Goal: Task Accomplishment & Management: Manage account settings

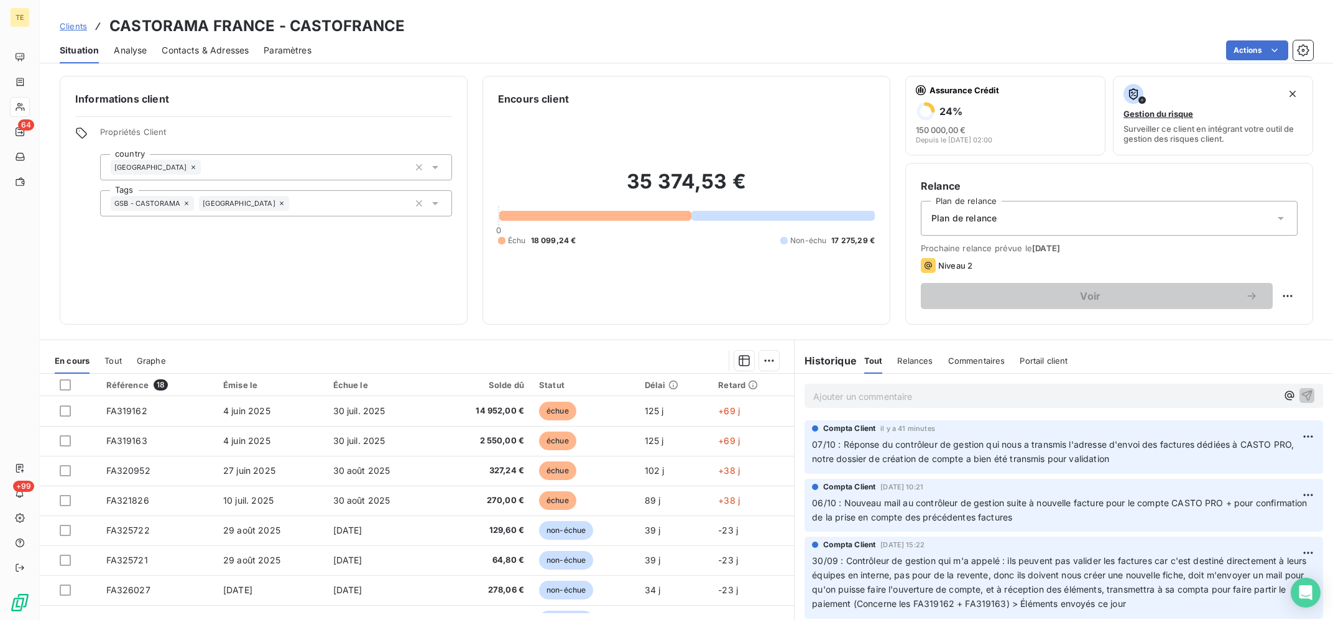
click at [968, 399] on p "Ajouter un commentaire ﻿" at bounding box center [1045, 397] width 464 height 16
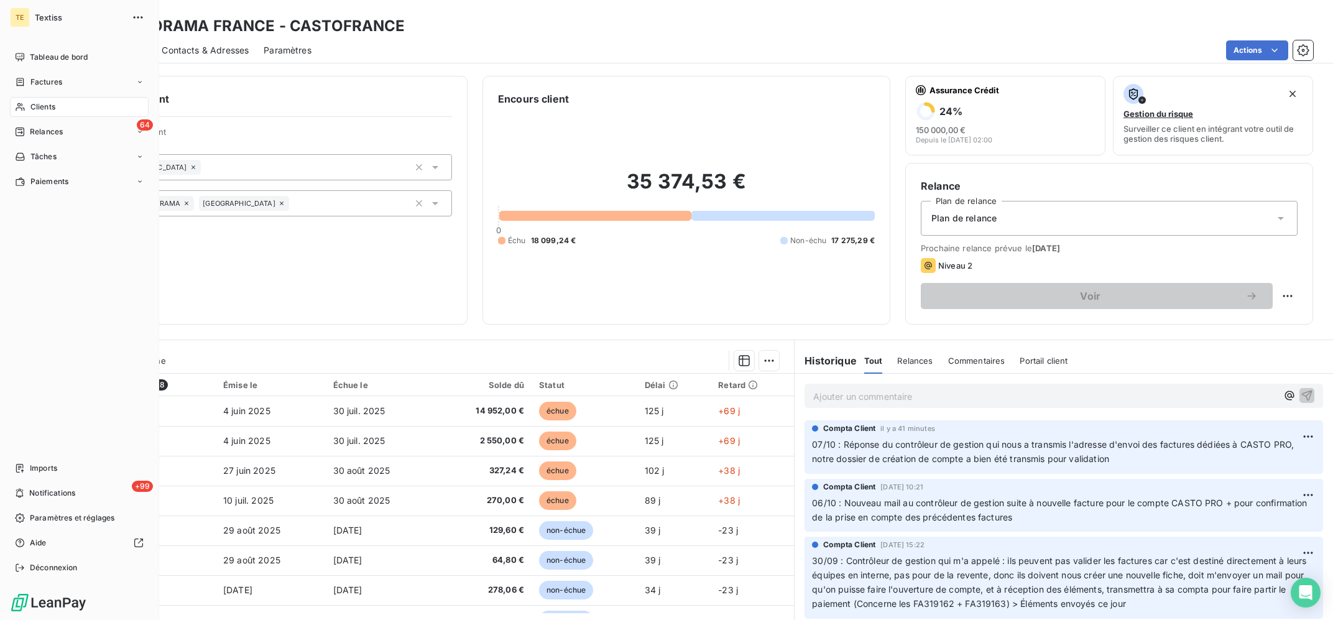
click at [30, 108] on div "Clients" at bounding box center [79, 107] width 139 height 20
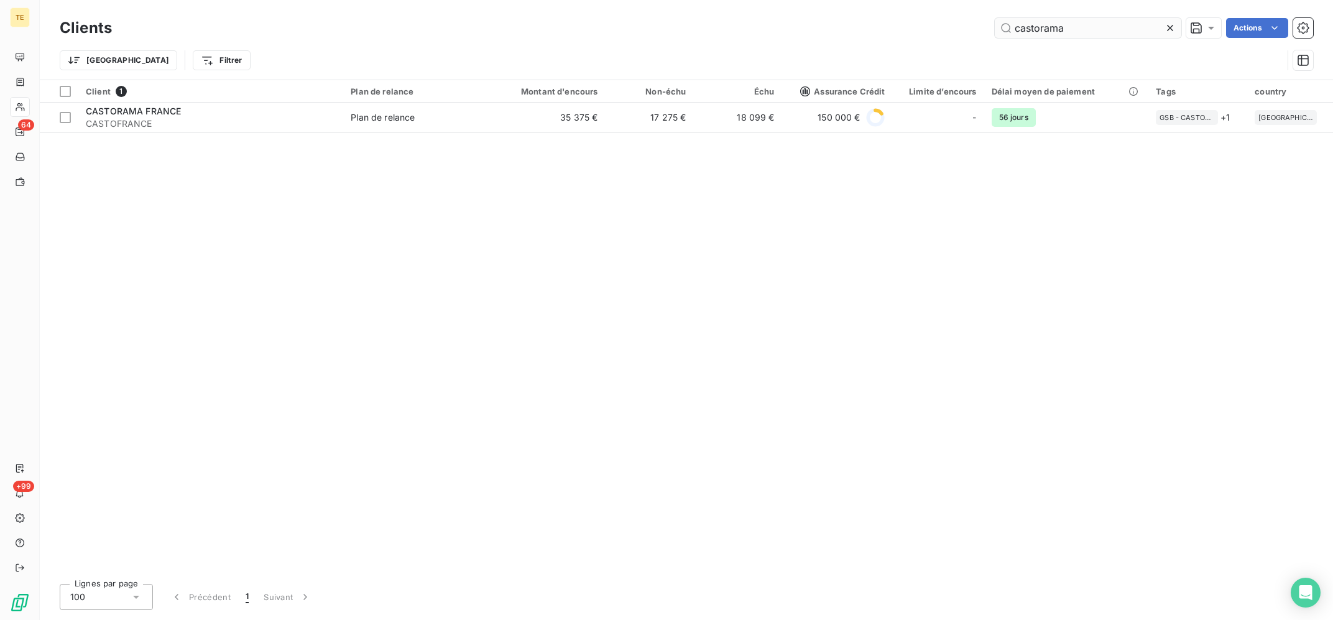
drag, startPoint x: 1066, startPoint y: 26, endPoint x: 998, endPoint y: 29, distance: 68.5
click at [1004, 29] on input "castorama" at bounding box center [1088, 28] width 187 height 20
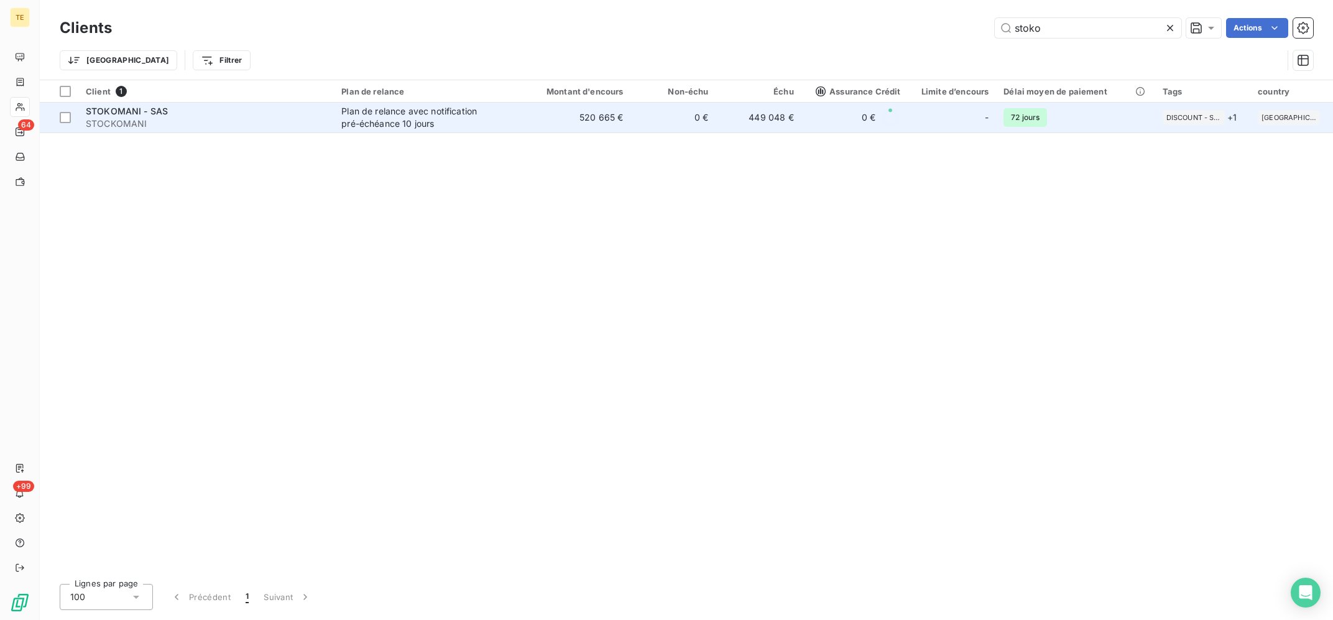
type input "stoko"
click at [504, 127] on span "Plan de relance avec notification pré-échéance 10 jours" at bounding box center [424, 117] width 167 height 25
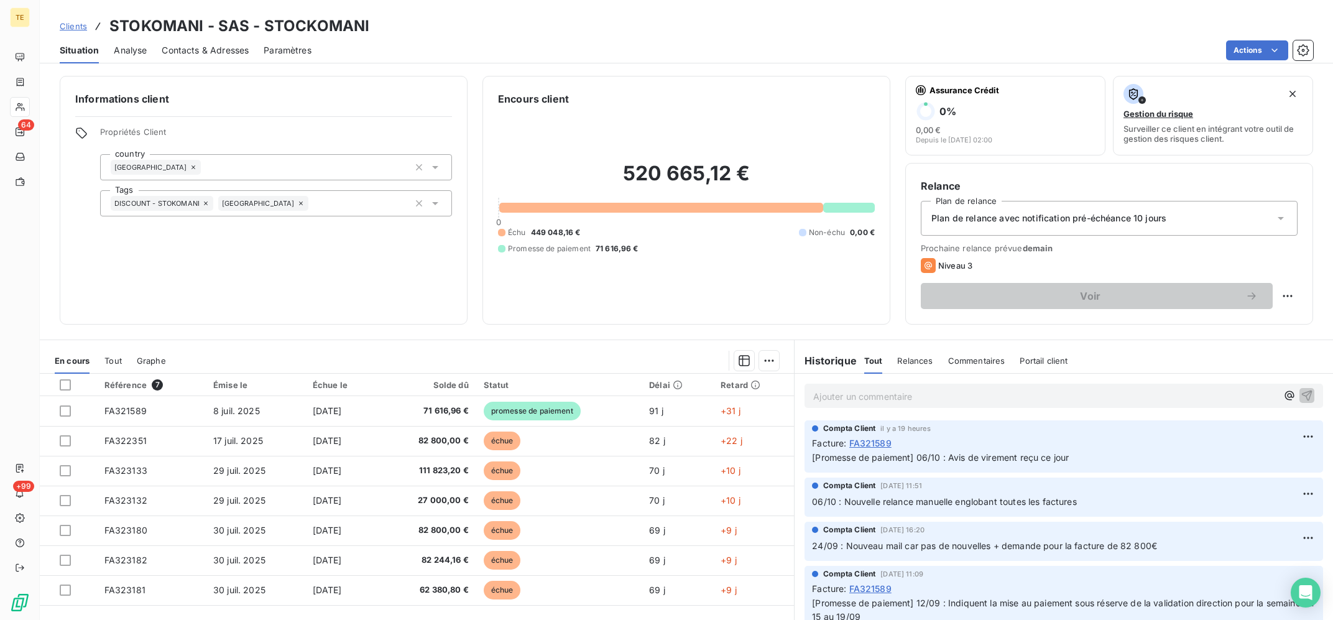
click at [920, 402] on p "Ajouter un commentaire ﻿" at bounding box center [1045, 397] width 464 height 16
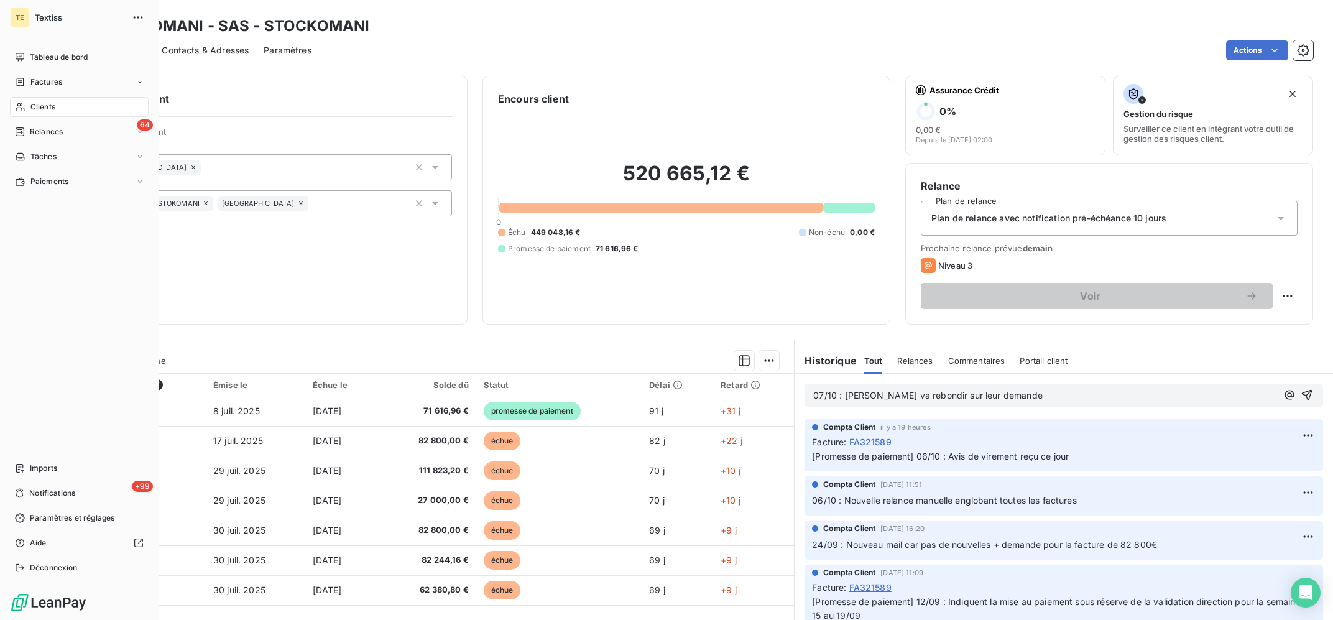
click at [22, 109] on icon at bounding box center [20, 107] width 9 height 8
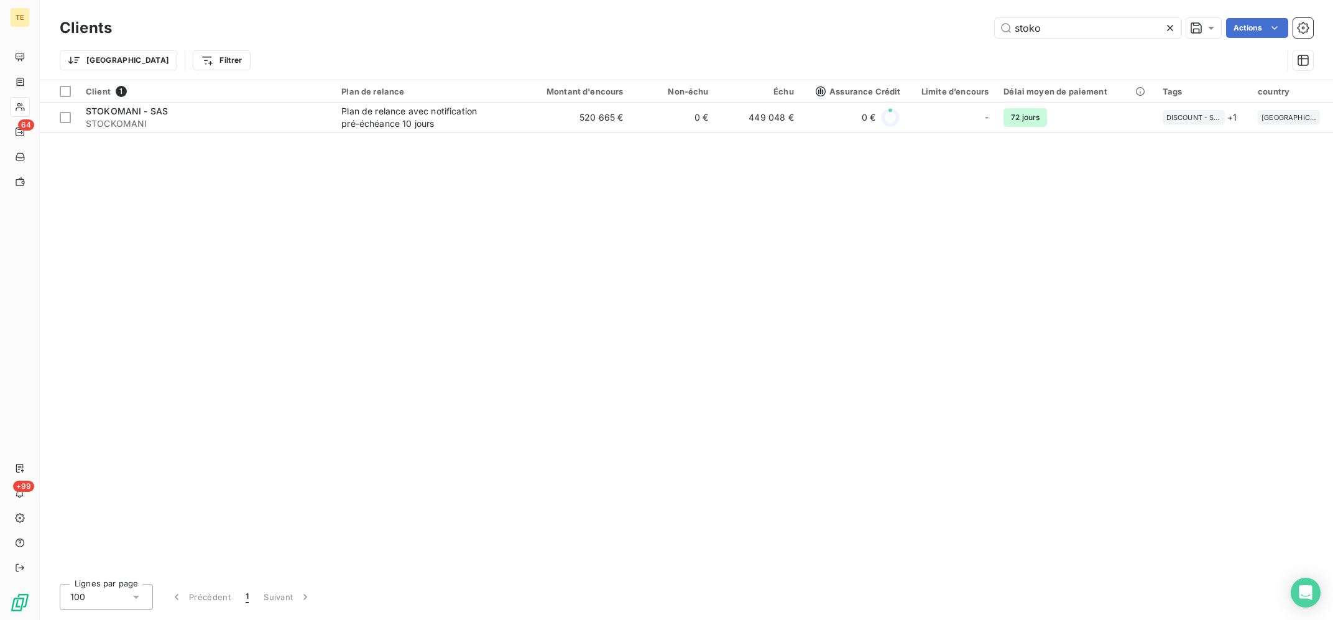
drag, startPoint x: 1083, startPoint y: 22, endPoint x: 966, endPoint y: 22, distance: 116.3
click at [995, 22] on input "stoko" at bounding box center [1088, 28] width 187 height 20
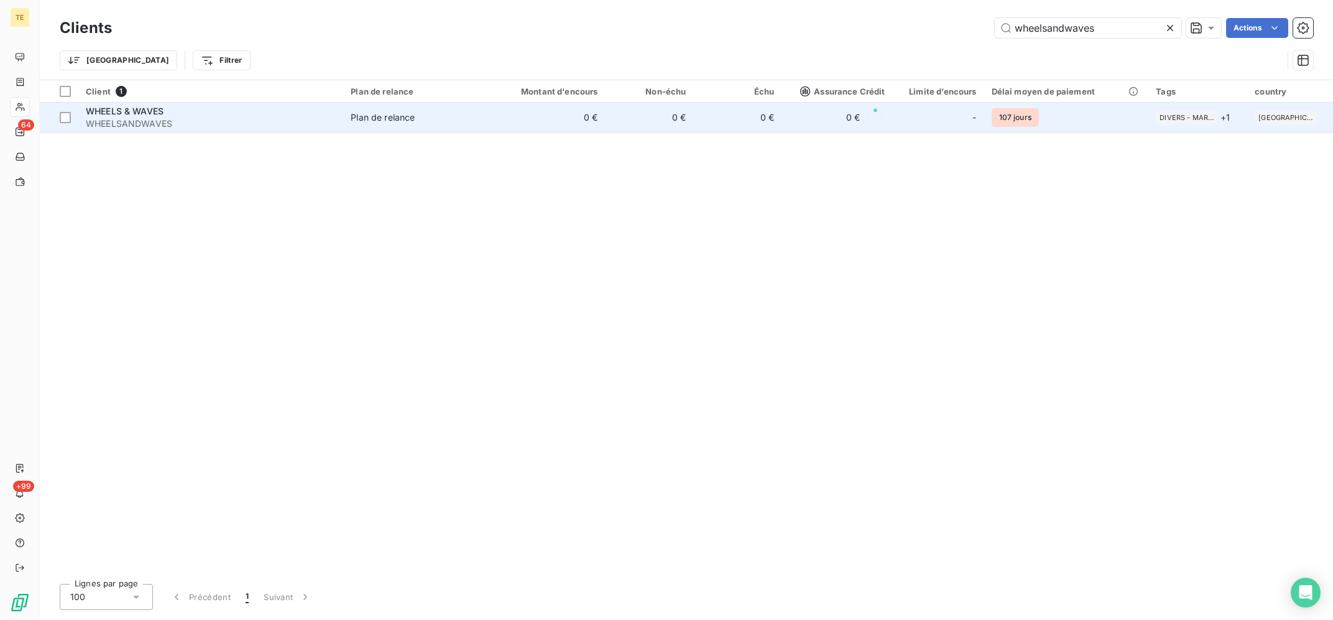
type input "wheelsandwaves"
click at [428, 126] on td "Plan de relance" at bounding box center [415, 118] width 144 height 30
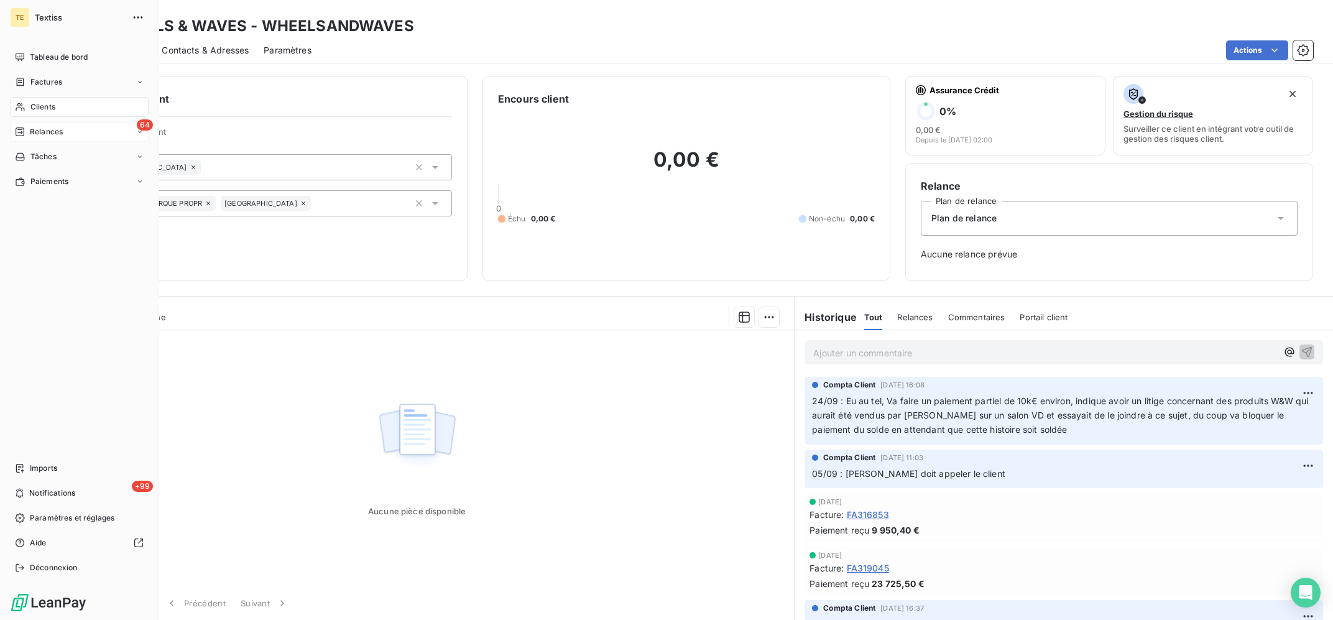
click at [43, 126] on div "64 Relances" at bounding box center [79, 132] width 139 height 20
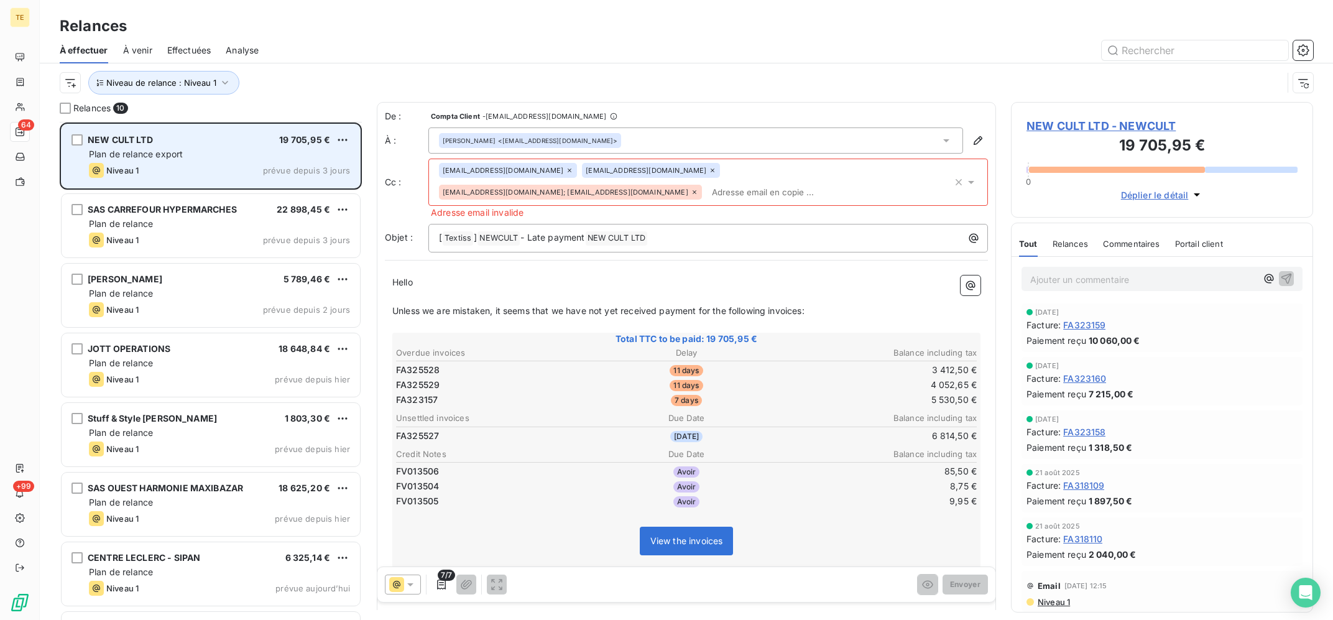
scroll to position [199, 0]
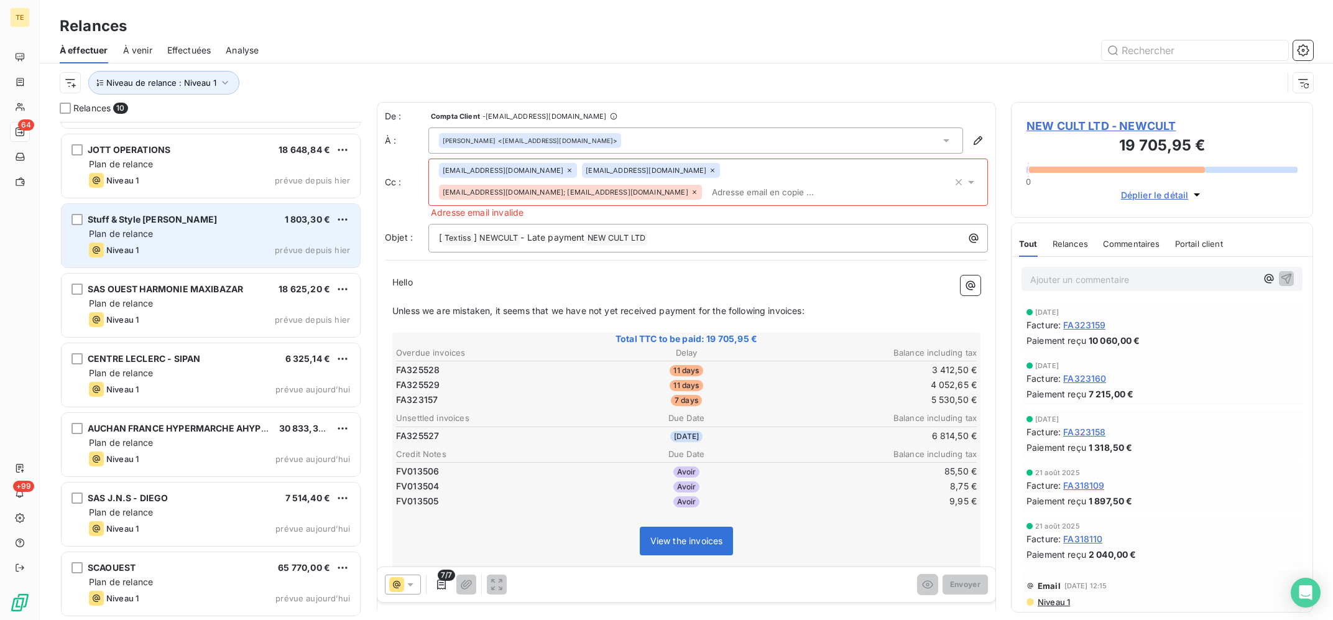
click at [258, 219] on div "Stuff & Style [PERSON_NAME] 1 803,30 €" at bounding box center [219, 219] width 261 height 11
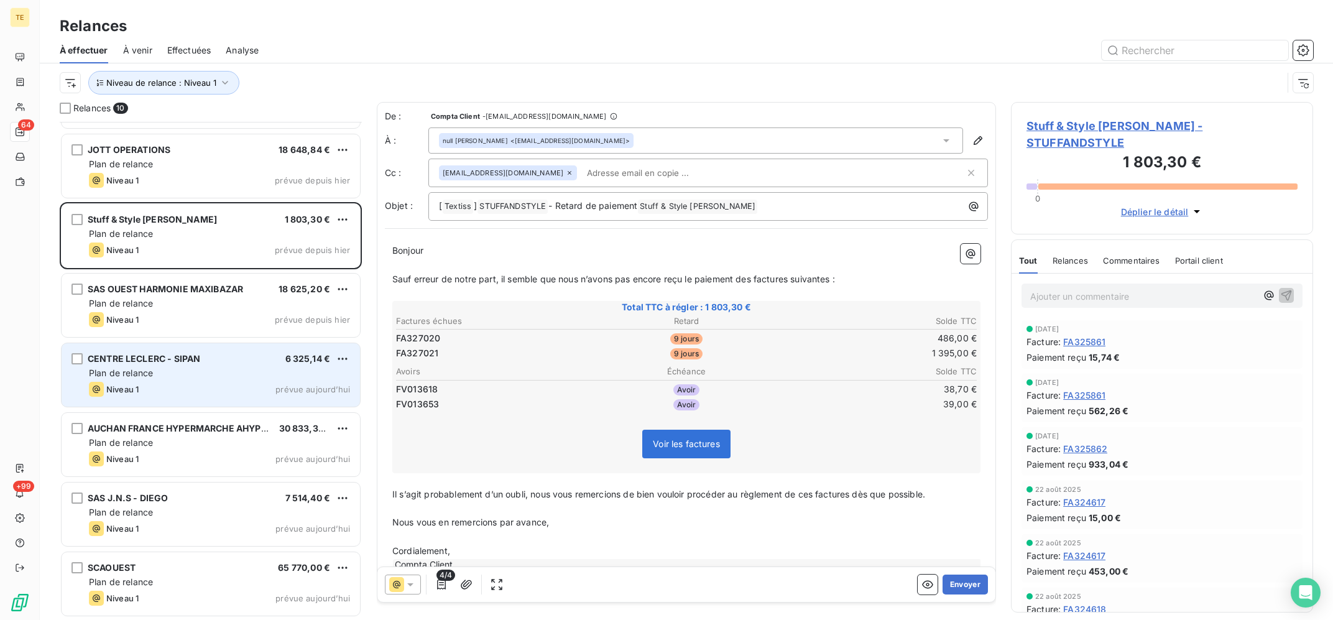
click at [268, 381] on div "CENTRE LECLERC - SIPAN 6 325,14 € Plan de relance Niveau 1 prévue [DATE]" at bounding box center [211, 374] width 299 height 63
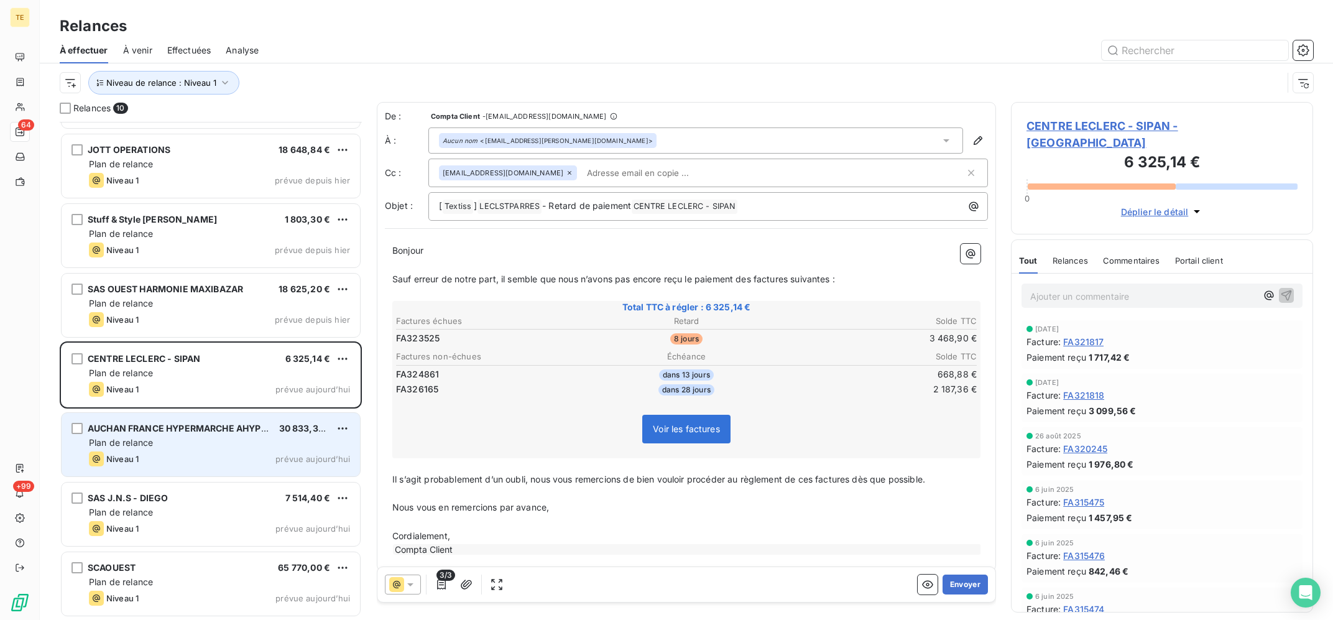
click at [237, 451] on div "AUCHAN FRANCE HYPERMARCHE AHYPER1 30 833,32 € Plan de relance Niveau 1 prévue […" at bounding box center [211, 444] width 299 height 63
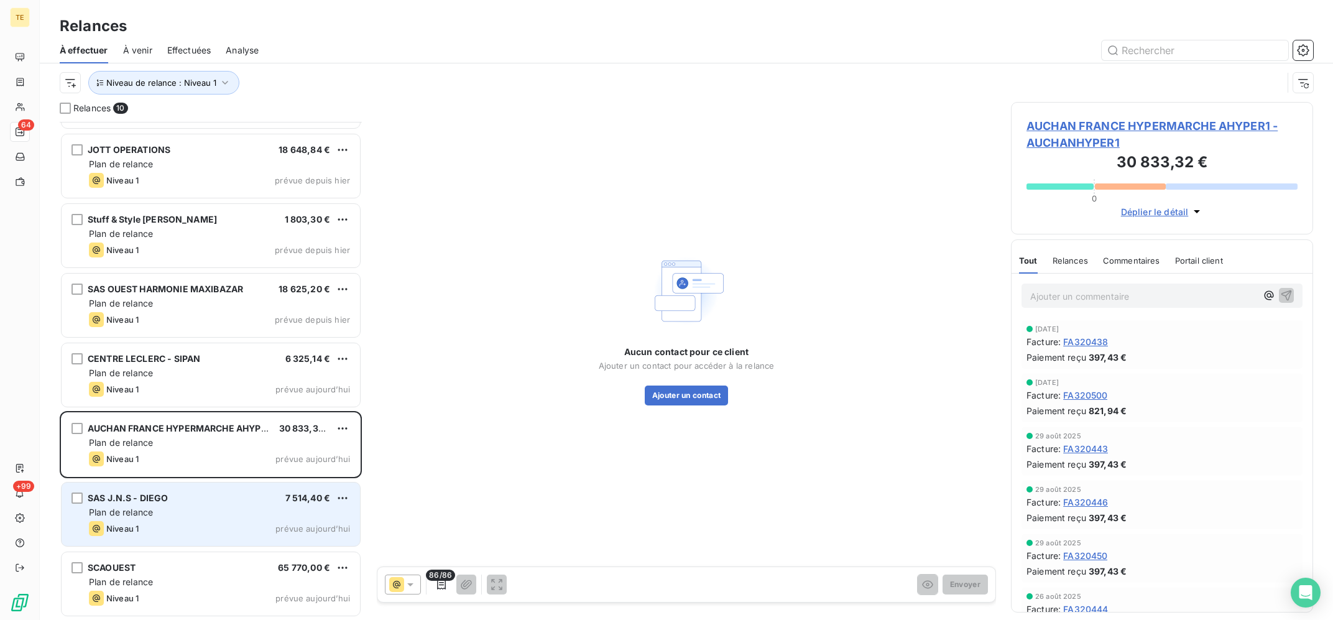
click at [245, 498] on div "SAS J.N.S - DIEGO 7 514,40 €" at bounding box center [219, 498] width 261 height 11
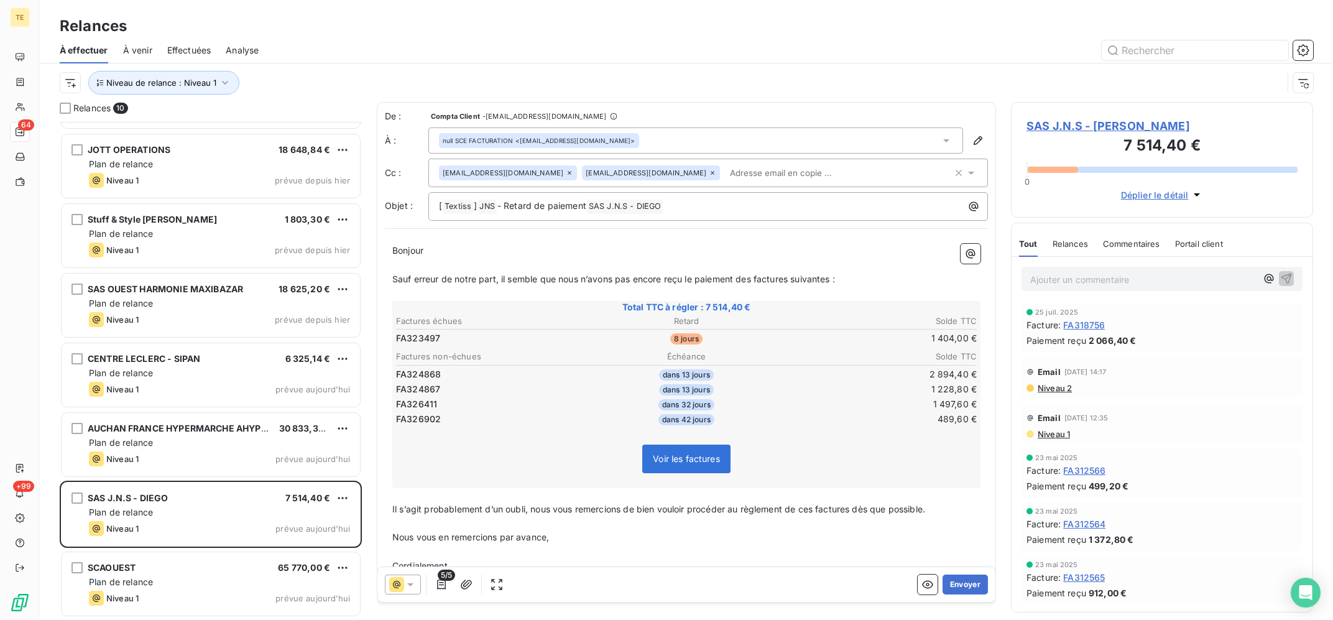
click at [409, 583] on icon at bounding box center [410, 584] width 12 height 12
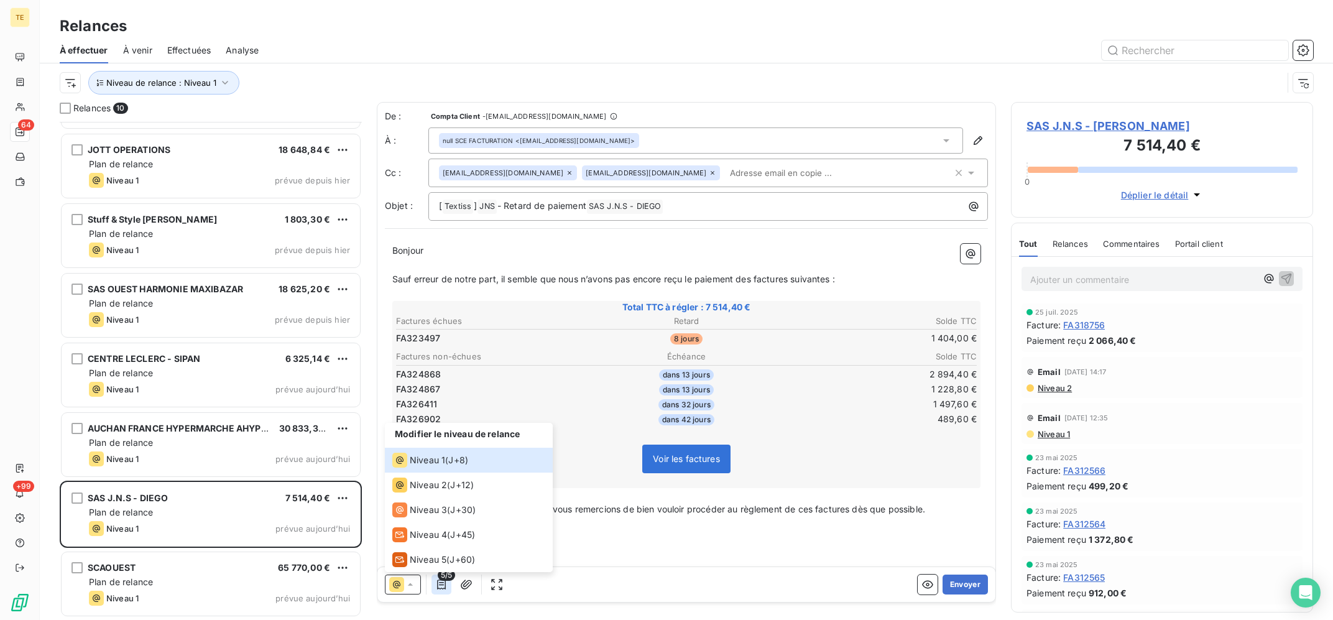
click at [439, 589] on icon "button" at bounding box center [441, 584] width 12 height 12
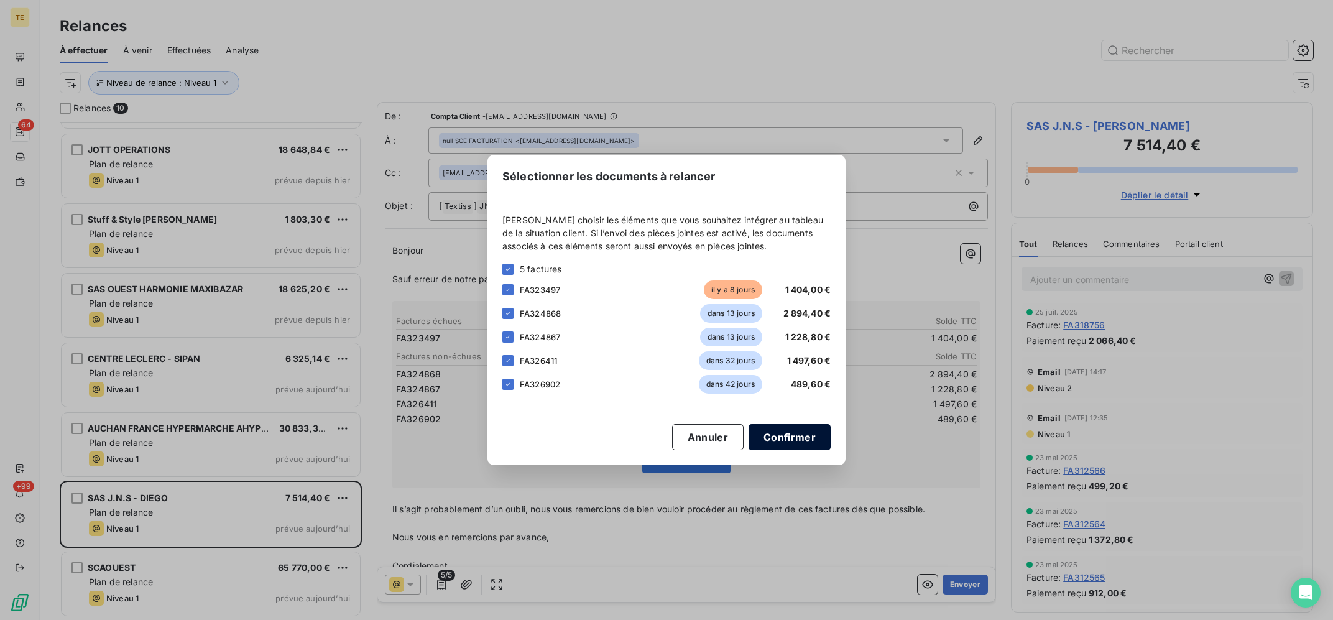
click at [771, 443] on button "Confirmer" at bounding box center [790, 437] width 82 height 26
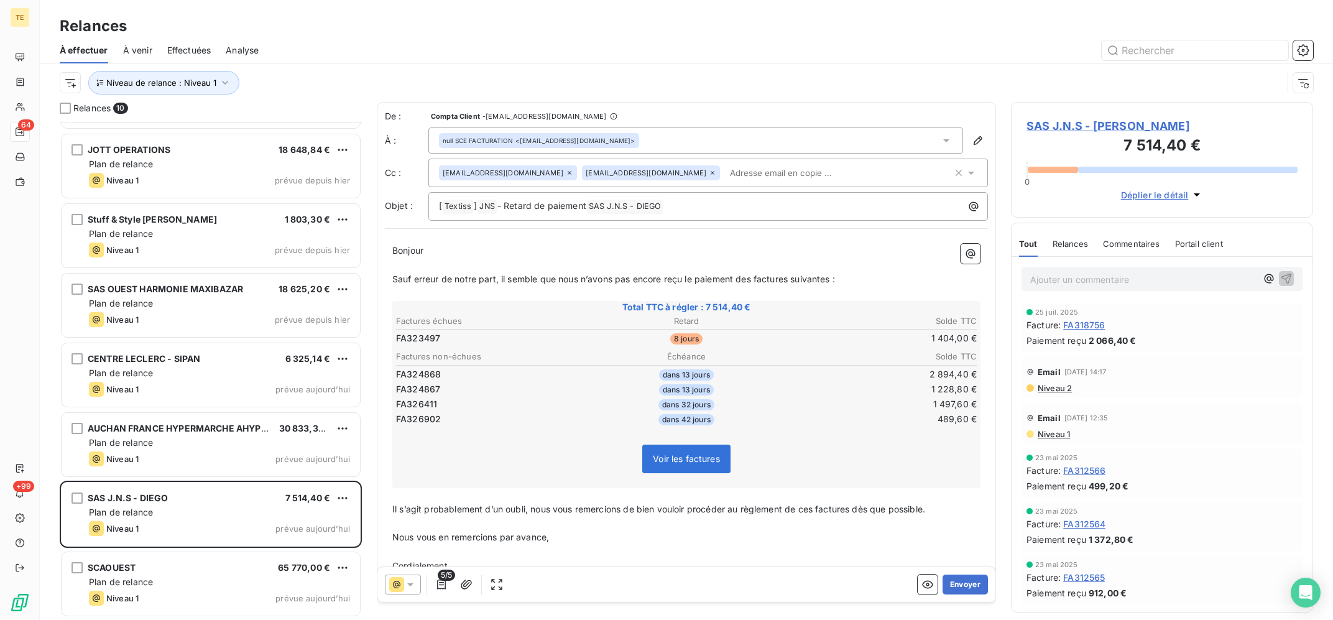
click at [404, 589] on icon at bounding box center [396, 584] width 15 height 15
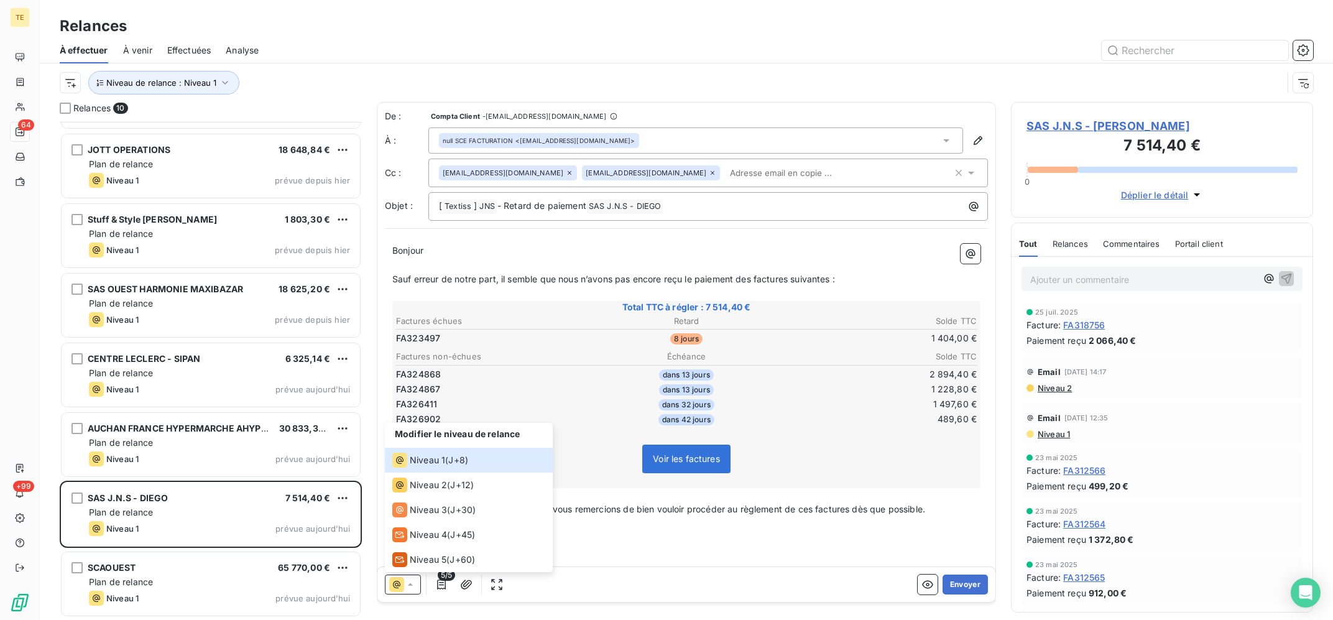
click at [646, 591] on div "Modifier le niveau de relance Niveau 1 ( J+8 ) Niveau 2 ( J+12 ) Niveau 3 ( J+3…" at bounding box center [686, 584] width 618 height 35
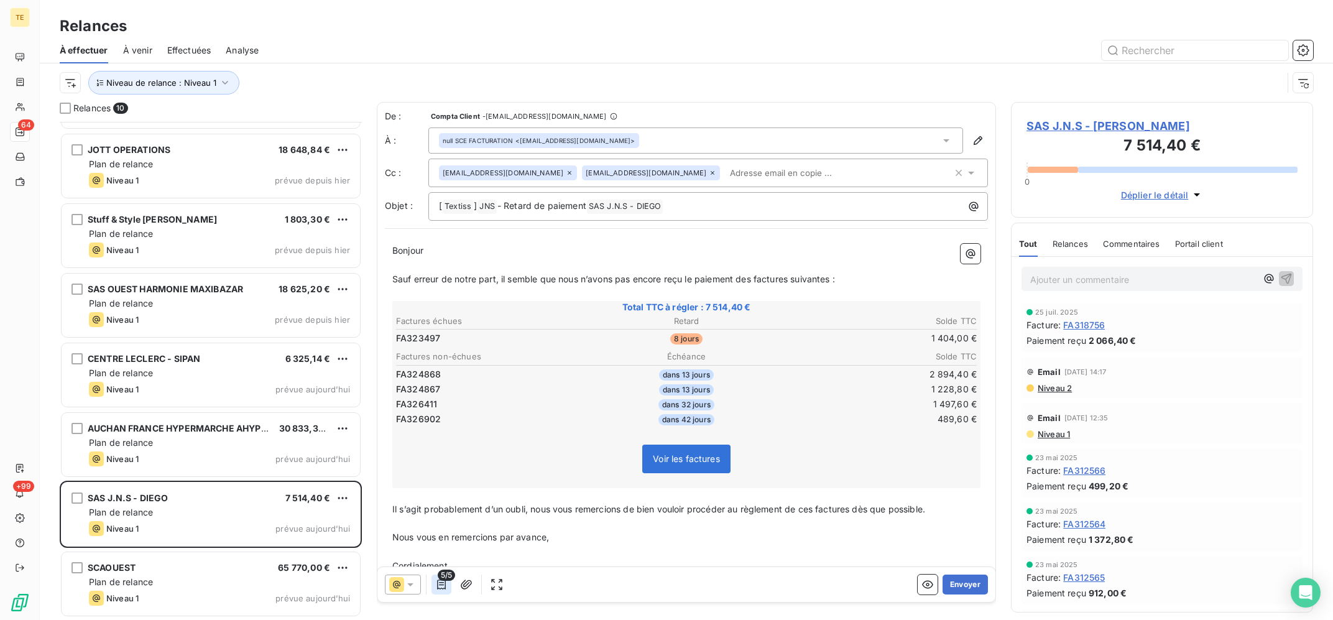
click at [450, 589] on button "button" at bounding box center [442, 585] width 20 height 20
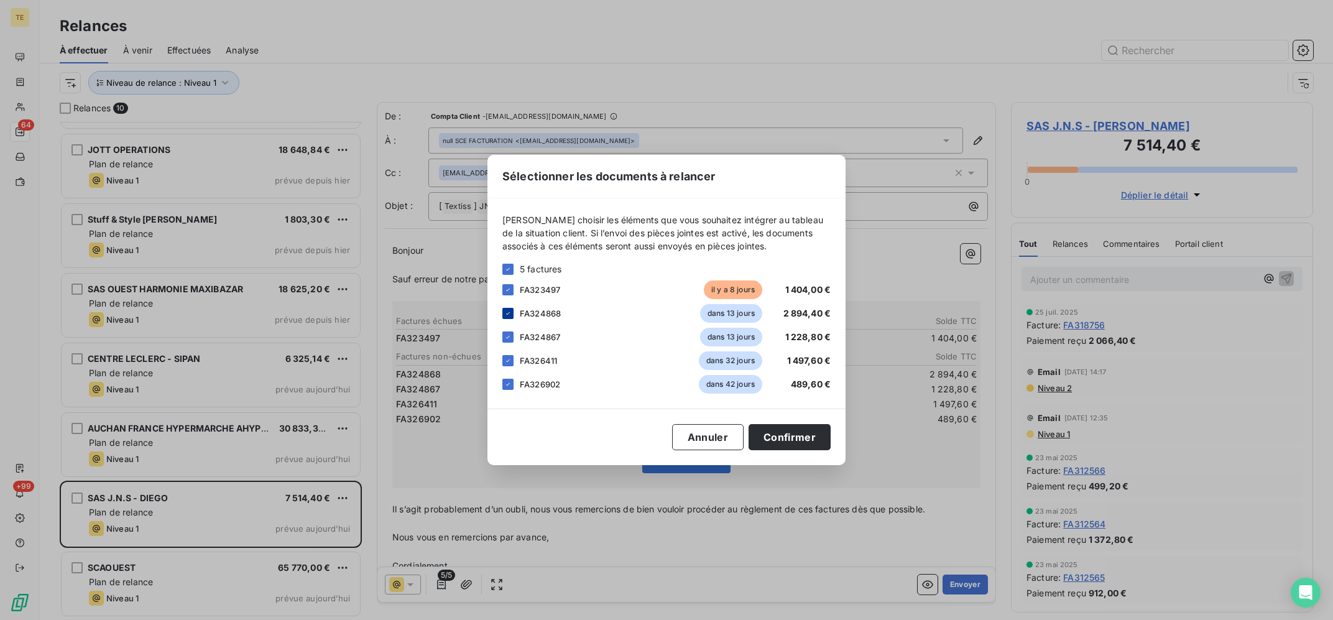
click at [507, 315] on icon at bounding box center [507, 313] width 7 height 7
click at [512, 335] on div at bounding box center [507, 336] width 11 height 11
click at [514, 364] on div "FA326411 dans 32 jours 1 497,60 €" at bounding box center [666, 360] width 328 height 19
click at [510, 314] on div at bounding box center [507, 313] width 11 height 11
click at [509, 340] on div at bounding box center [507, 336] width 11 height 11
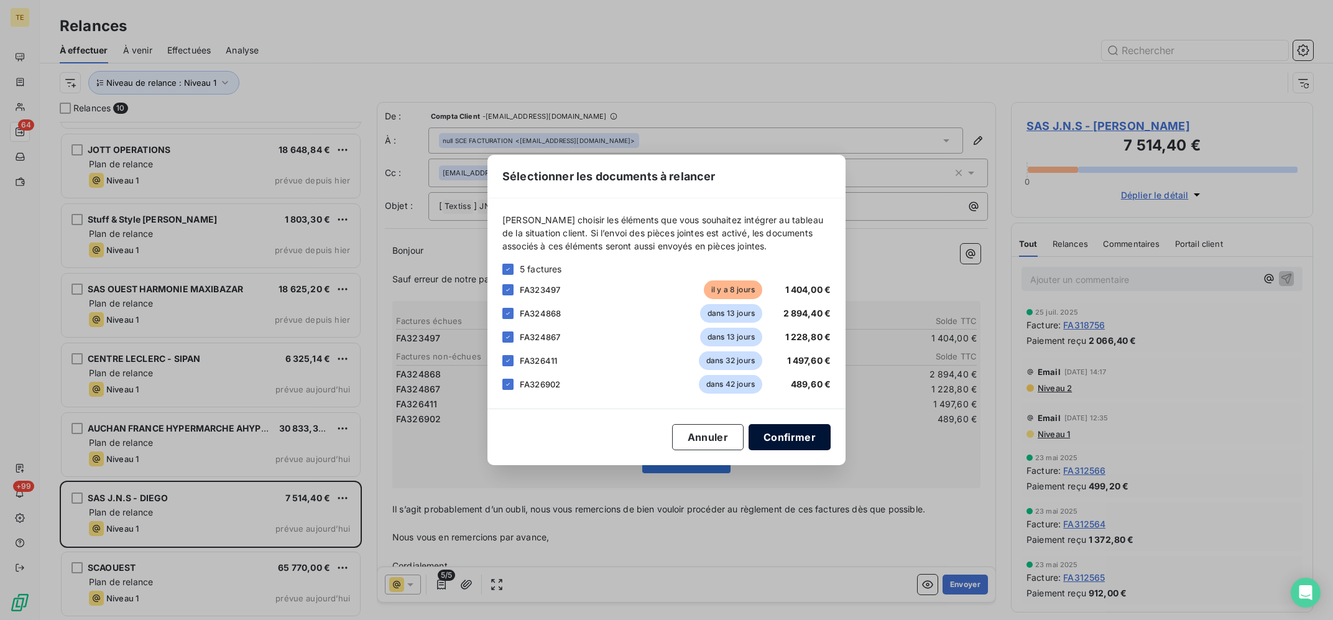
click at [785, 440] on button "Confirmer" at bounding box center [790, 437] width 82 height 26
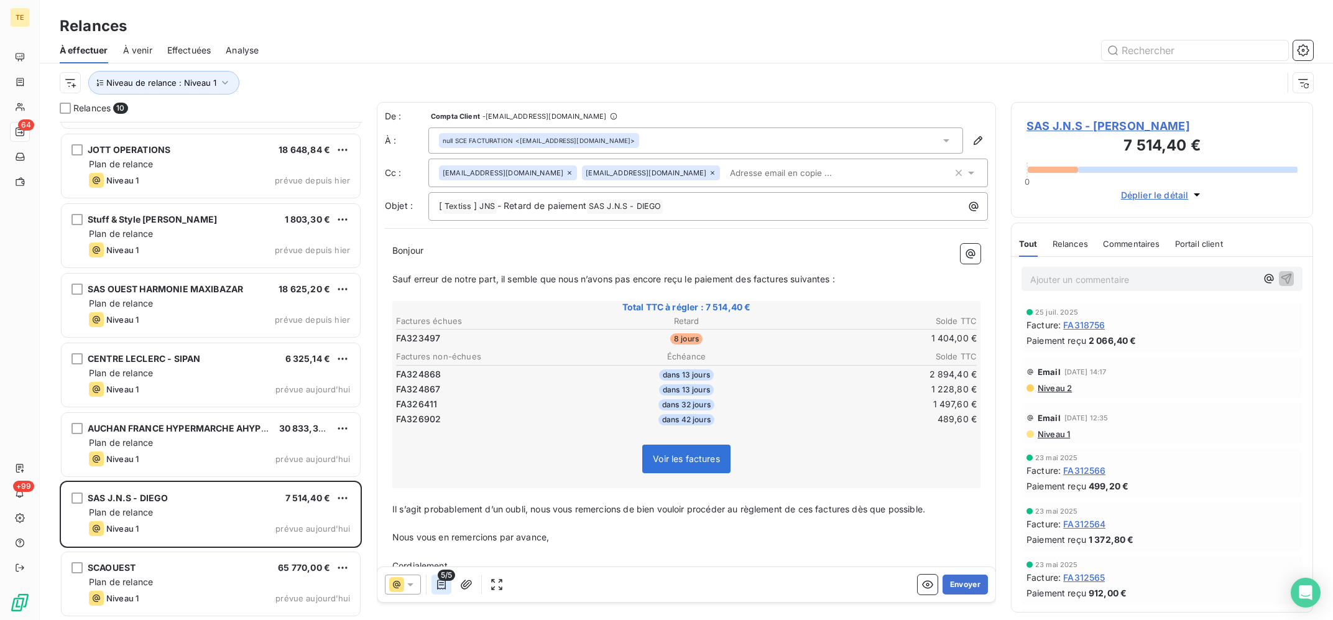
click at [445, 588] on icon "button" at bounding box center [441, 585] width 9 height 10
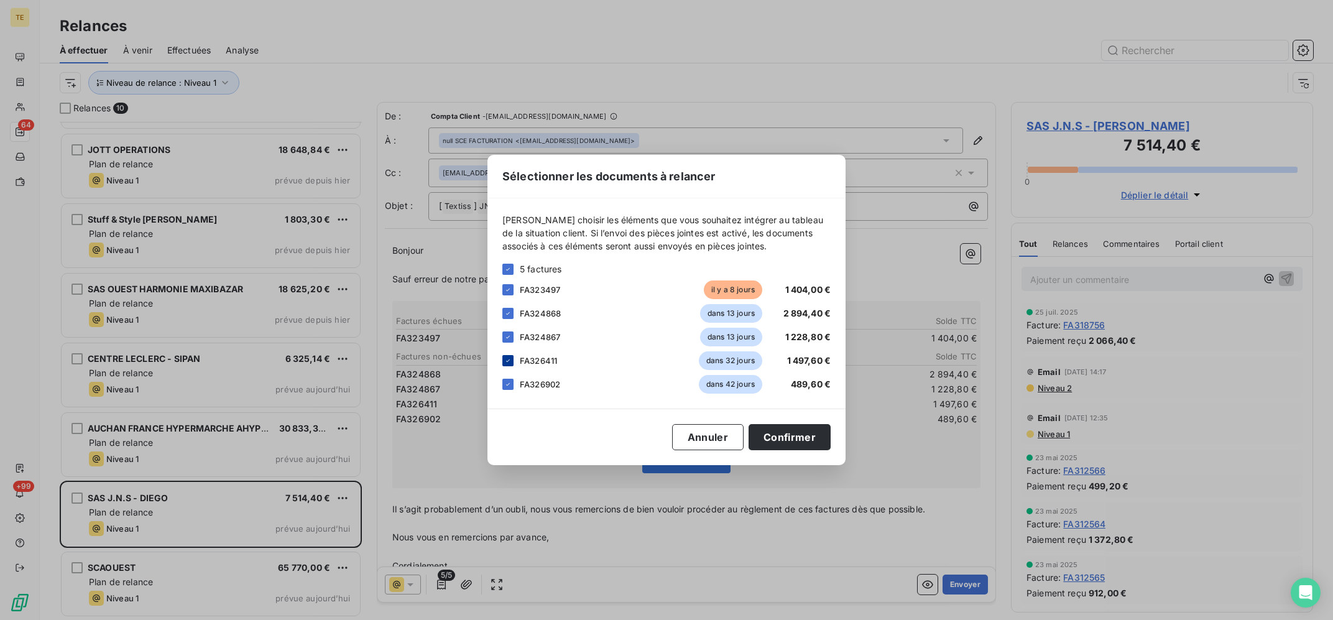
click at [508, 361] on icon at bounding box center [507, 360] width 7 height 7
click at [507, 382] on icon at bounding box center [507, 384] width 7 height 7
click at [796, 435] on button "Confirmer" at bounding box center [790, 437] width 82 height 26
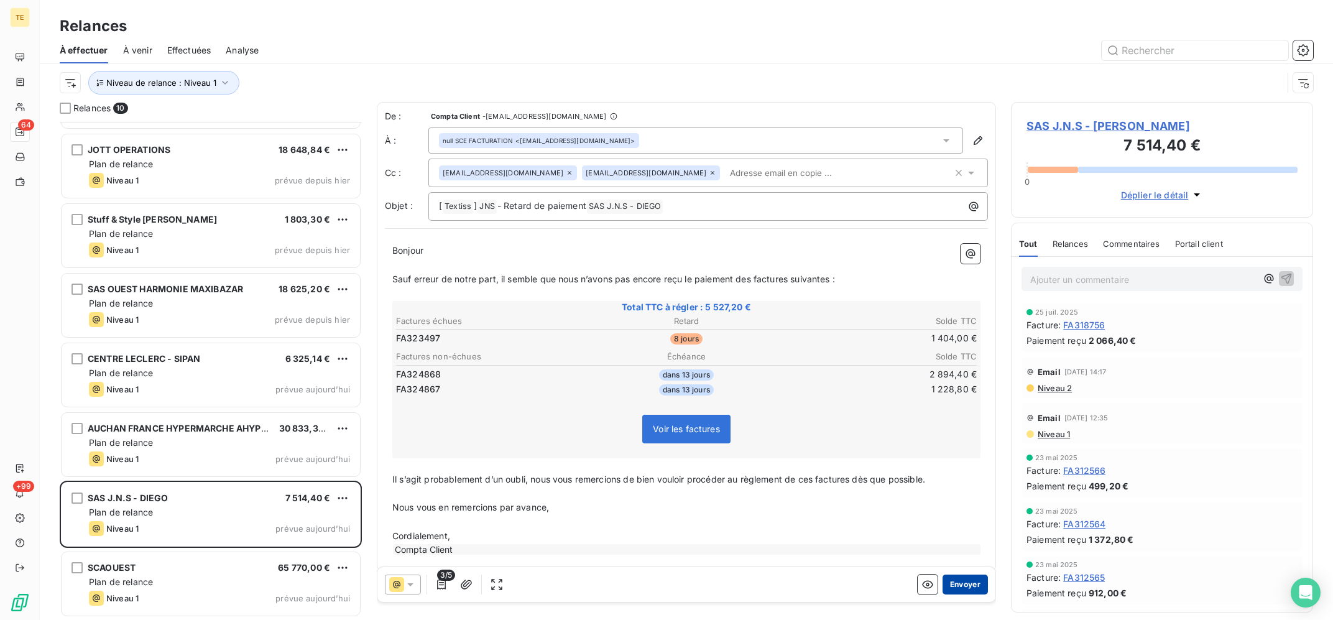
click at [982, 583] on button "Envoyer" at bounding box center [965, 585] width 45 height 20
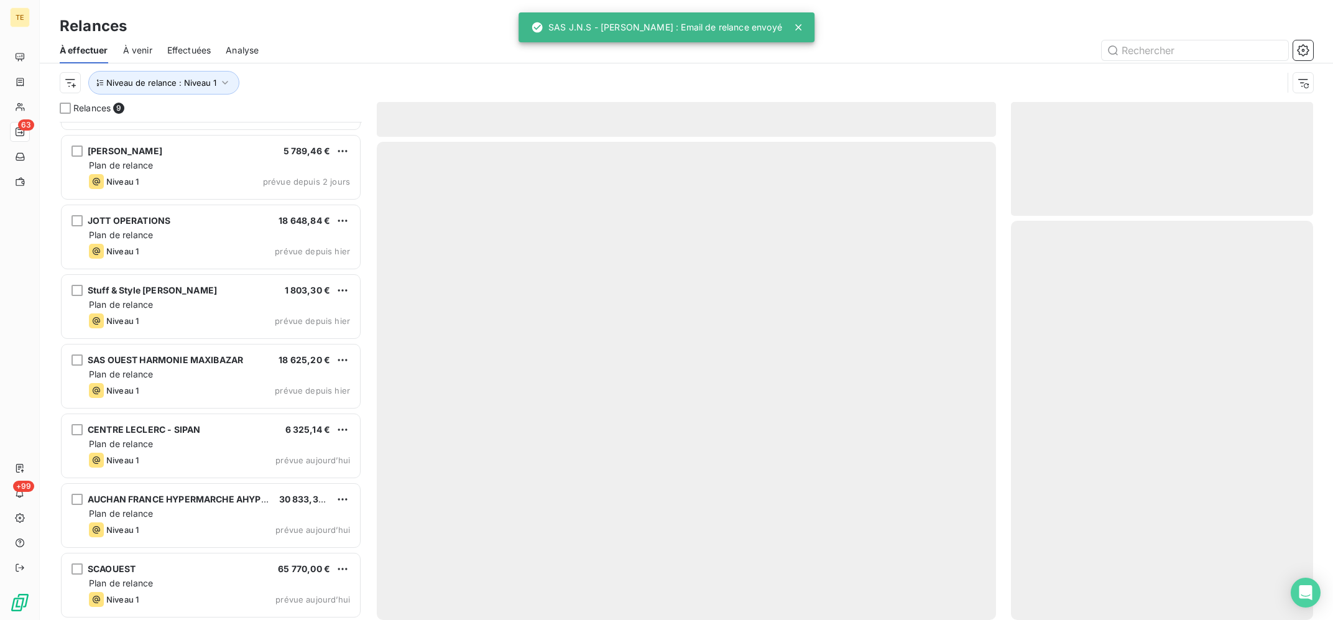
scroll to position [129, 0]
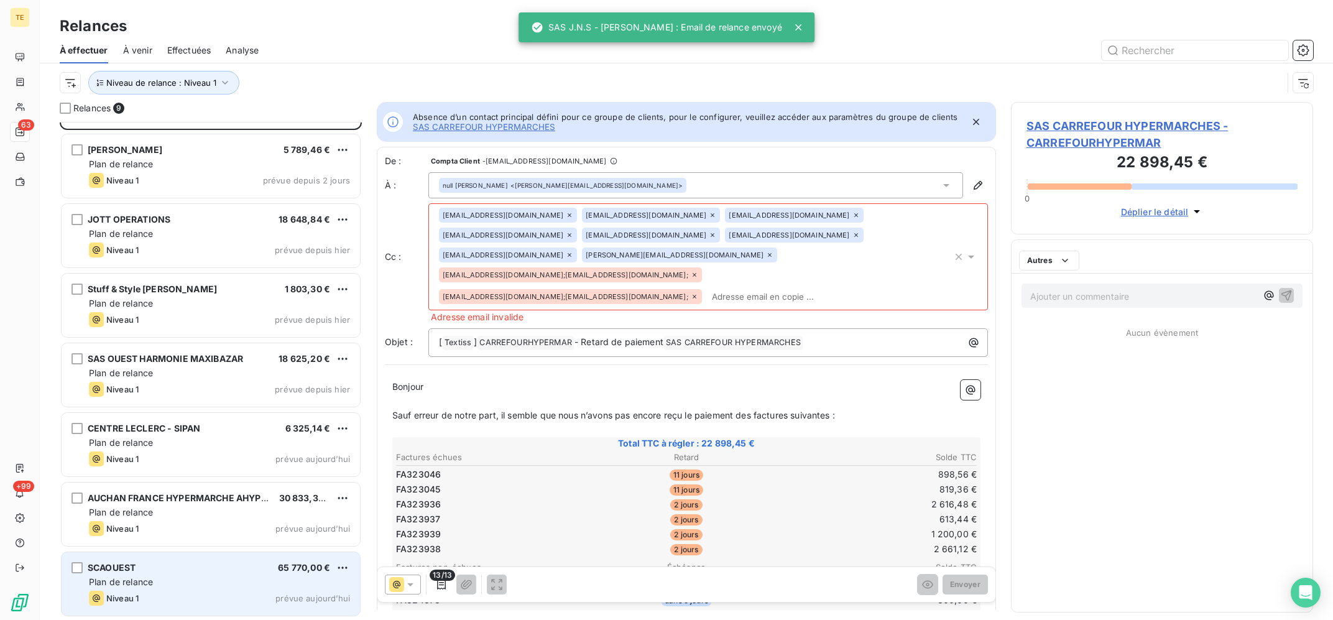
click at [255, 598] on div "Niveau 1 prévue aujourd’hui" at bounding box center [219, 598] width 261 height 15
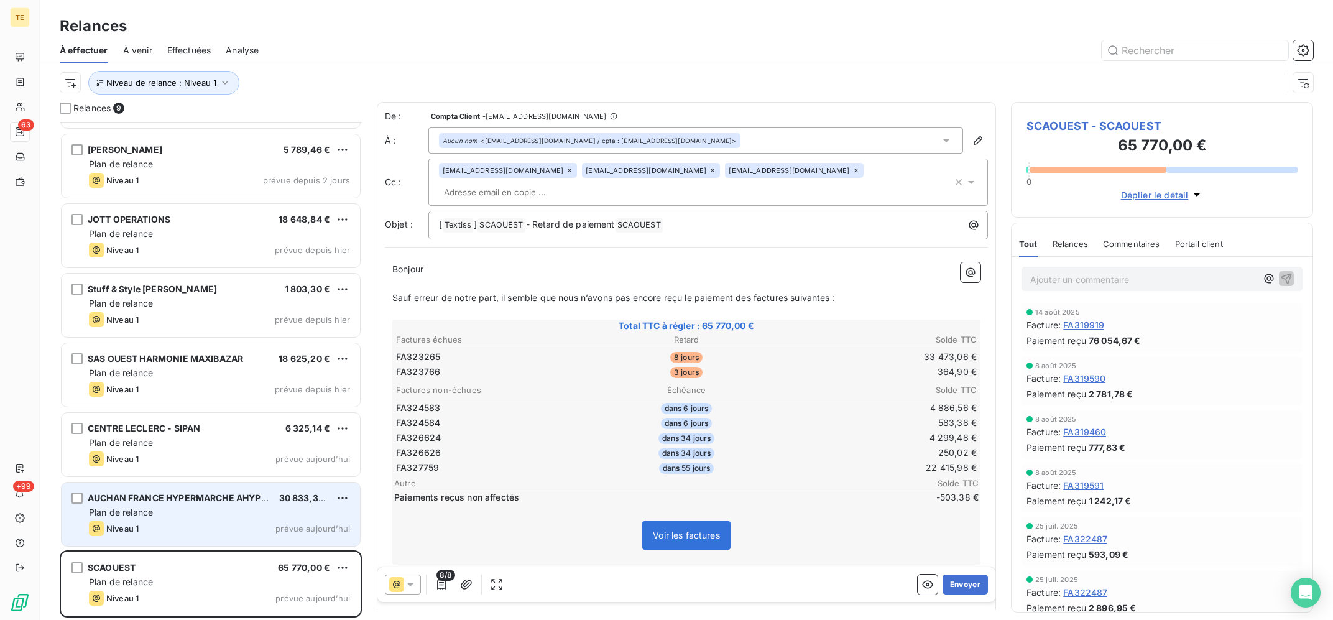
click at [154, 514] on div "Plan de relance" at bounding box center [219, 512] width 261 height 12
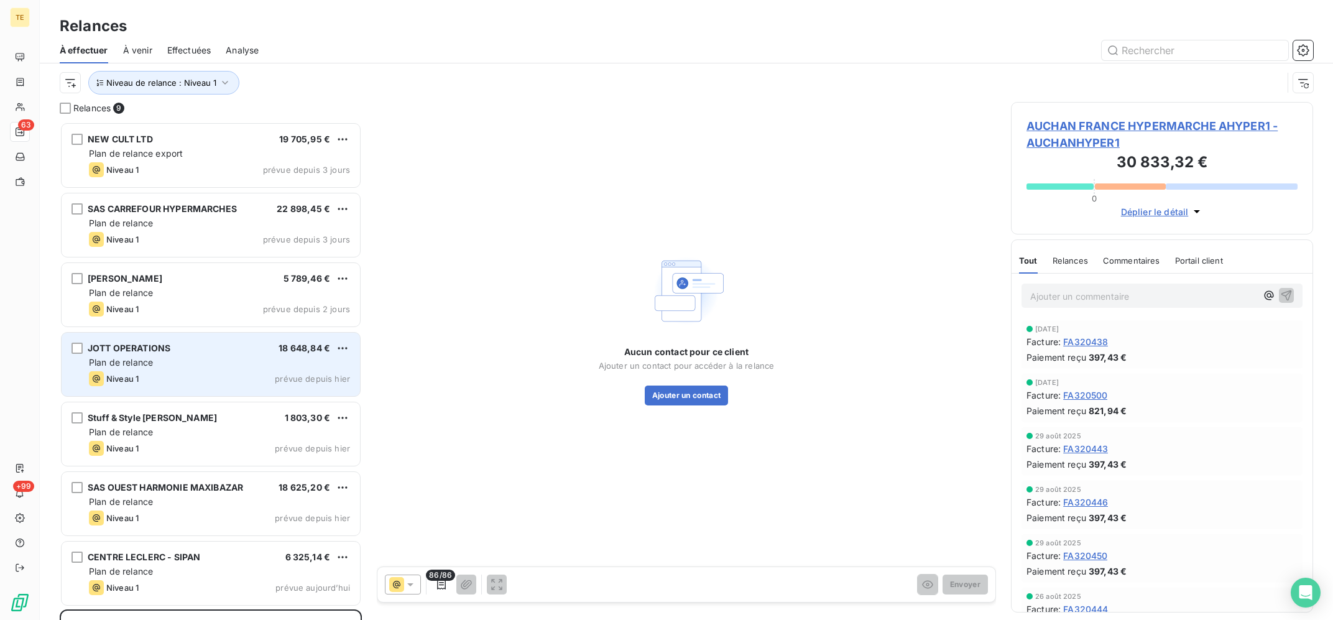
click at [218, 361] on div "Plan de relance" at bounding box center [219, 362] width 261 height 12
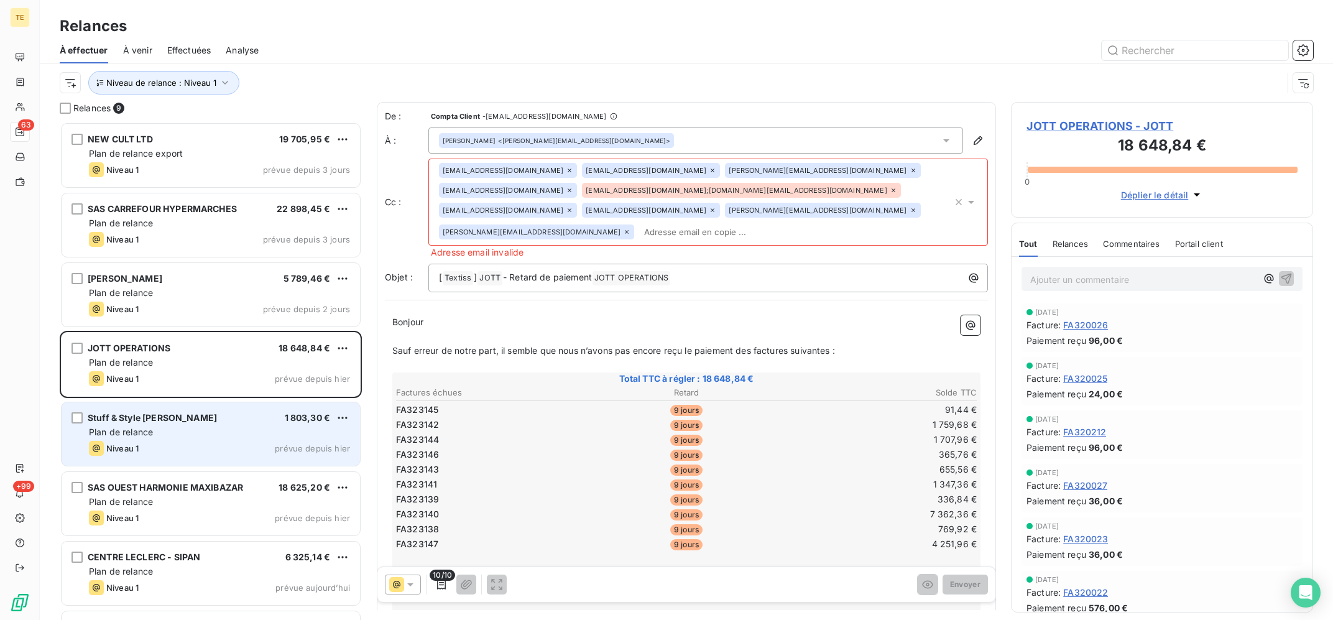
click at [233, 435] on div "Plan de relance" at bounding box center [219, 432] width 261 height 12
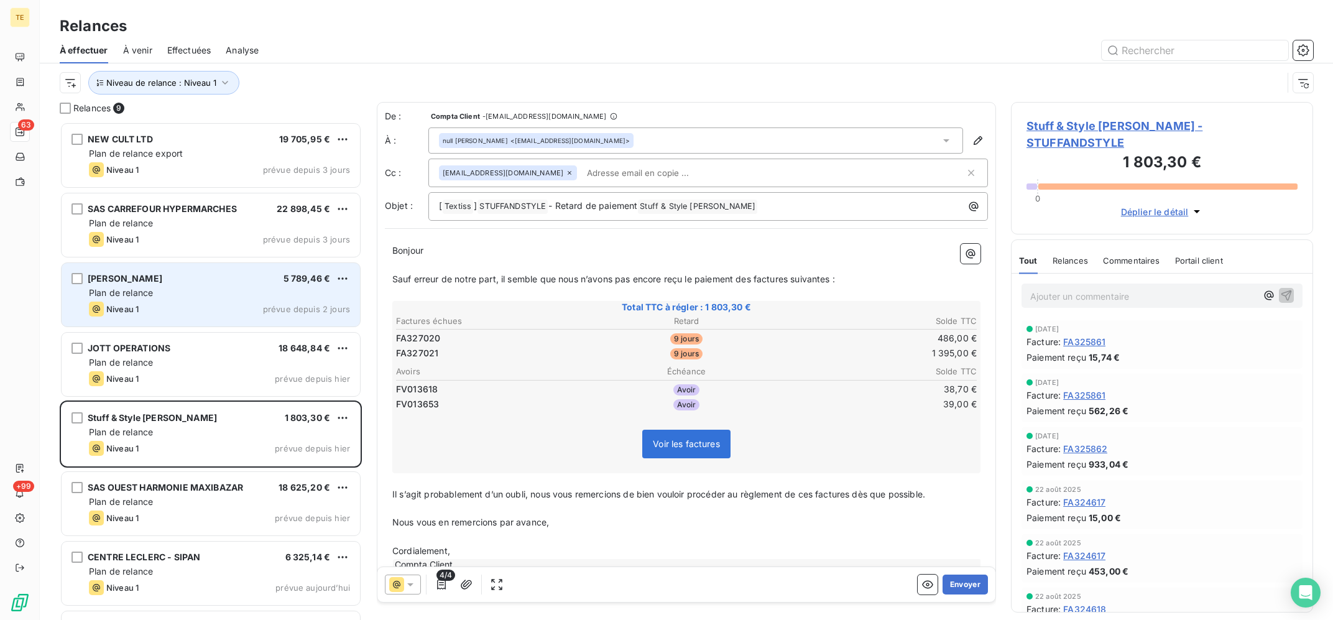
click at [201, 271] on div "LECLERC - ANDREZIEUX-BOUTHEON 5 789,46 € Plan de relance Niveau 1 prévue depuis…" at bounding box center [211, 294] width 299 height 63
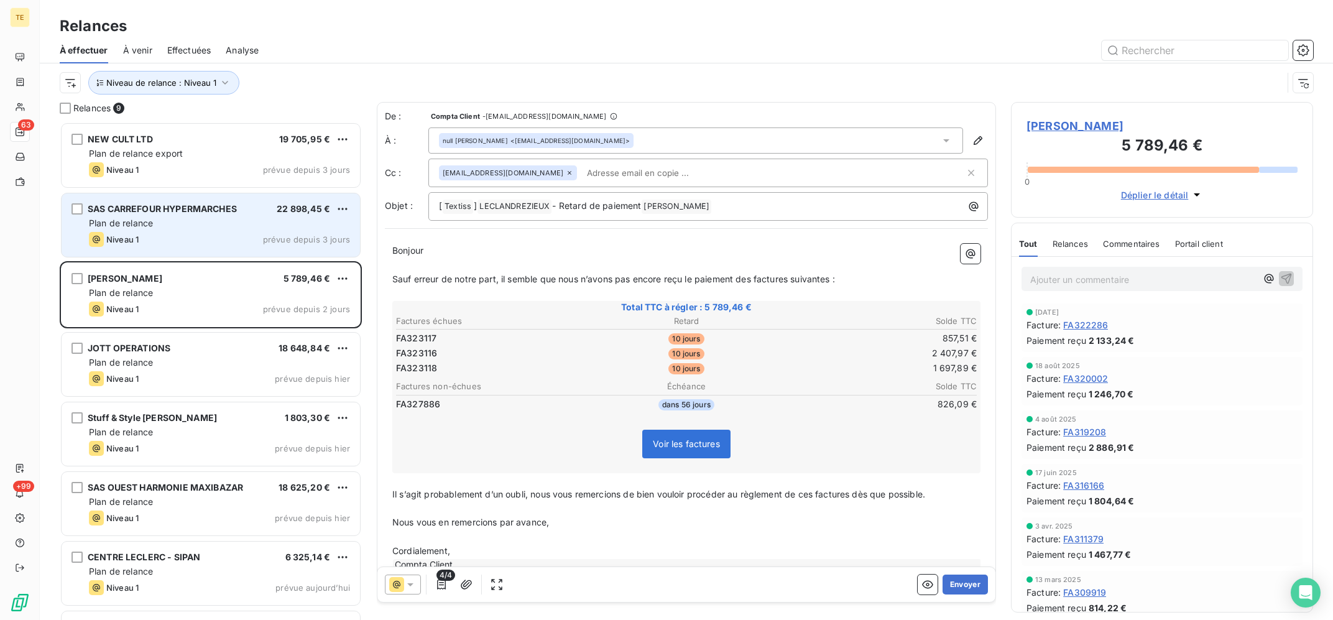
click at [210, 236] on div "Niveau 1 prévue depuis 3 jours" at bounding box center [219, 239] width 261 height 15
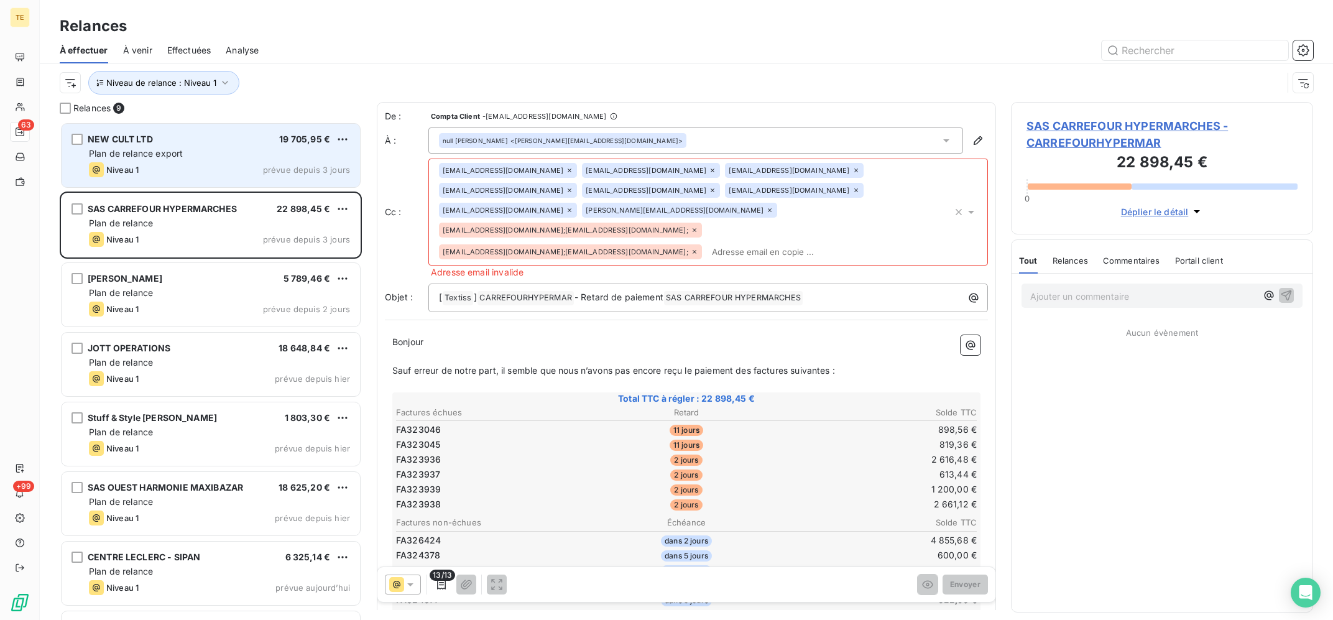
click at [178, 159] on div "Plan de relance export" at bounding box center [219, 153] width 261 height 12
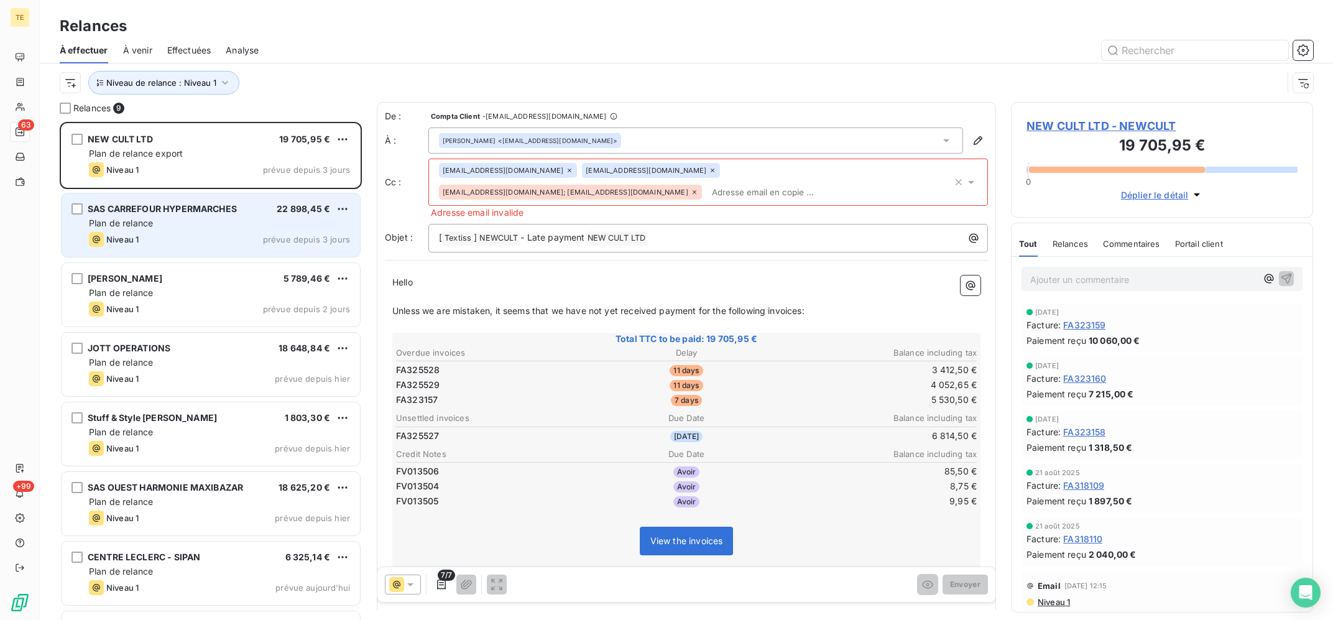
click at [186, 206] on span "SAS CARREFOUR HYPERMARCHES" at bounding box center [162, 208] width 149 height 11
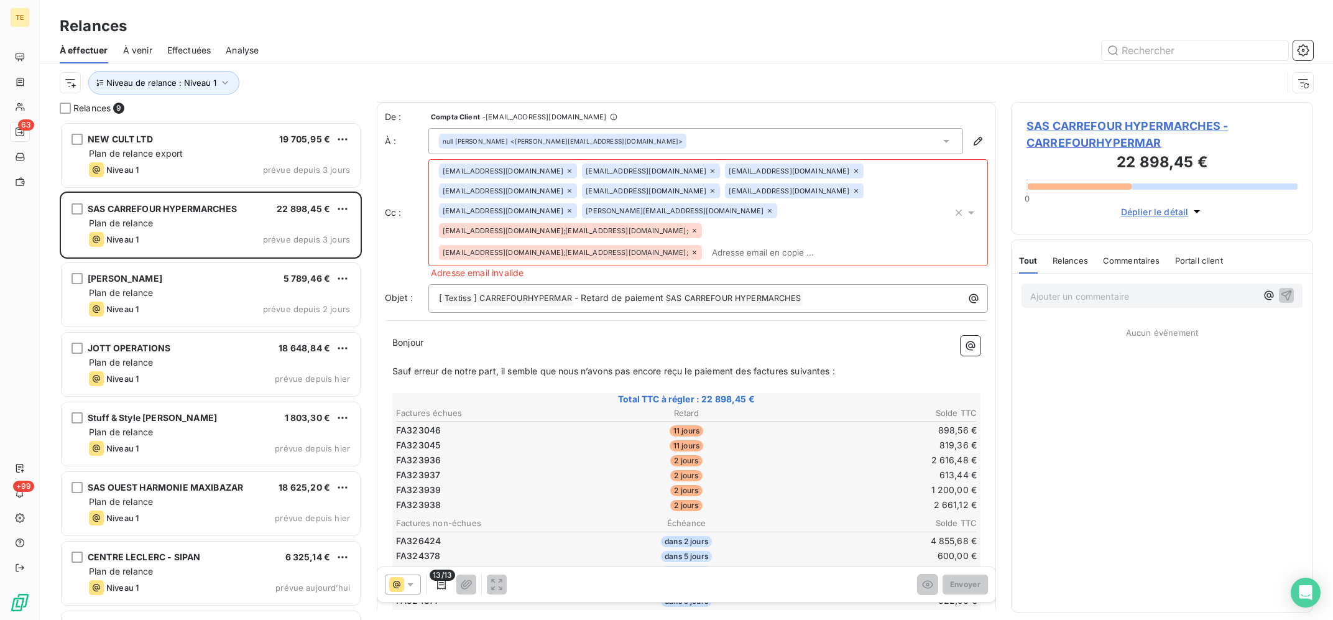
scroll to position [235, 0]
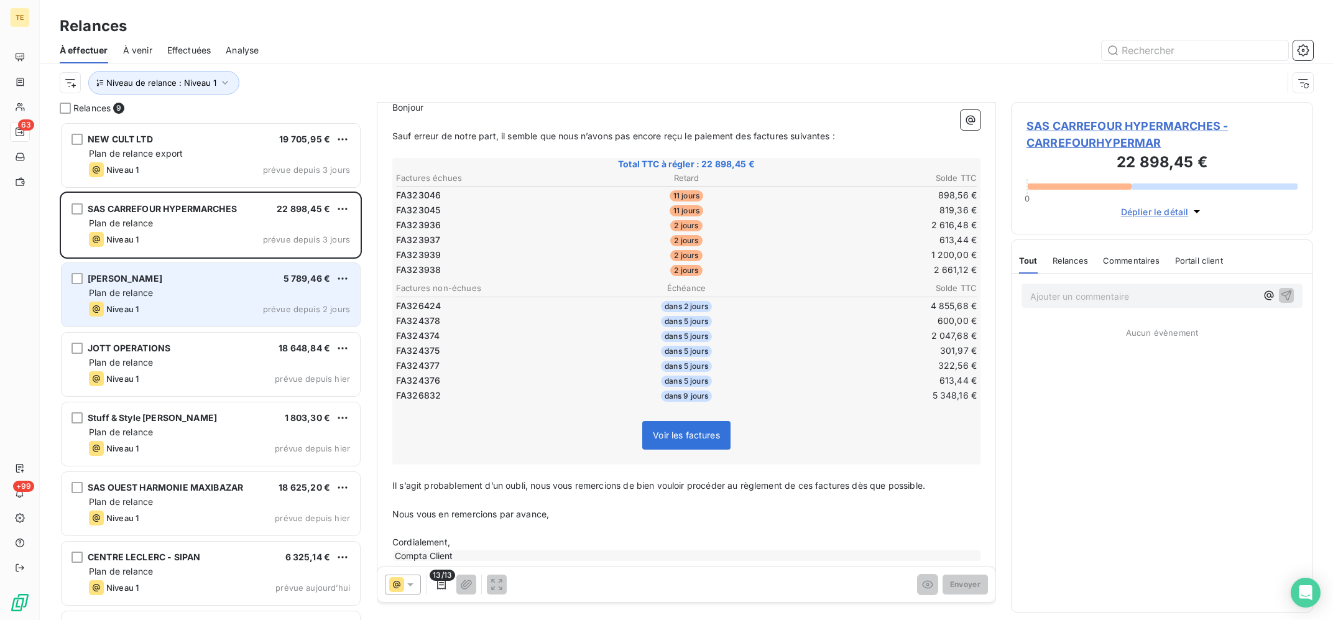
click at [218, 292] on div "Plan de relance" at bounding box center [219, 293] width 261 height 12
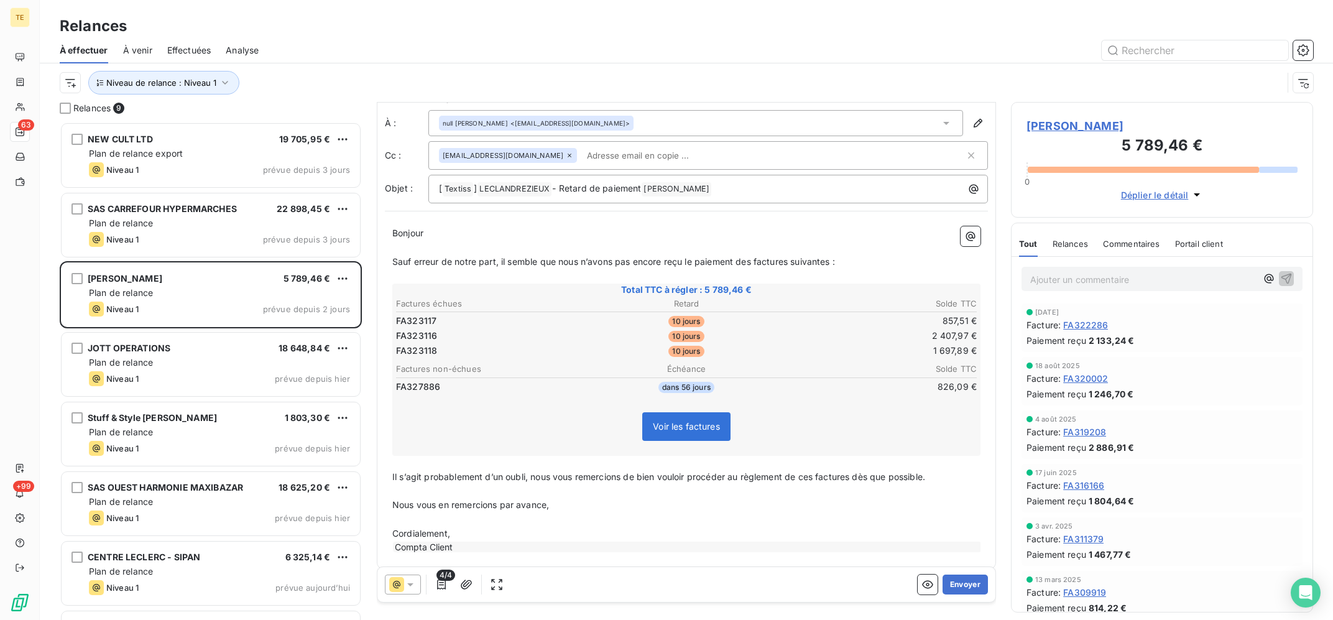
scroll to position [28, 0]
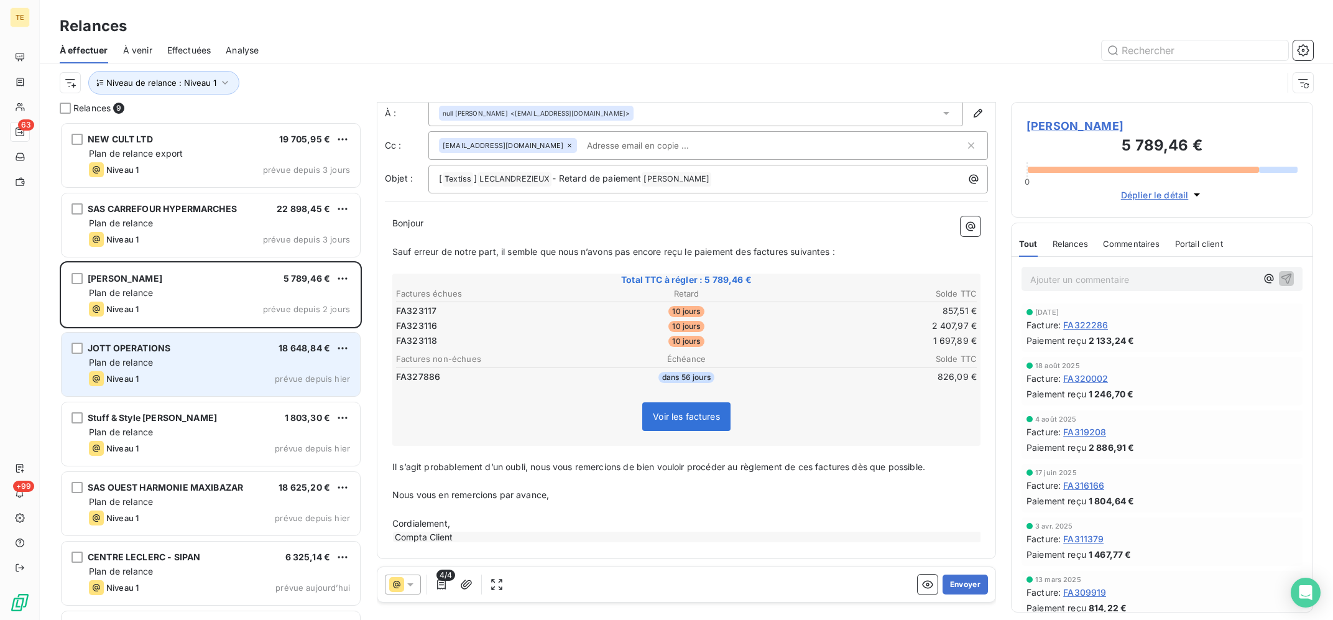
click at [146, 362] on span "Plan de relance" at bounding box center [121, 362] width 64 height 11
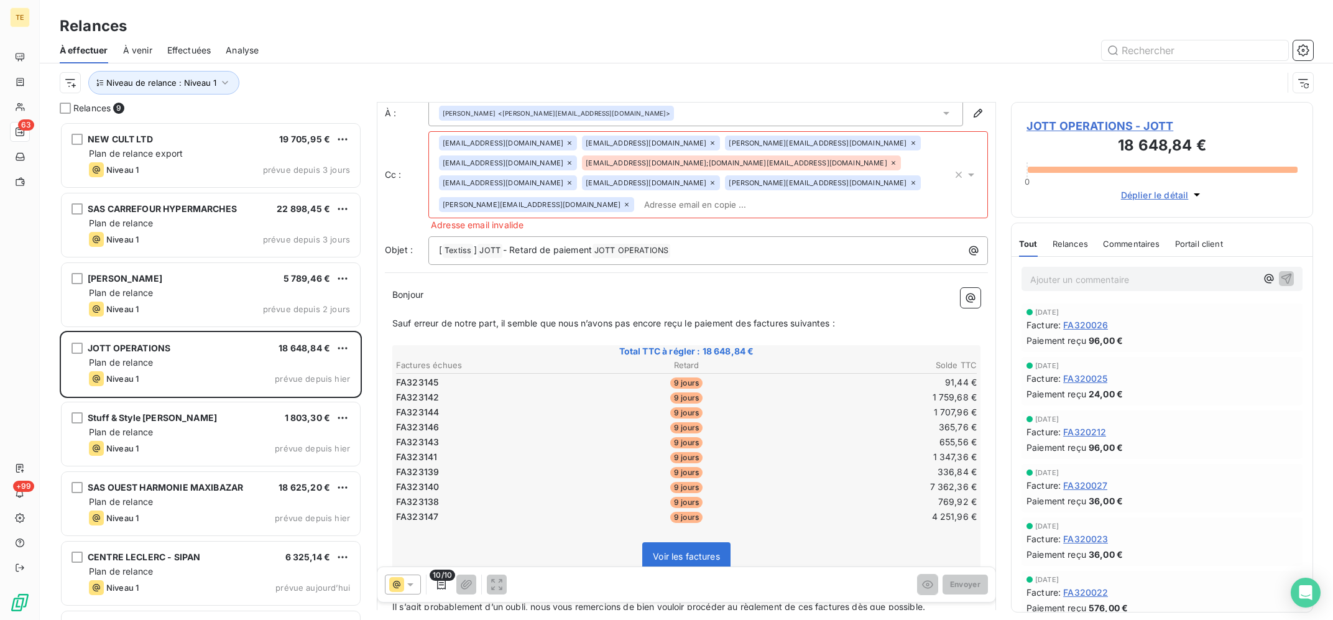
scroll to position [70, 0]
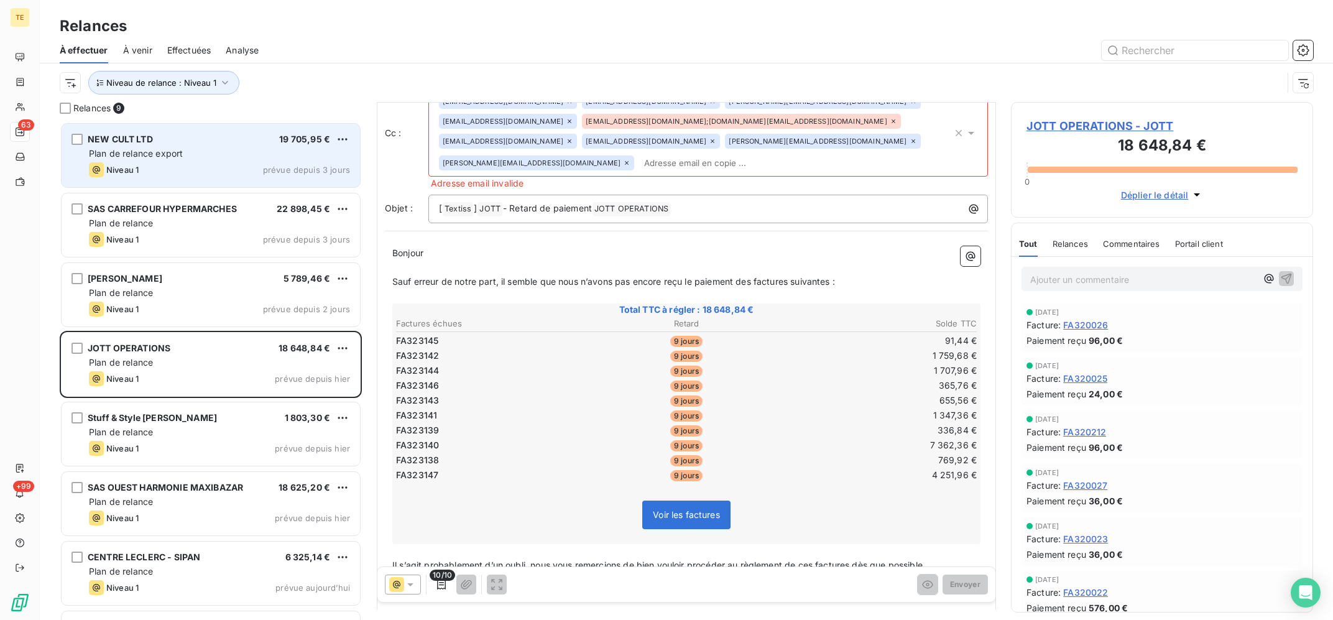
click at [177, 168] on div "Niveau 1 prévue depuis 3 jours" at bounding box center [219, 169] width 261 height 15
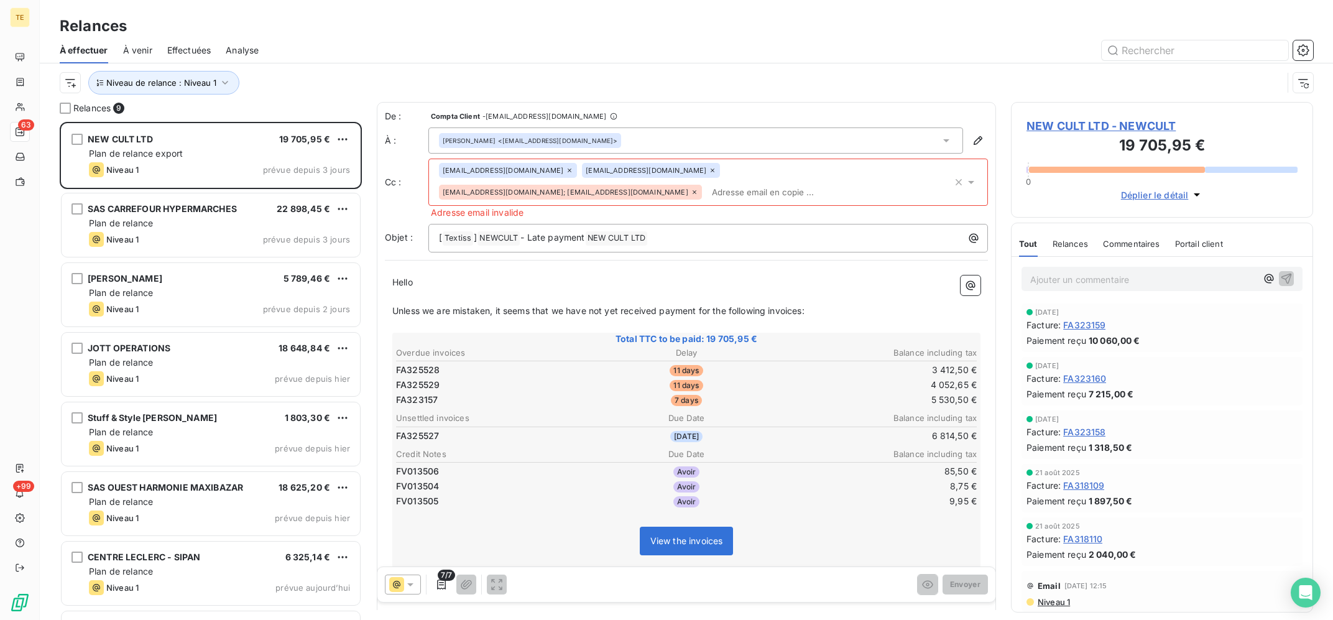
click at [697, 190] on icon at bounding box center [695, 192] width 4 height 4
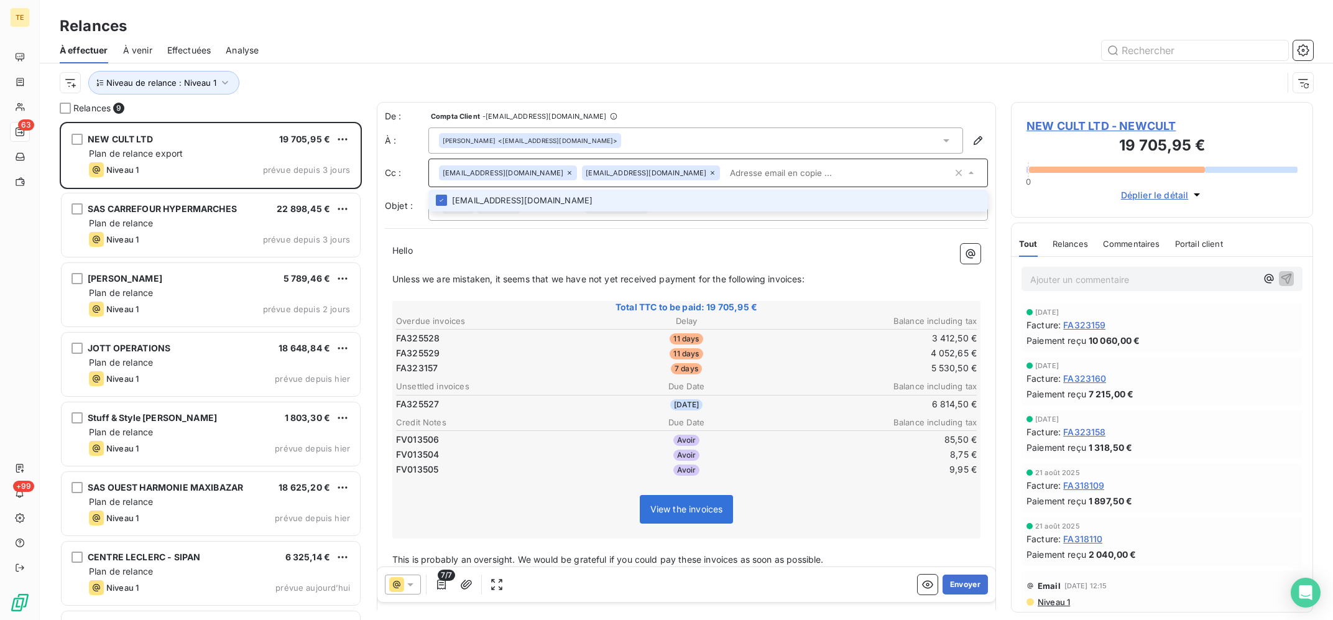
click at [752, 89] on div "Niveau de relance : Niveau 1" at bounding box center [671, 83] width 1223 height 24
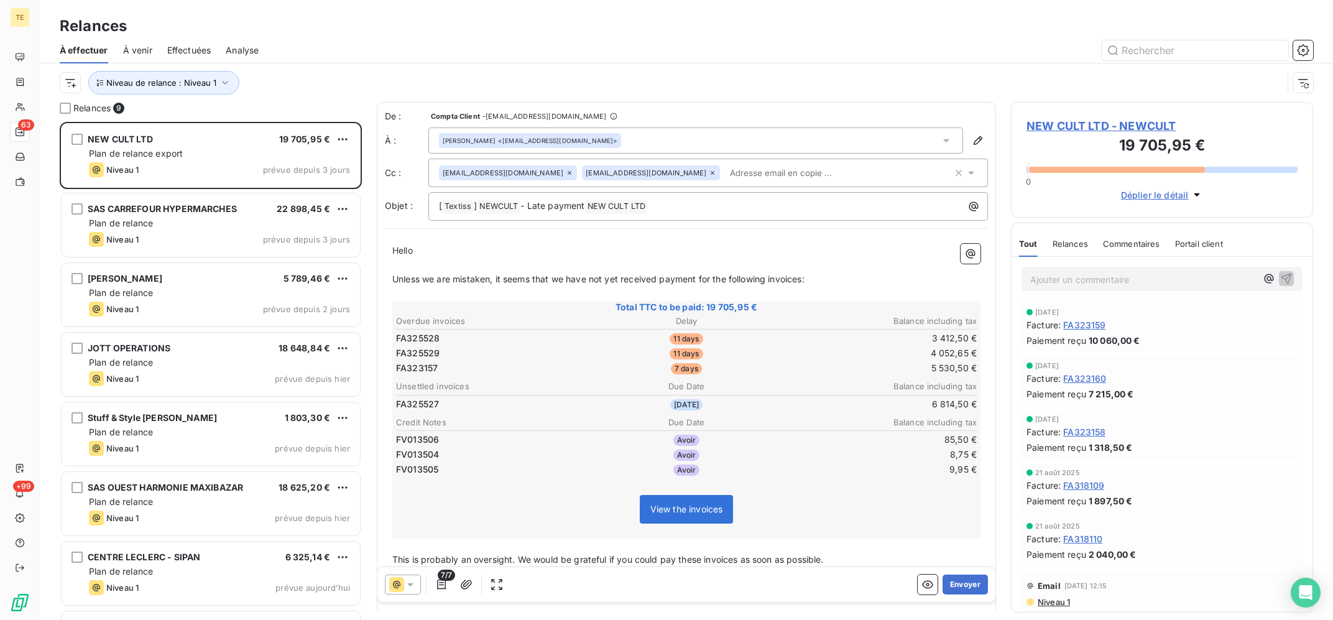
click at [410, 584] on icon at bounding box center [410, 584] width 6 height 3
click at [409, 583] on icon at bounding box center [410, 584] width 12 height 12
click at [439, 584] on icon "button" at bounding box center [441, 584] width 12 height 12
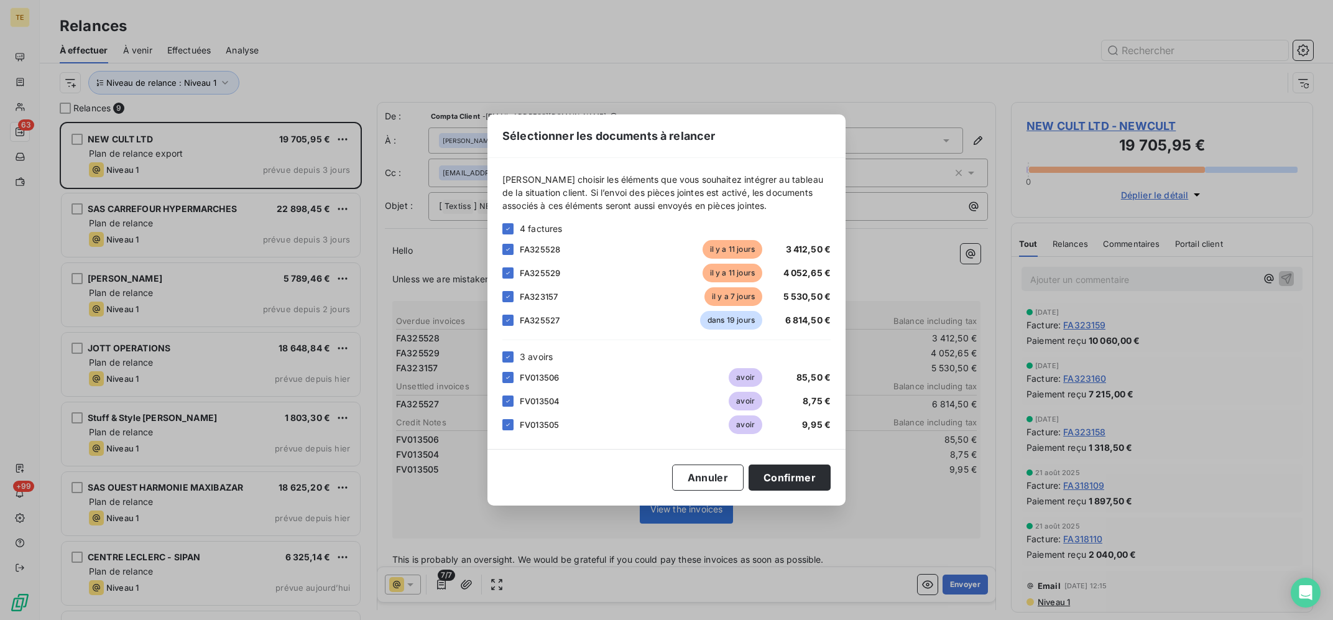
click at [509, 311] on div "FA325527 dans 19 jours 6 814,50 €" at bounding box center [666, 320] width 328 height 19
click at [508, 319] on icon at bounding box center [507, 320] width 7 height 7
click at [811, 484] on button "Confirmer" at bounding box center [790, 478] width 82 height 26
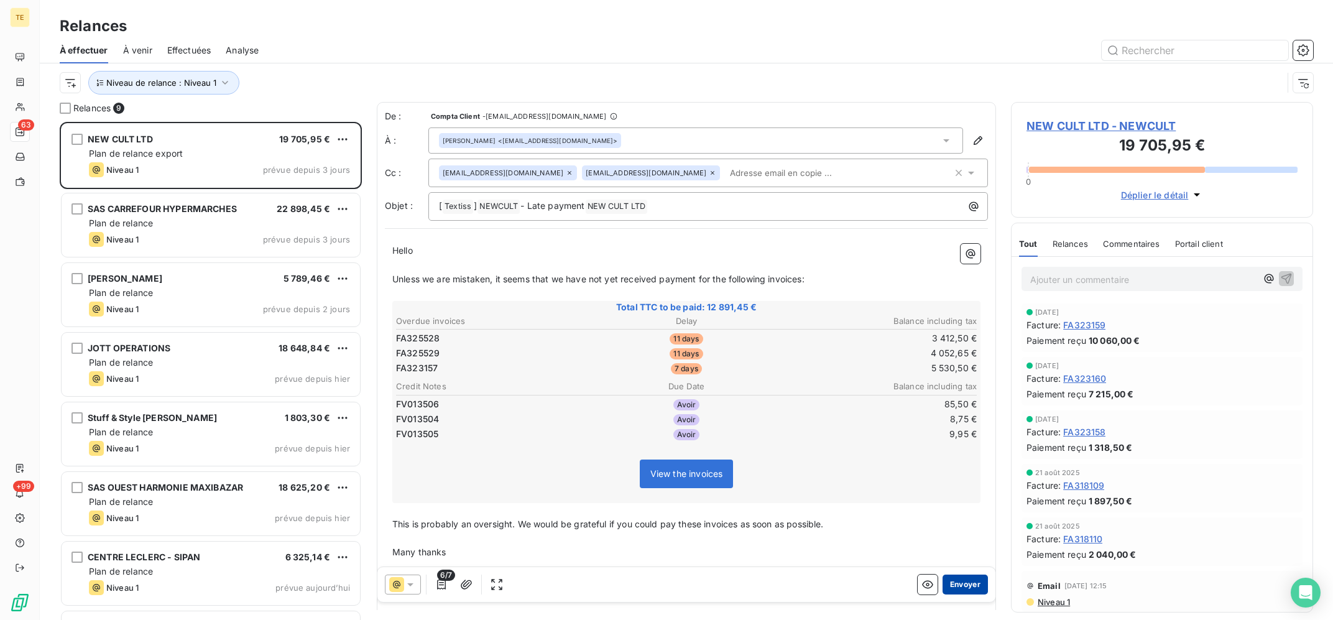
click at [960, 584] on button "Envoyer" at bounding box center [965, 585] width 45 height 20
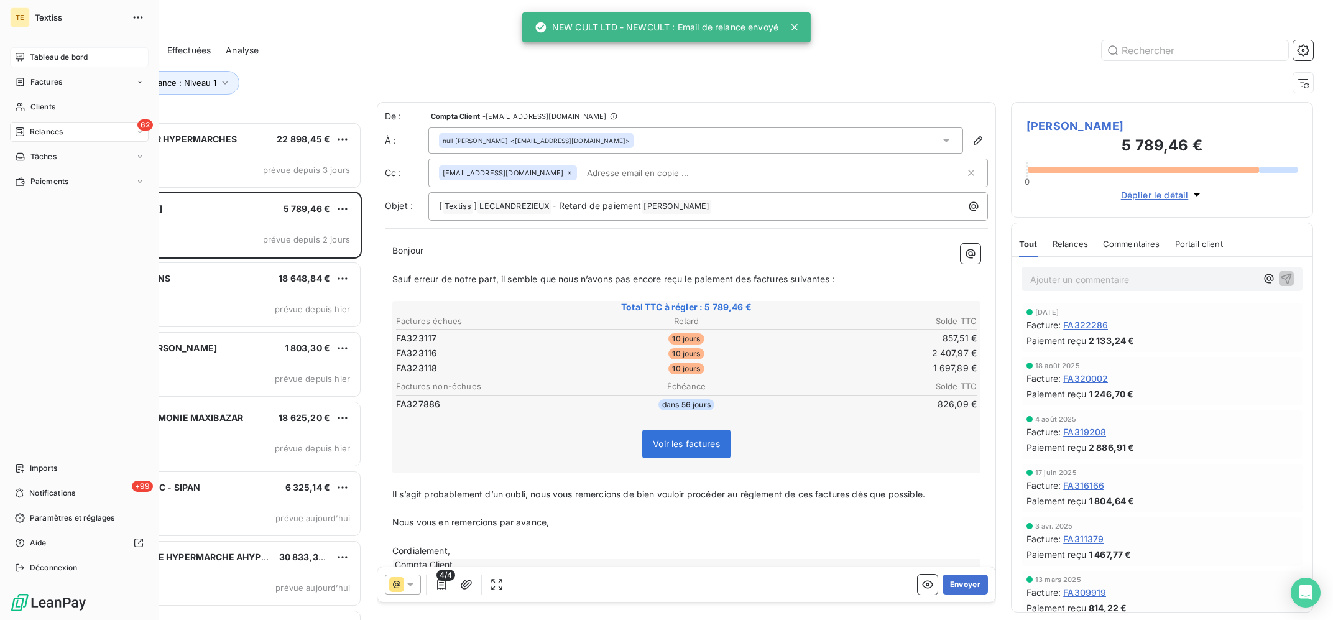
click at [26, 53] on div "Tableau de bord" at bounding box center [79, 57] width 139 height 20
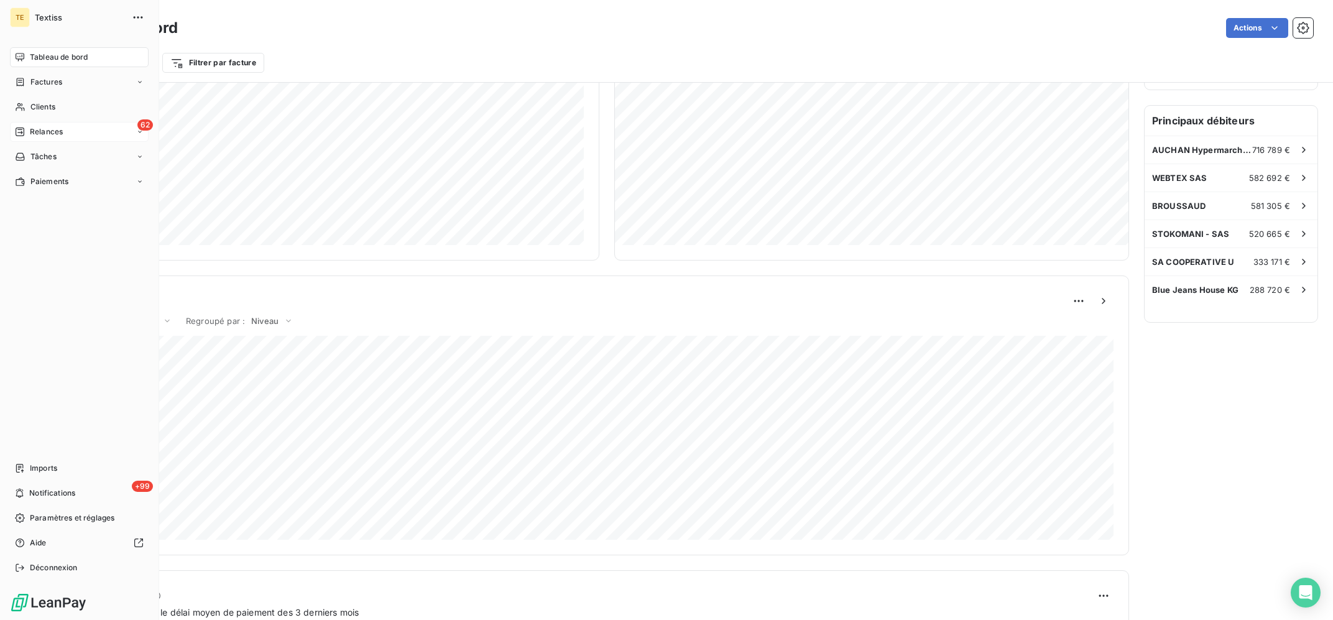
scroll to position [342, 0]
click at [40, 133] on span "Relances" at bounding box center [46, 131] width 33 height 11
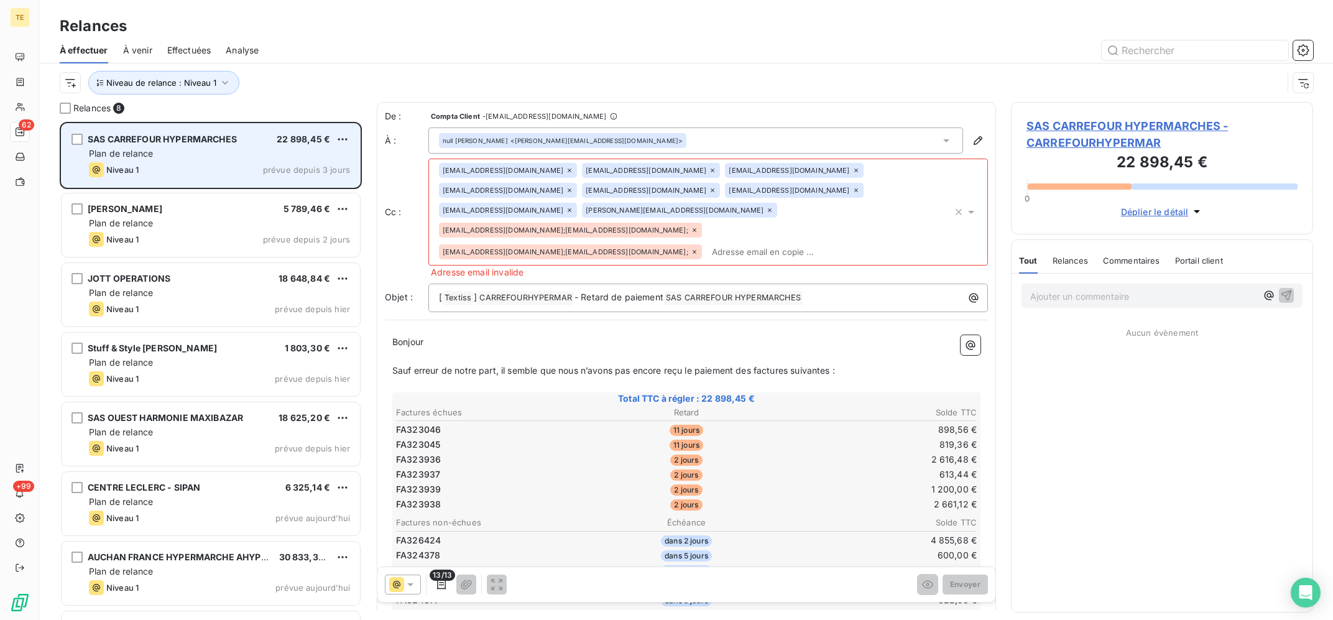
scroll to position [498, 302]
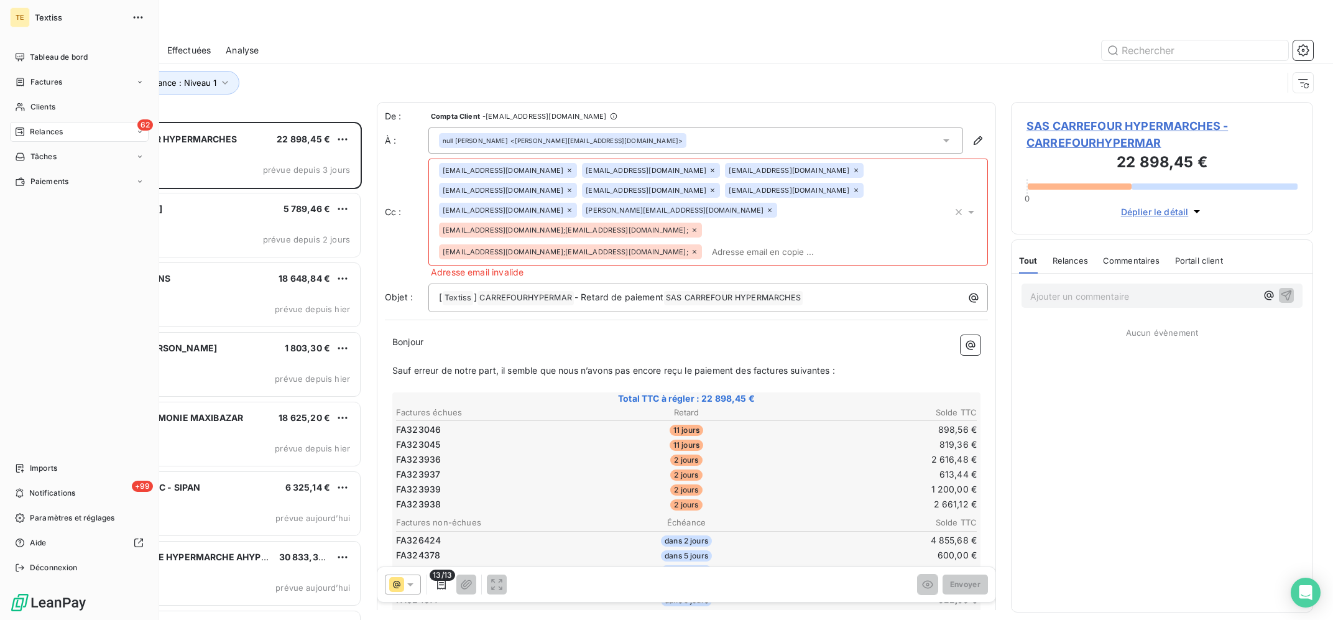
click at [67, 127] on div "62 Relances" at bounding box center [79, 132] width 139 height 20
click at [63, 230] on div "Analyse" at bounding box center [87, 231] width 124 height 20
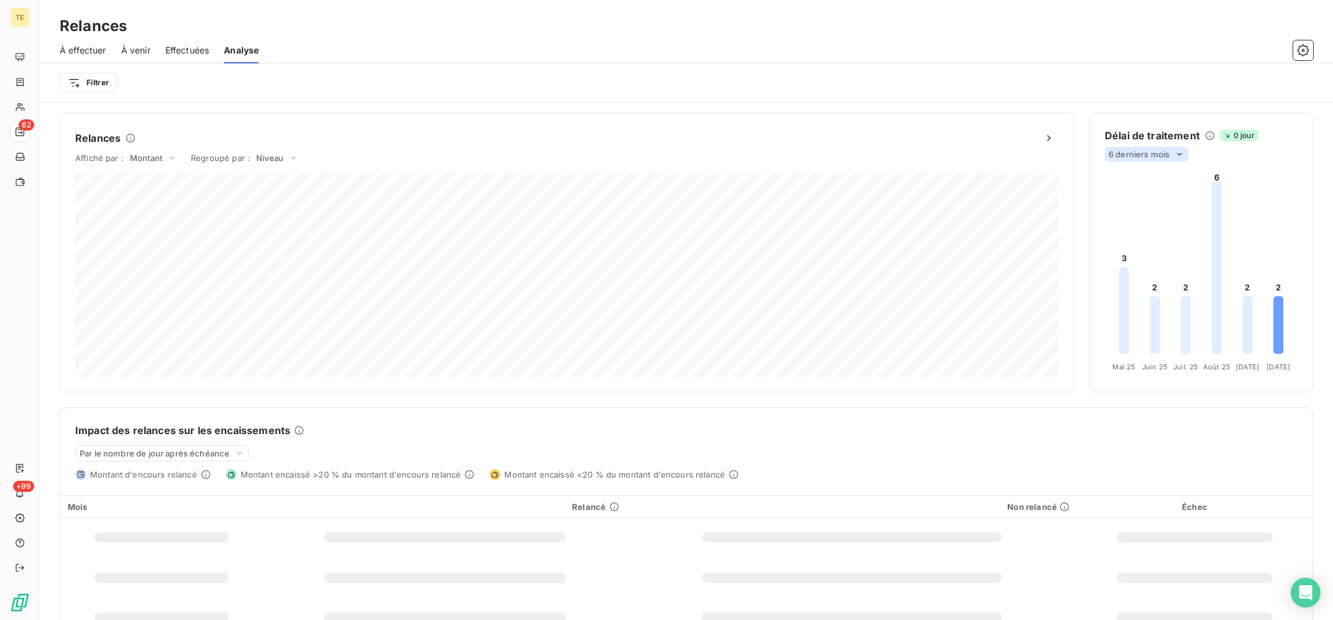
click at [1149, 151] on span "6 derniers mois" at bounding box center [1139, 154] width 61 height 10
click at [1139, 208] on li "12" at bounding box center [1149, 203] width 82 height 22
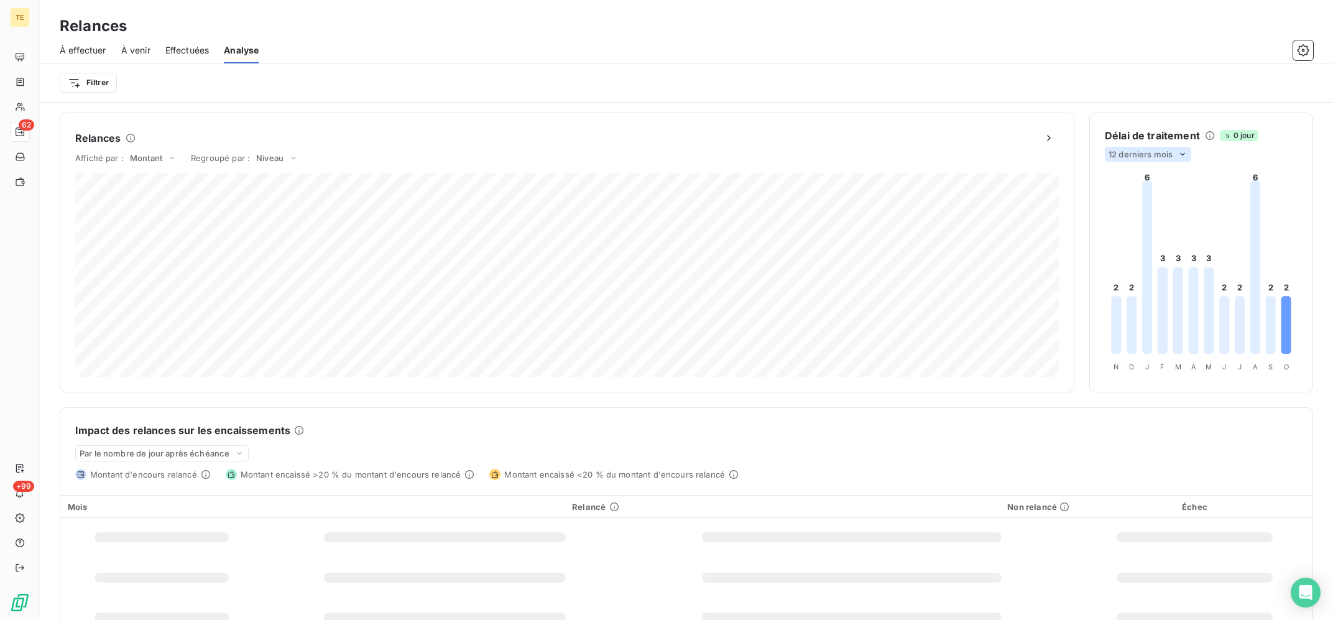
click at [1109, 155] on span "12 derniers mois" at bounding box center [1141, 154] width 64 height 10
click at [1118, 176] on div at bounding box center [1121, 178] width 12 height 12
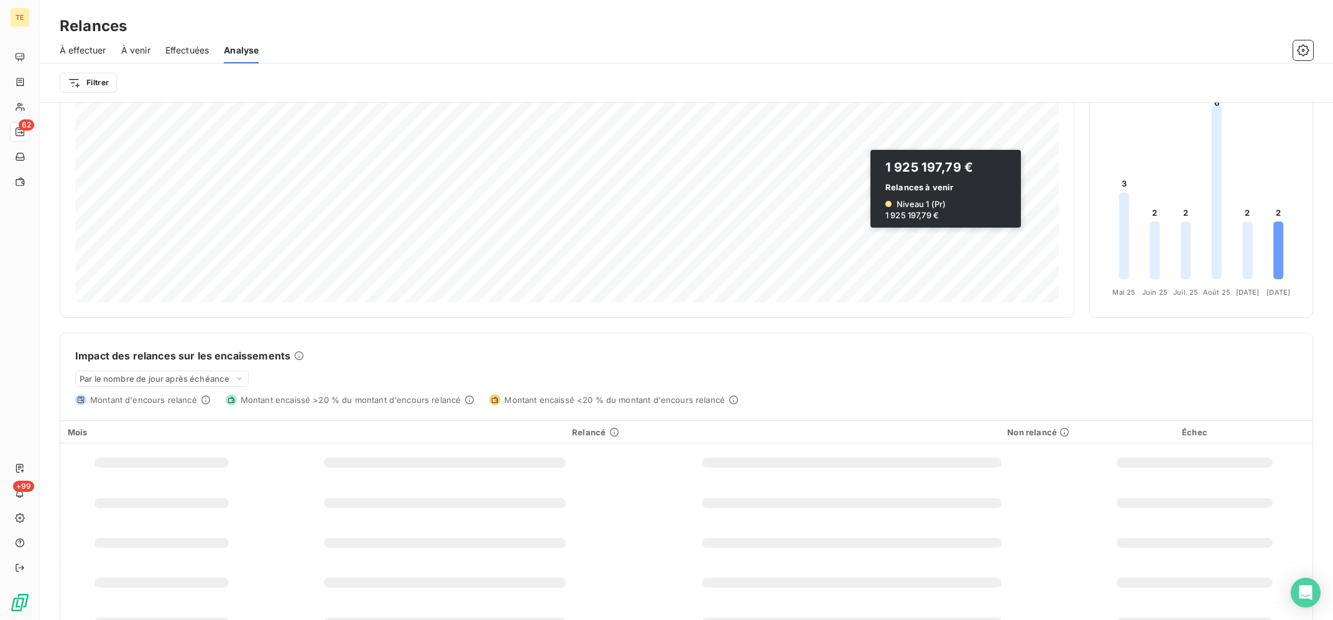
scroll to position [108, 0]
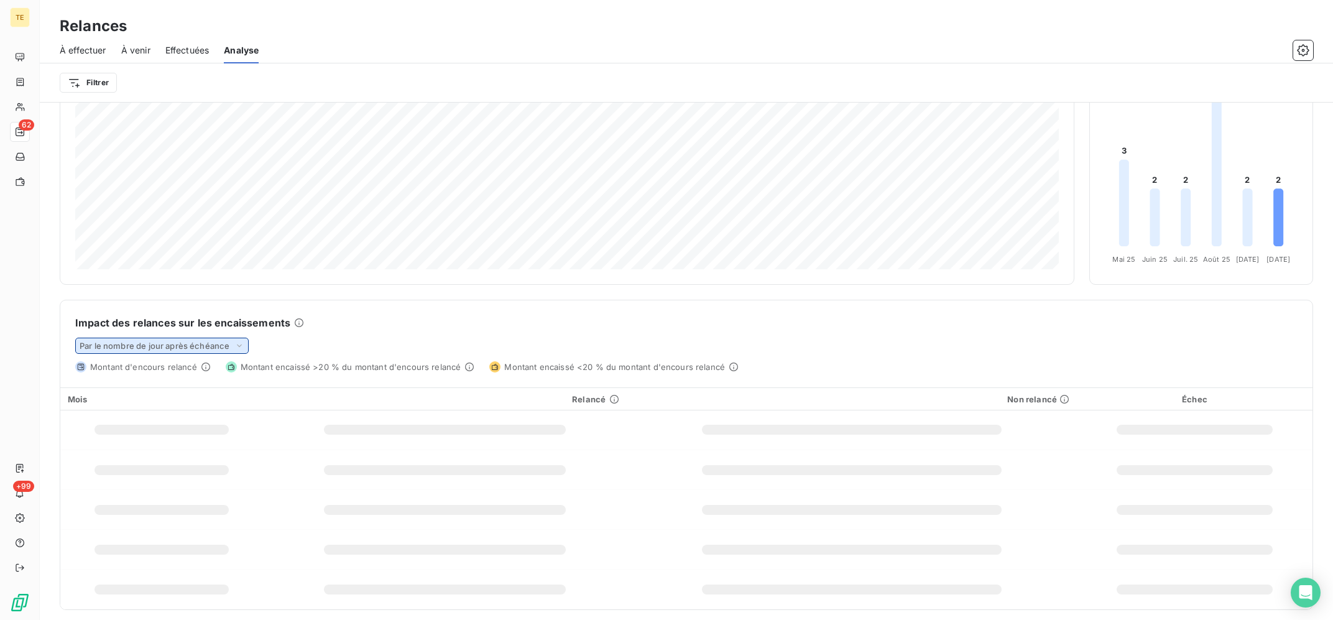
click at [201, 350] on span "Par le nombre de jour après échéance" at bounding box center [155, 346] width 150 height 10
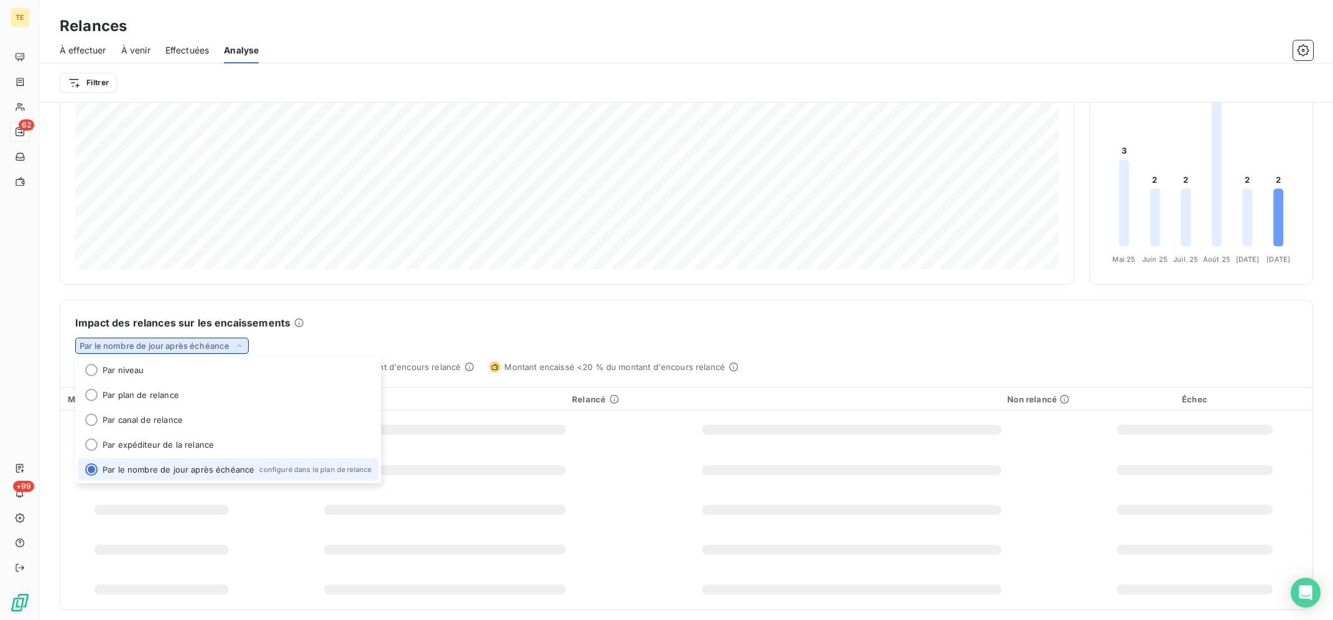
click at [201, 350] on span "Par le nombre de jour après échéance" at bounding box center [155, 346] width 150 height 10
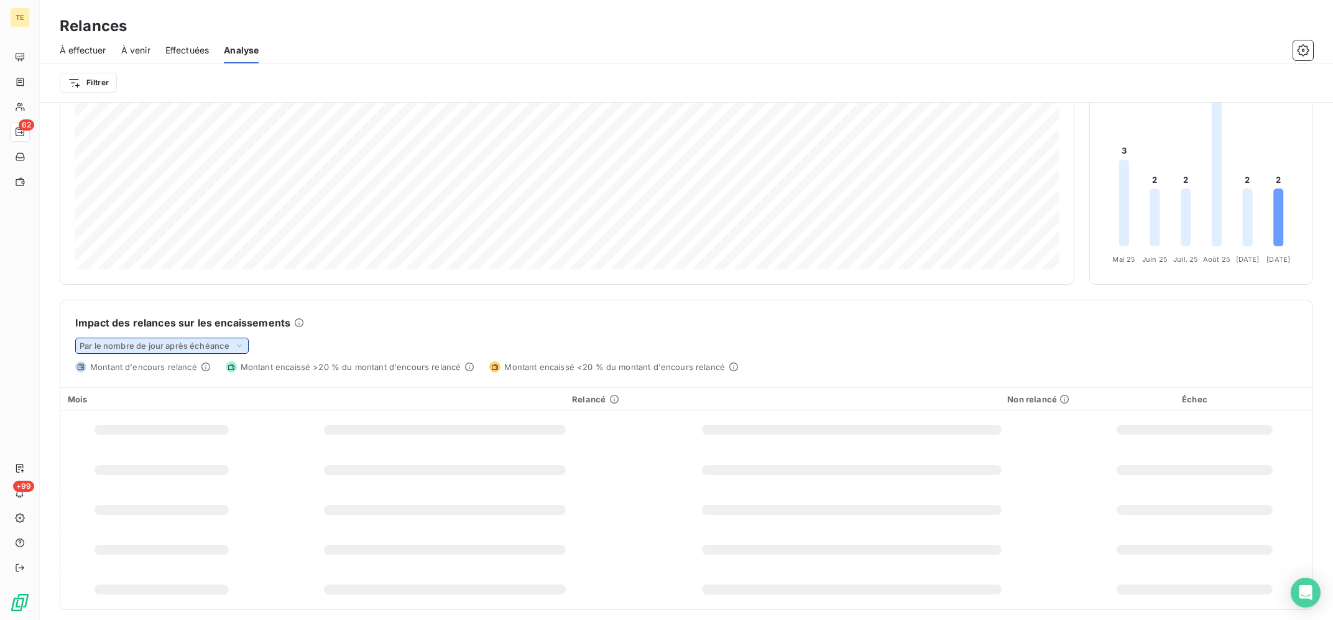
scroll to position [0, 0]
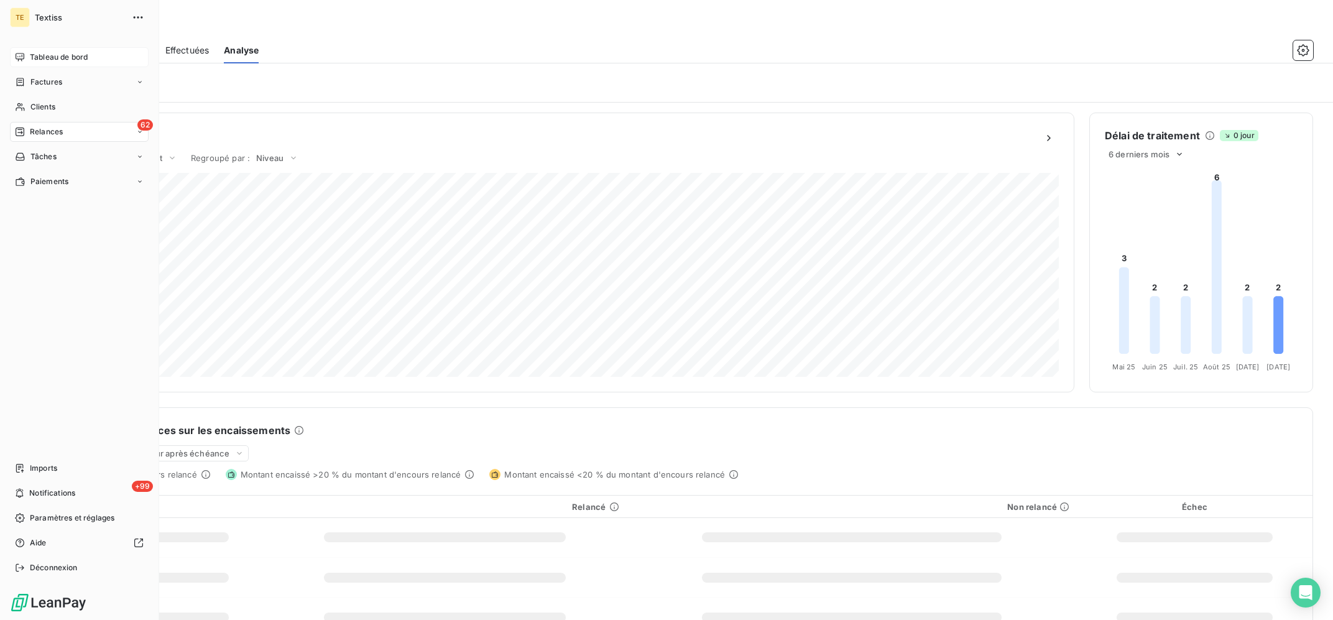
click at [32, 55] on span "Tableau de bord" at bounding box center [59, 57] width 58 height 11
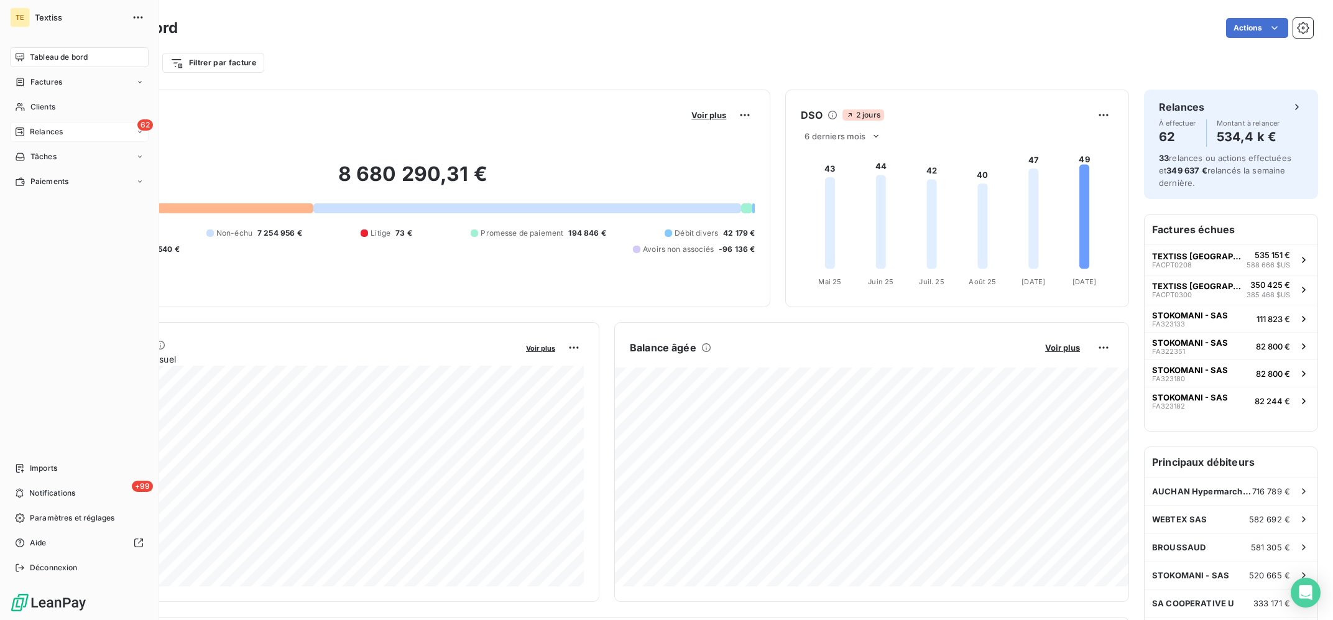
click at [34, 124] on div "62 Relances" at bounding box center [79, 132] width 139 height 20
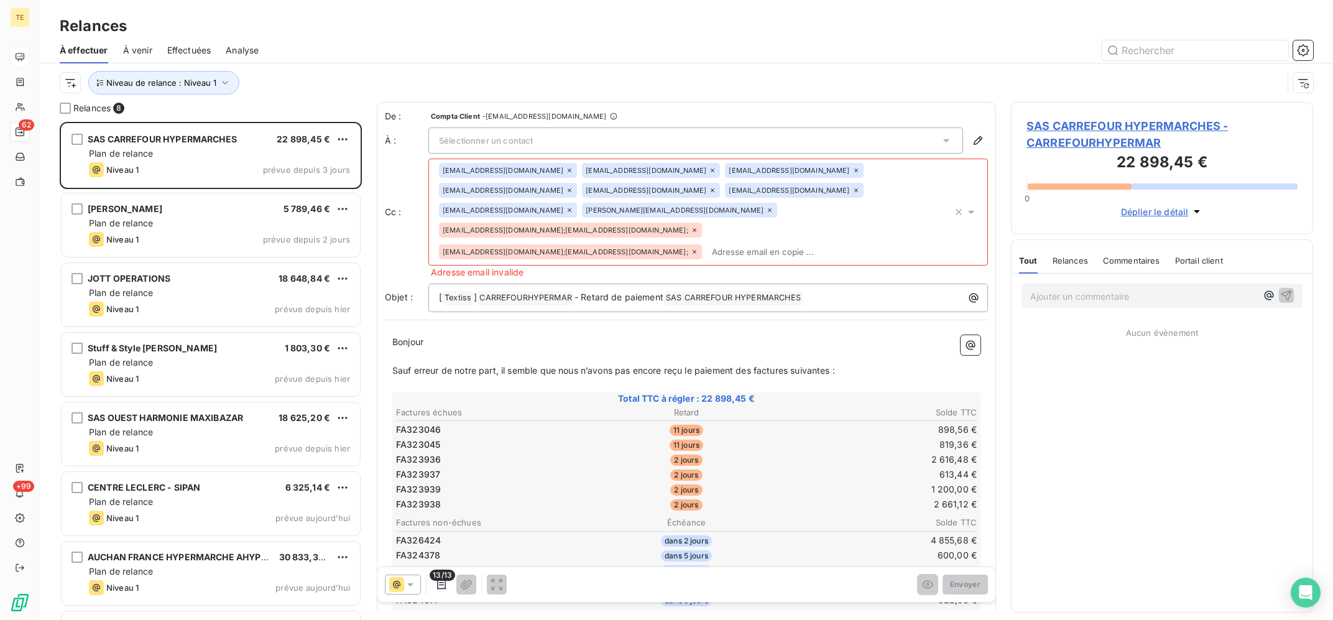
scroll to position [498, 302]
click at [364, 62] on div "À effectuer À venir Effectuées Analyse" at bounding box center [687, 50] width 1294 height 26
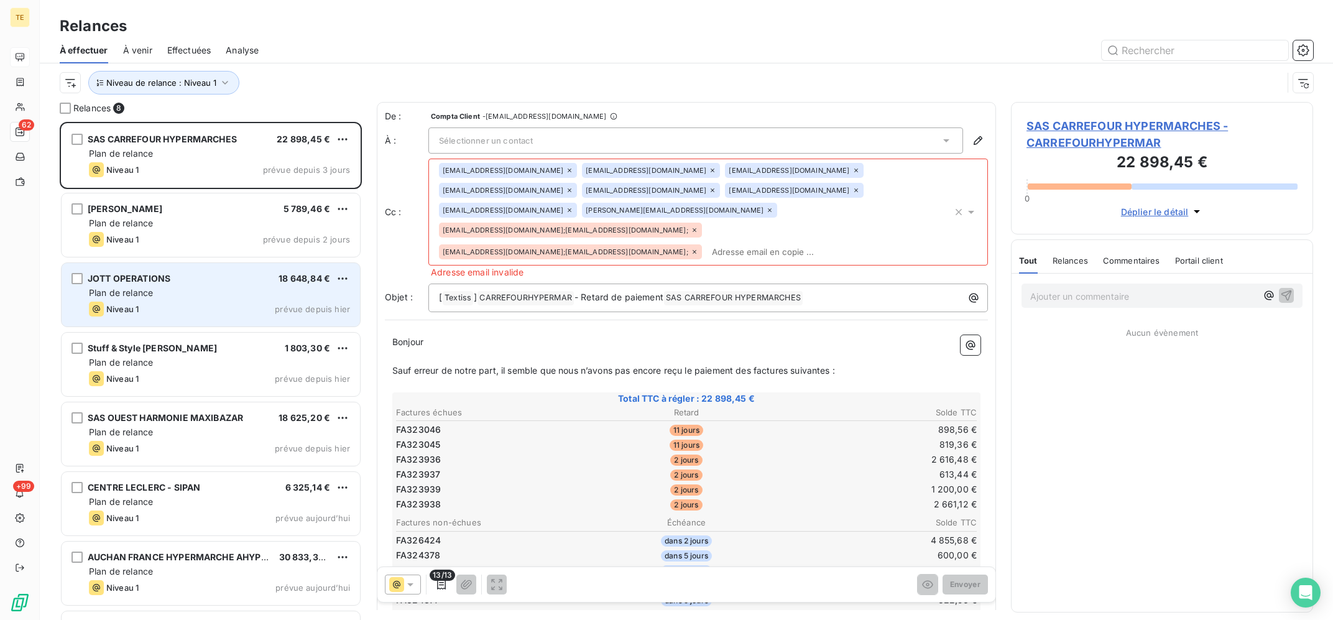
click at [249, 274] on div "JOTT OPERATIONS 18 648,84 €" at bounding box center [219, 278] width 261 height 11
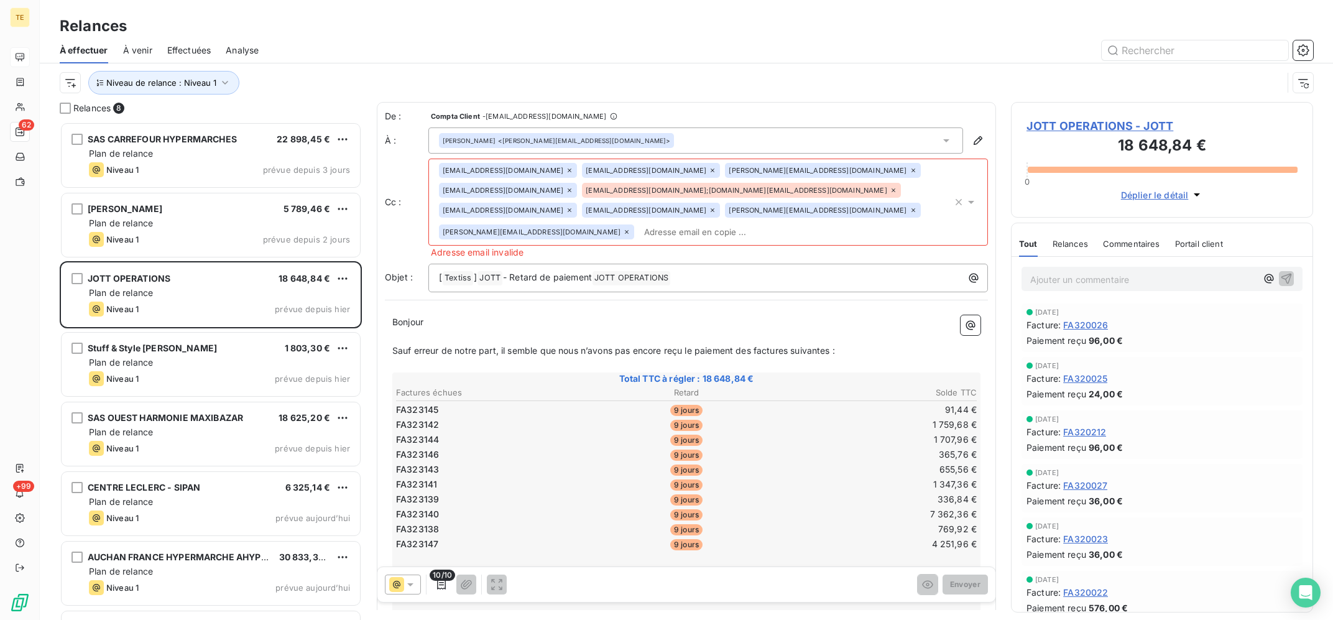
click at [621, 139] on div "[PERSON_NAME] <[PERSON_NAME][EMAIL_ADDRESS][DOMAIN_NAME]>" at bounding box center [695, 140] width 535 height 26
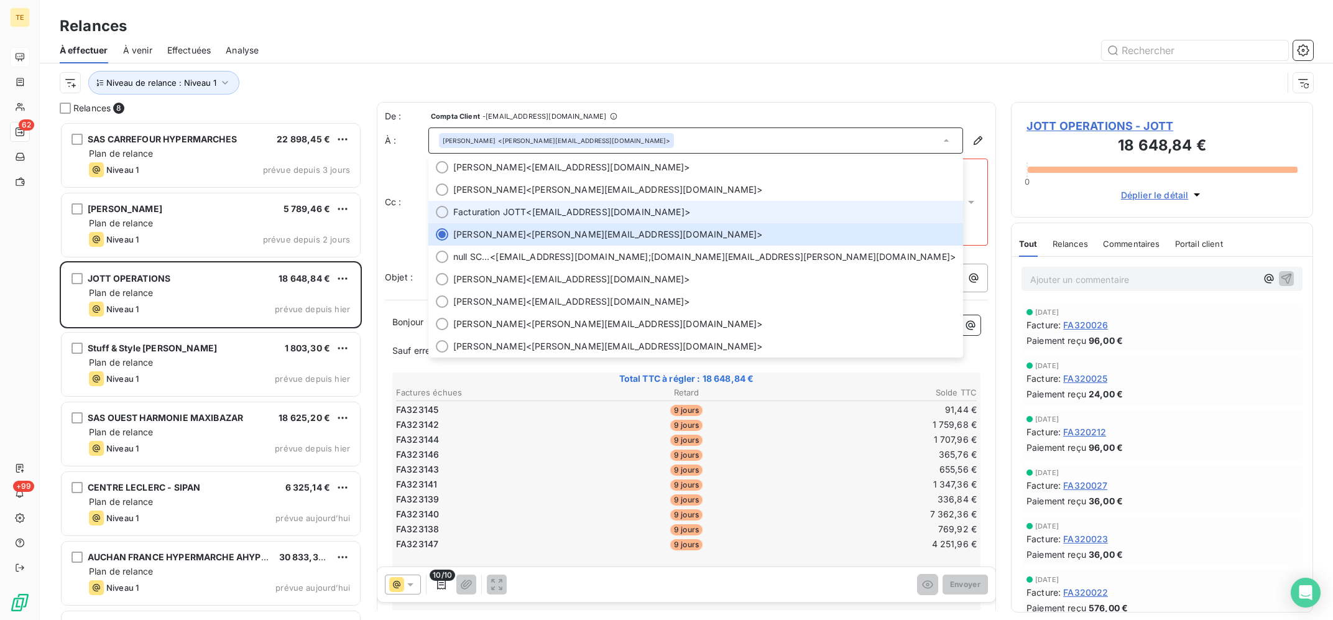
click at [621, 208] on span "Facturation JOTT <[EMAIL_ADDRESS][DOMAIN_NAME]>" at bounding box center [704, 212] width 502 height 12
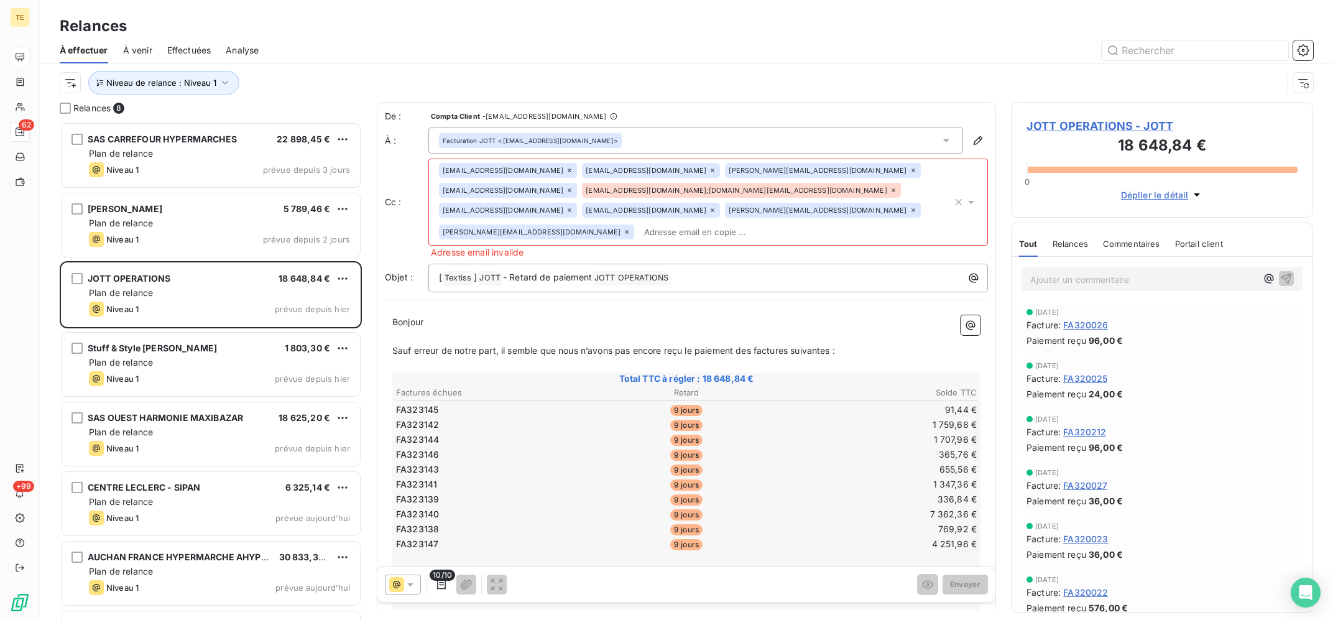
click at [709, 168] on icon at bounding box center [712, 170] width 7 height 7
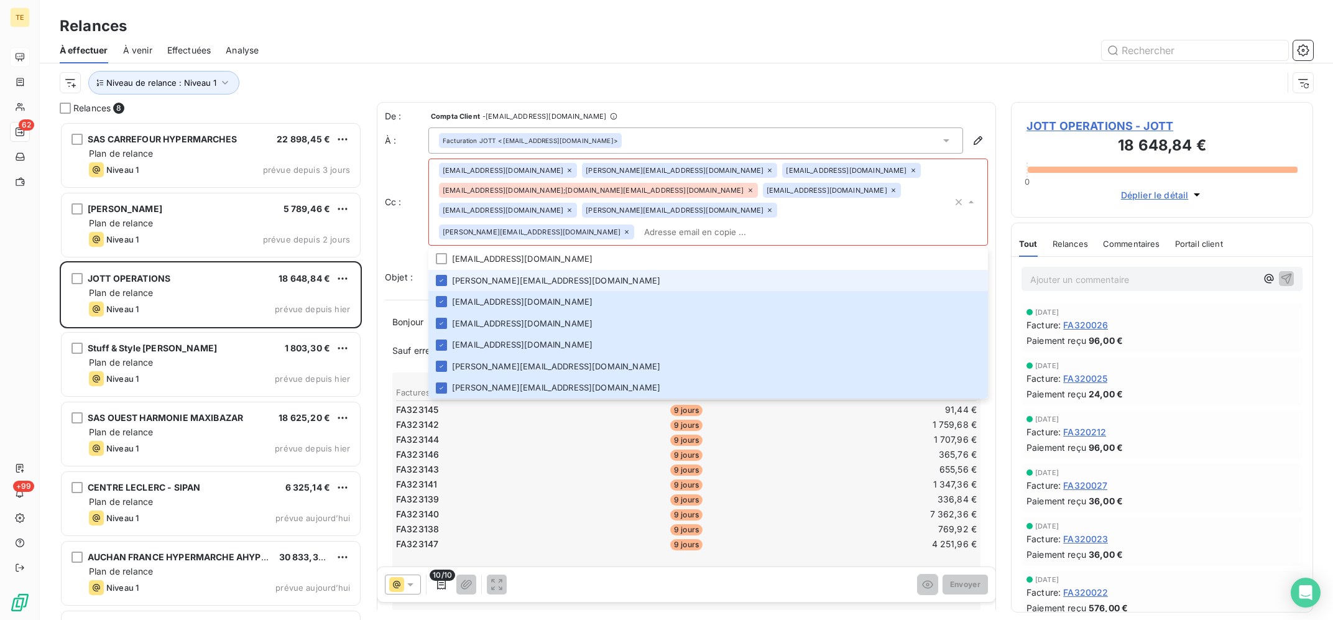
click at [766, 168] on icon at bounding box center [769, 170] width 7 height 7
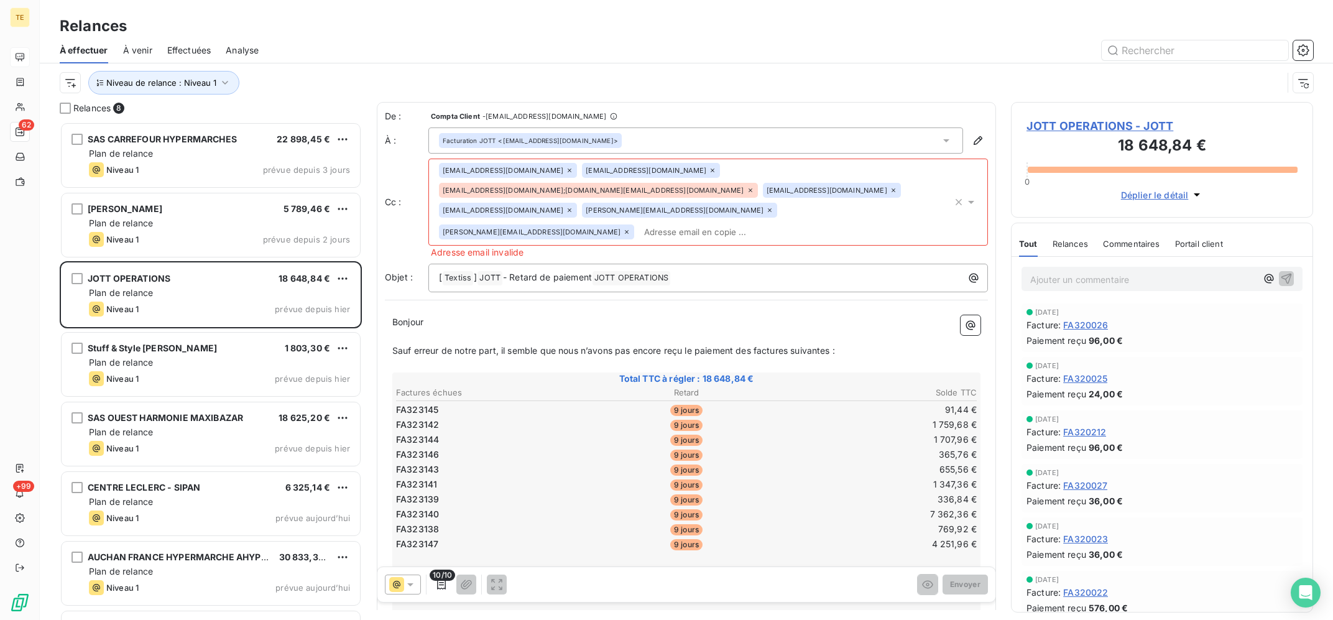
click at [709, 170] on icon at bounding box center [712, 170] width 7 height 7
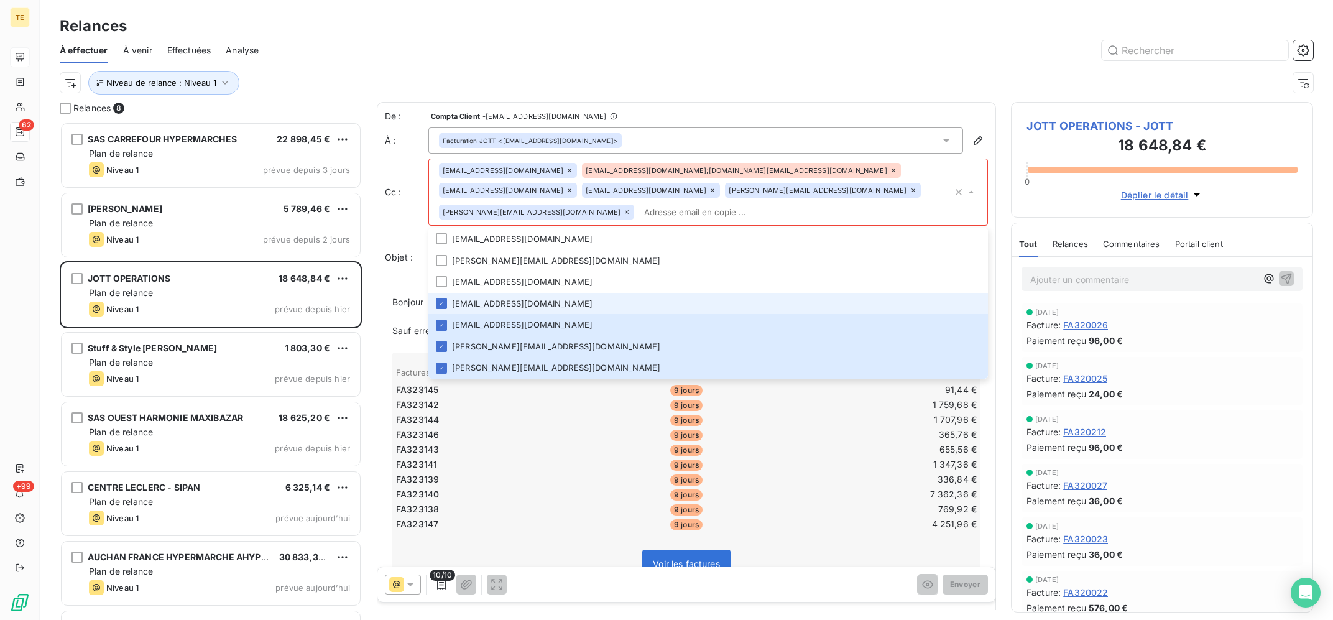
click at [572, 188] on icon at bounding box center [570, 190] width 4 height 4
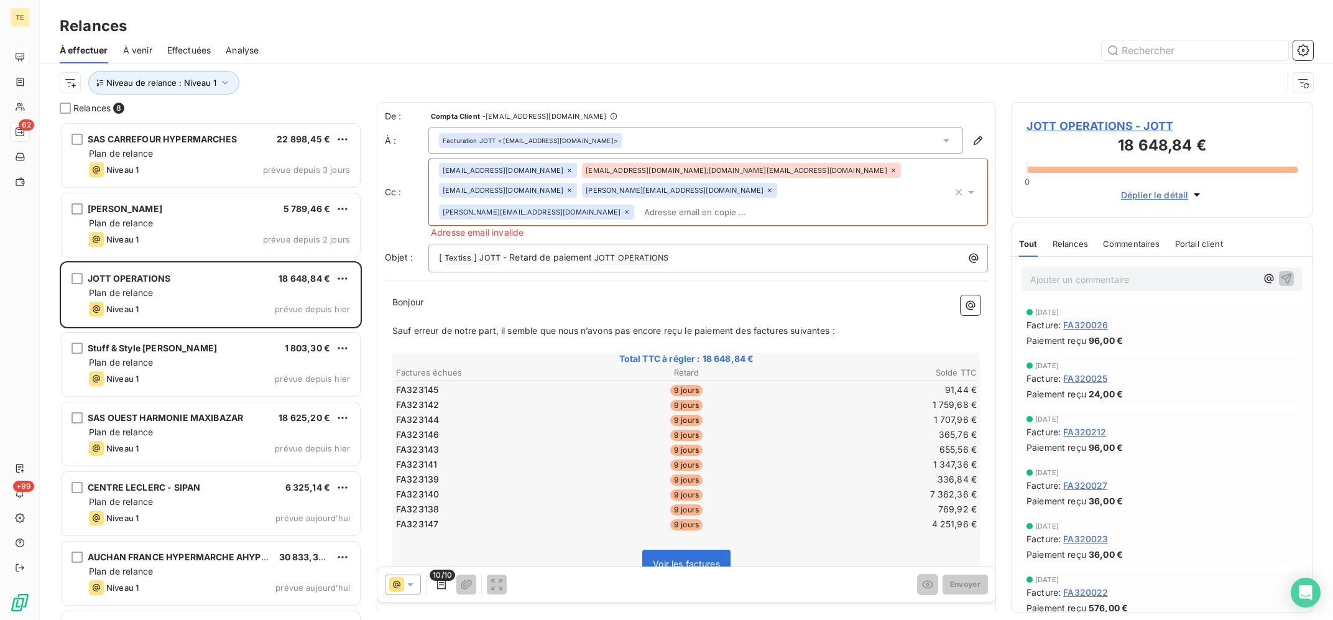
click at [573, 187] on icon at bounding box center [569, 190] width 7 height 7
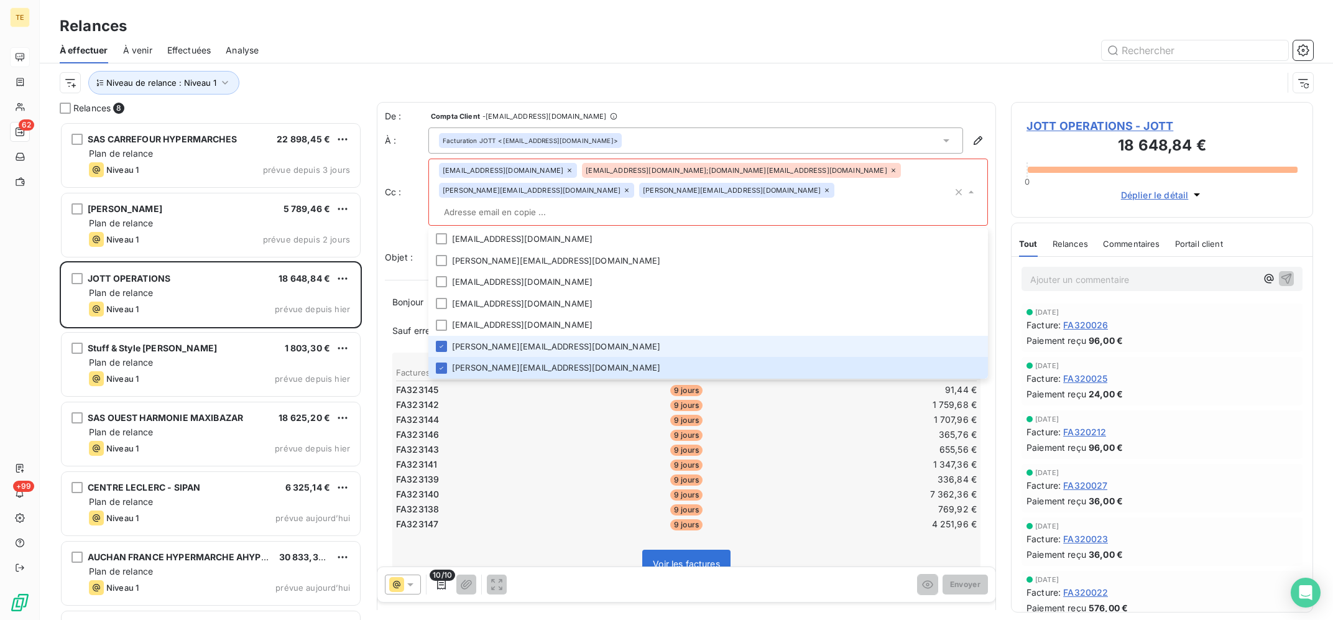
click at [890, 169] on icon at bounding box center [893, 170] width 7 height 7
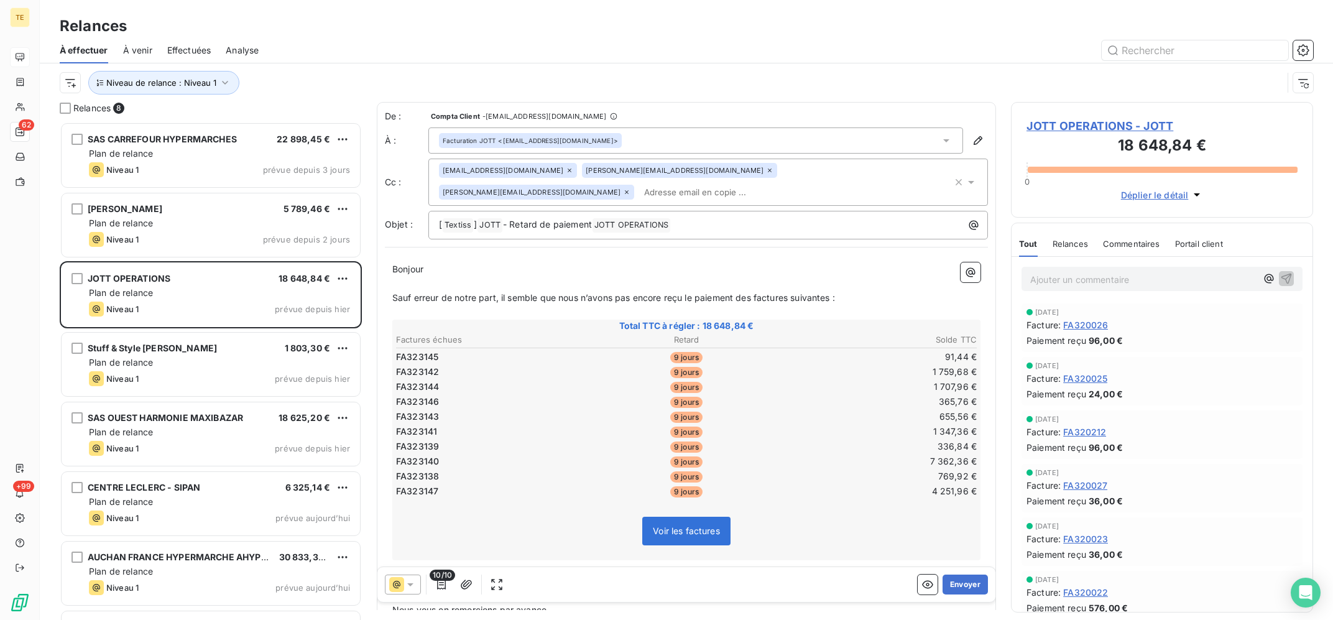
click at [783, 183] on input "text" at bounding box center [711, 192] width 144 height 19
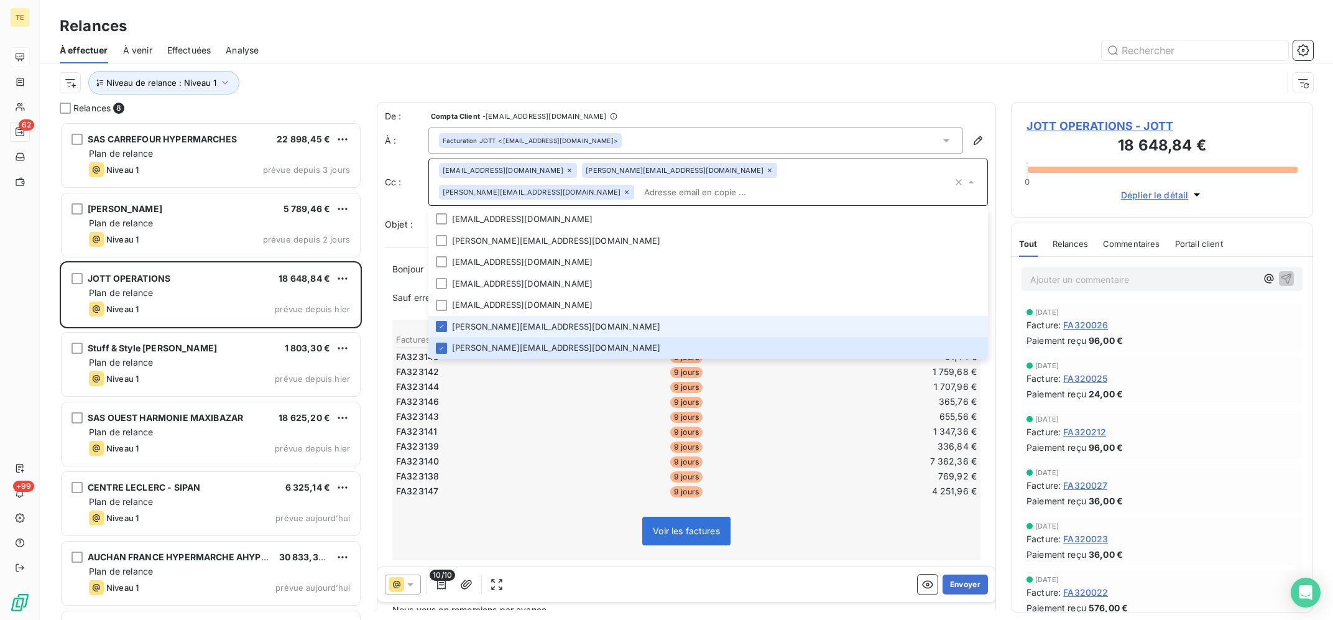
paste input "[EMAIL_ADDRESS][PERSON_NAME][DOMAIN_NAME]"
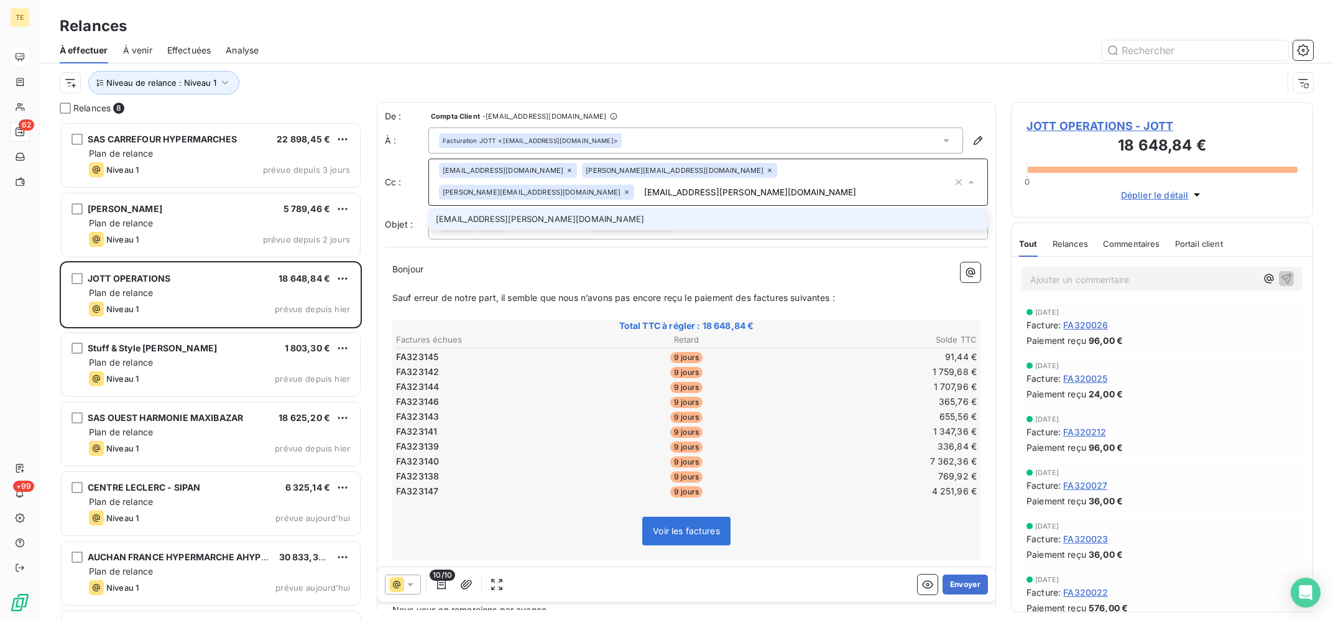
type input "[EMAIL_ADDRESS][PERSON_NAME][DOMAIN_NAME]"
click at [820, 208] on li "[EMAIL_ADDRESS][PERSON_NAME][DOMAIN_NAME]" at bounding box center [708, 219] width 560 height 22
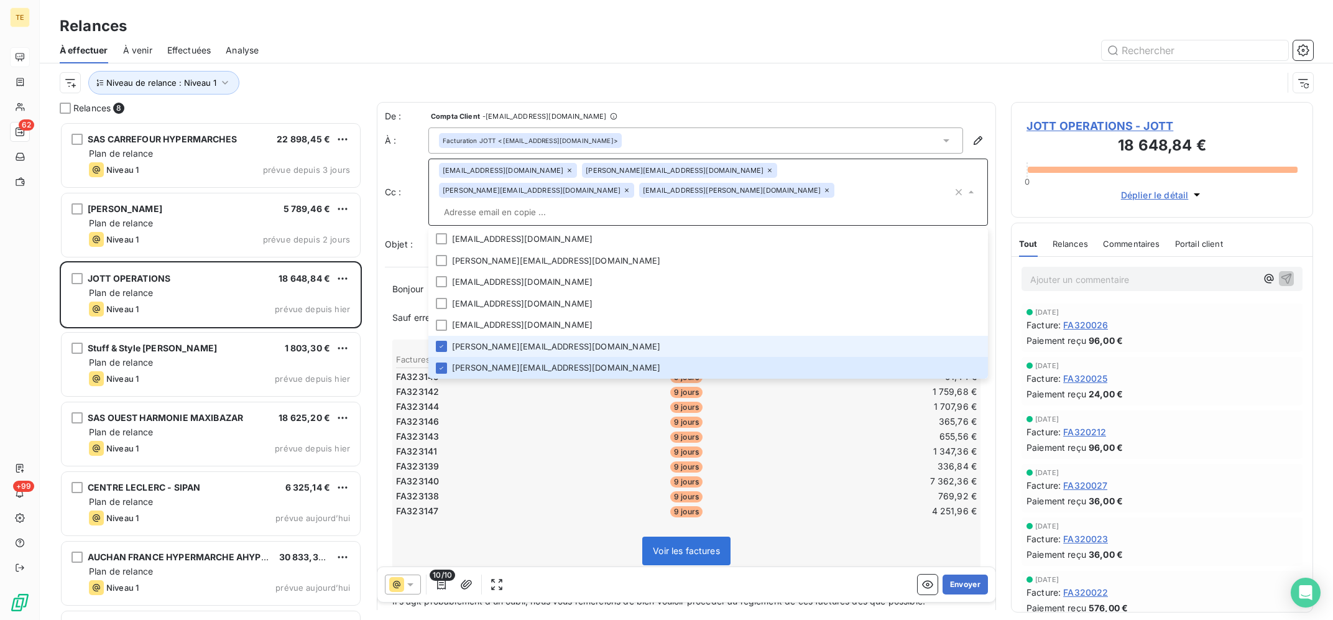
click at [725, 72] on div "Niveau de relance : Niveau 1" at bounding box center [671, 83] width 1223 height 24
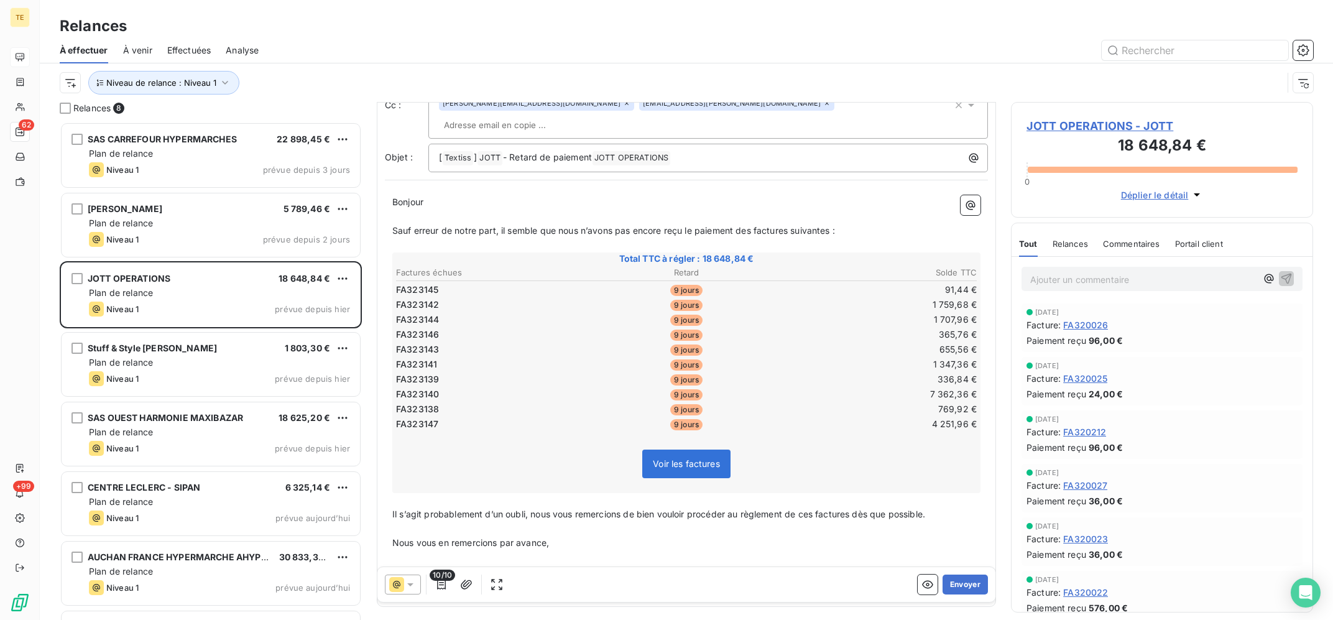
scroll to position [116, 0]
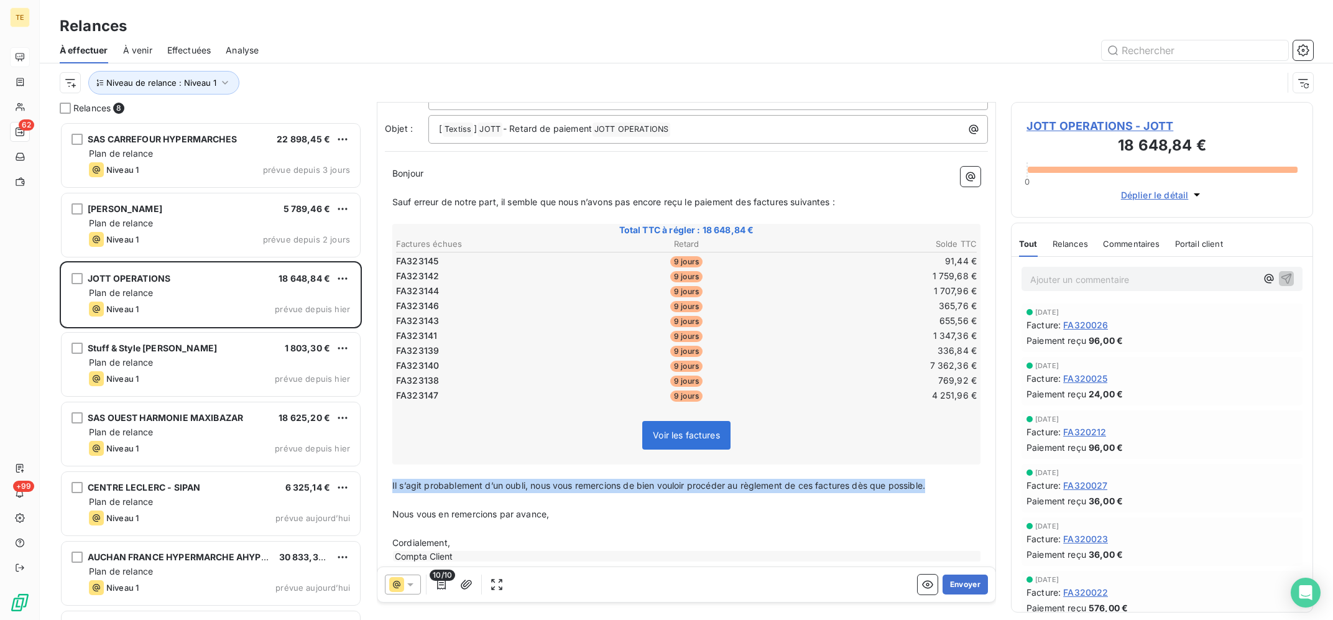
drag, startPoint x: 947, startPoint y: 471, endPoint x: 377, endPoint y: 463, distance: 569.7
click at [377, 463] on div "De : Compta Client - [EMAIL_ADDRESS][DOMAIN_NAME] À : Facturation JOTT <[EMAIL_…" at bounding box center [686, 282] width 619 height 592
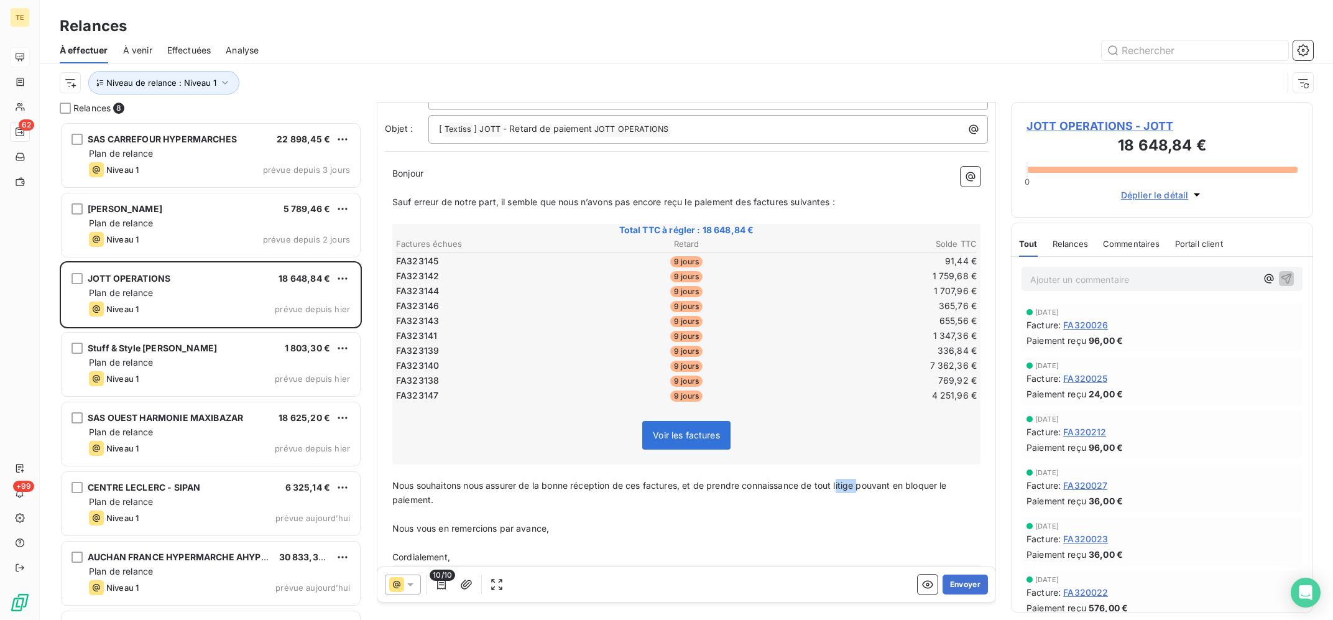
drag, startPoint x: 841, startPoint y: 468, endPoint x: 859, endPoint y: 472, distance: 19.2
click at [859, 480] on span "Nous souhaitons nous assurer de la bonne réception de ces factures, et de prend…" at bounding box center [670, 492] width 557 height 25
click at [822, 507] on p "﻿" at bounding box center [686, 514] width 588 height 14
click at [815, 480] on span "Nous souhaitons nous assurer de la bonne réception de ces factures, et de prend…" at bounding box center [677, 492] width 570 height 25
click at [834, 482] on p "Nous souhaitons nous assurer de la bonne réception de ces factures, et de prend…" at bounding box center [686, 493] width 588 height 29
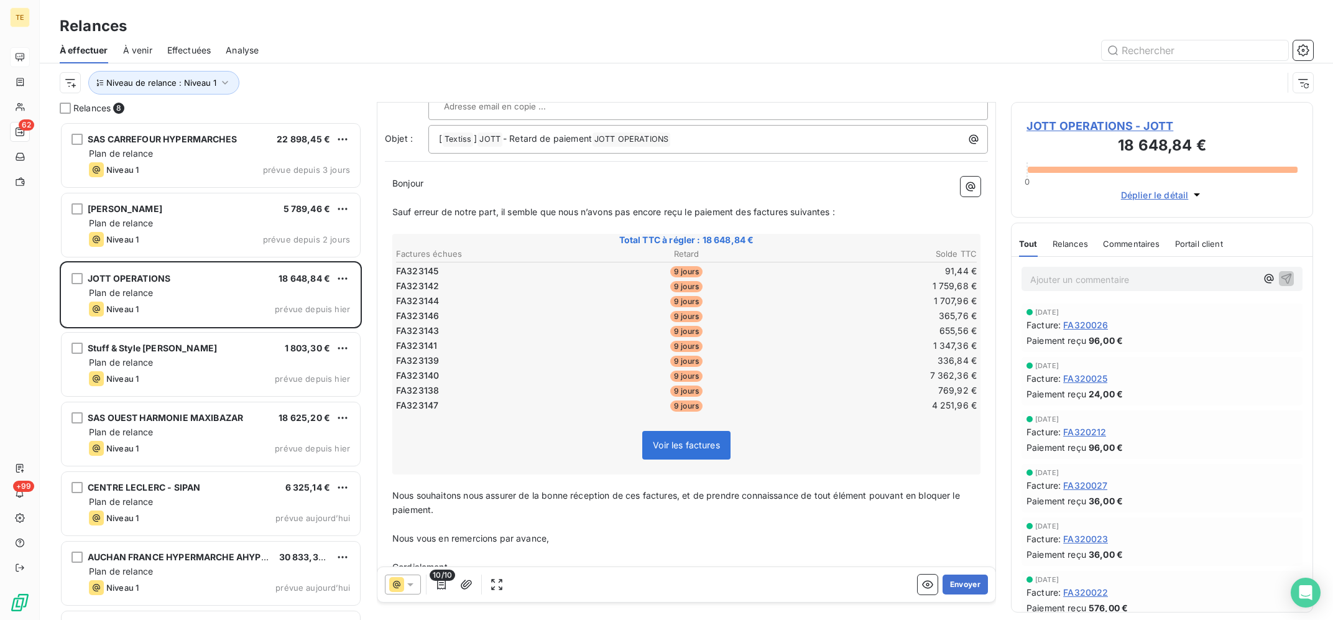
scroll to position [130, 0]
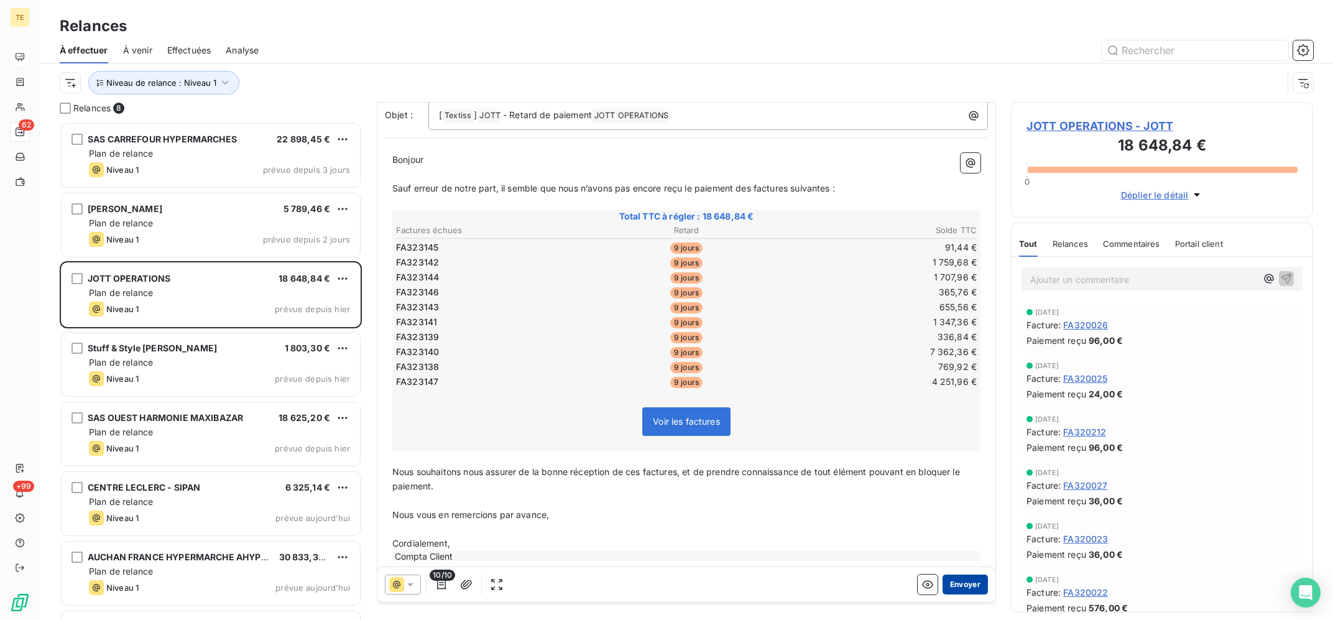
click at [960, 583] on button "Envoyer" at bounding box center [965, 585] width 45 height 20
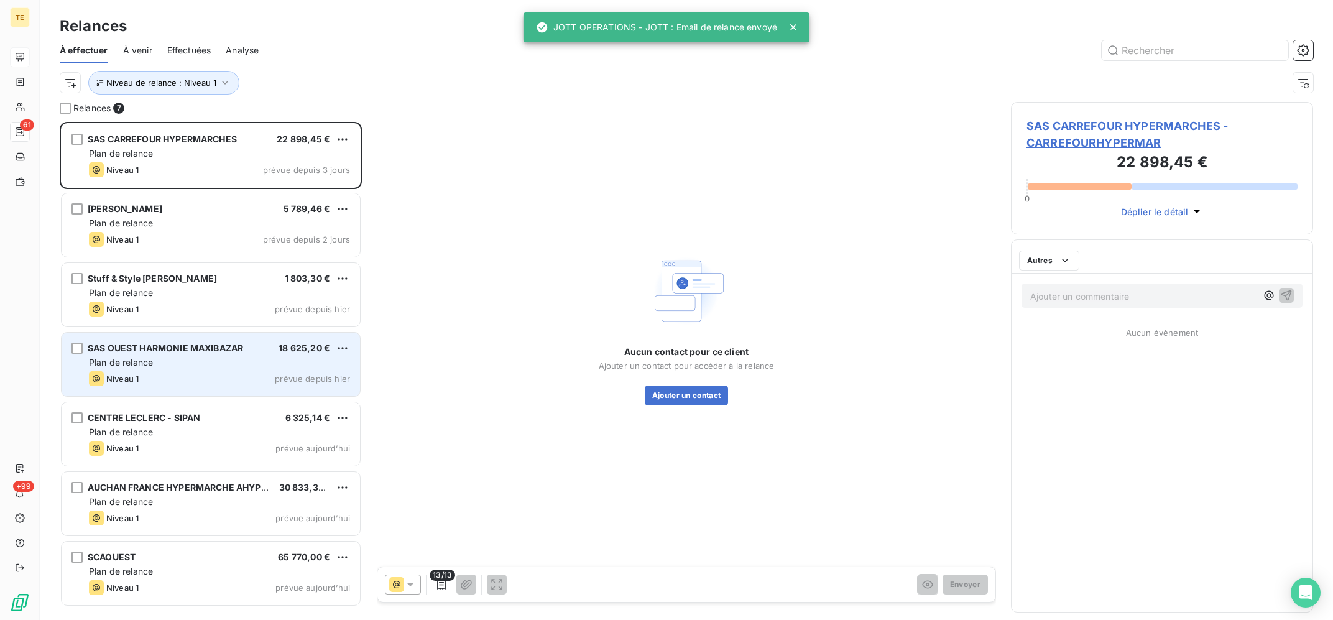
click at [220, 377] on div "Niveau 1 prévue depuis hier" at bounding box center [219, 378] width 261 height 15
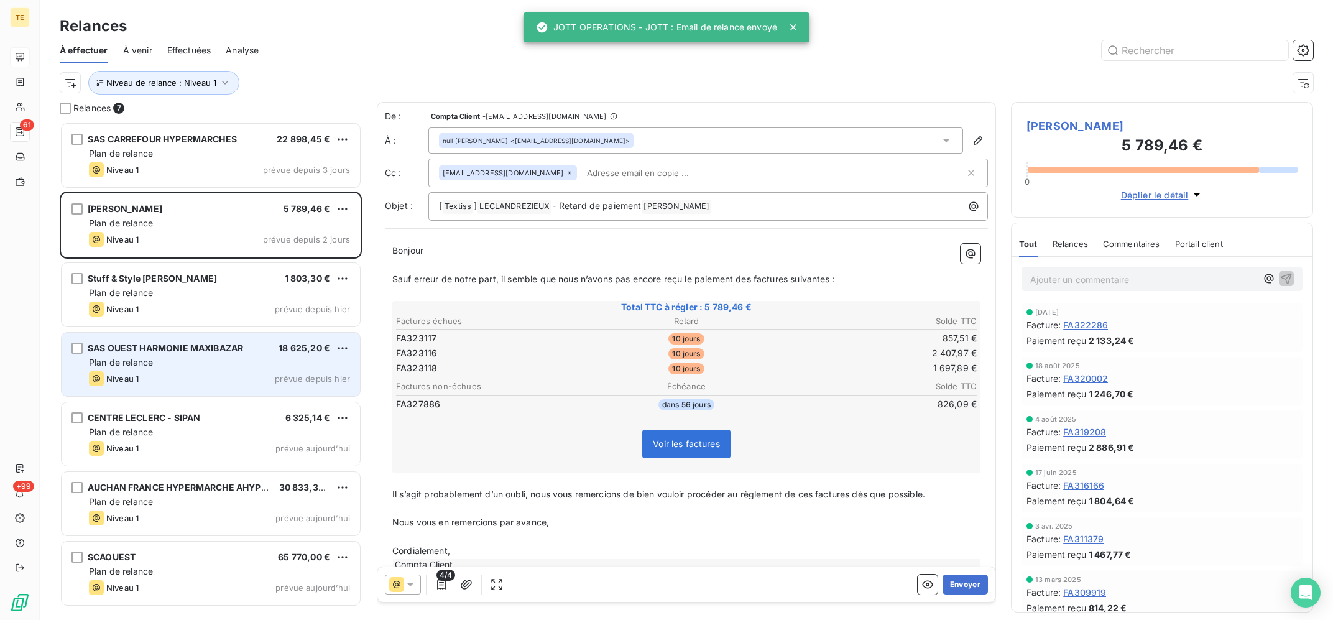
click at [220, 377] on div "Niveau 1 prévue depuis hier" at bounding box center [219, 378] width 261 height 15
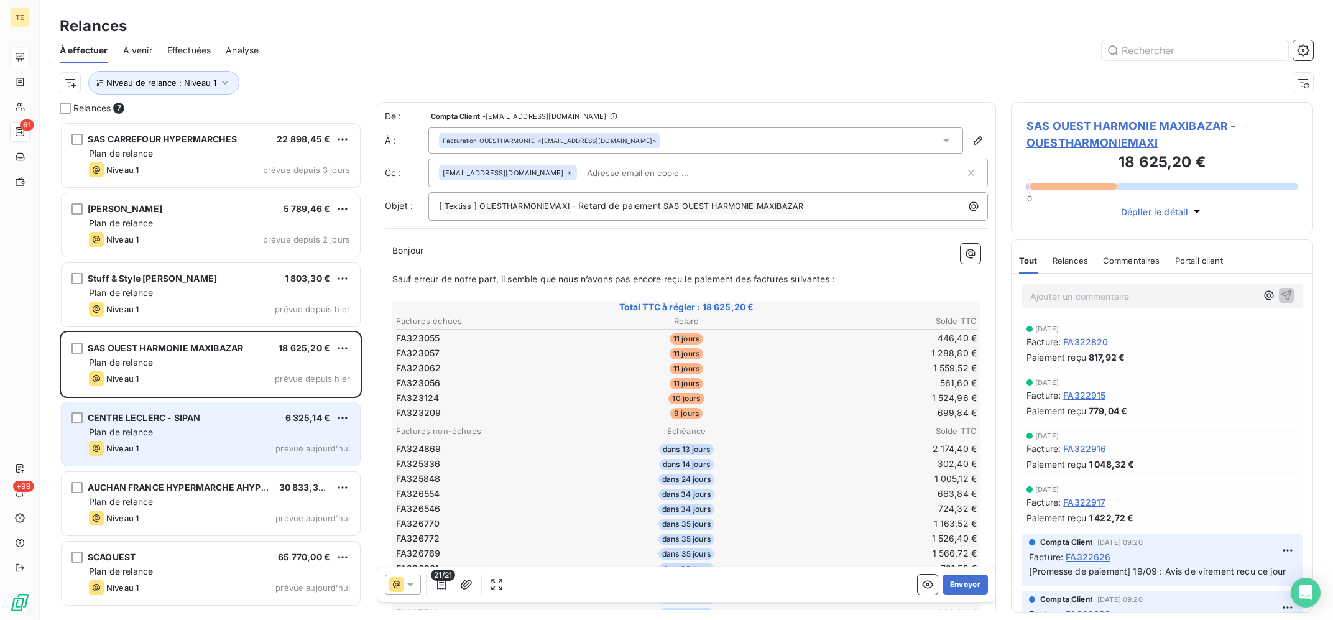
click at [181, 430] on div "Plan de relance" at bounding box center [219, 432] width 261 height 12
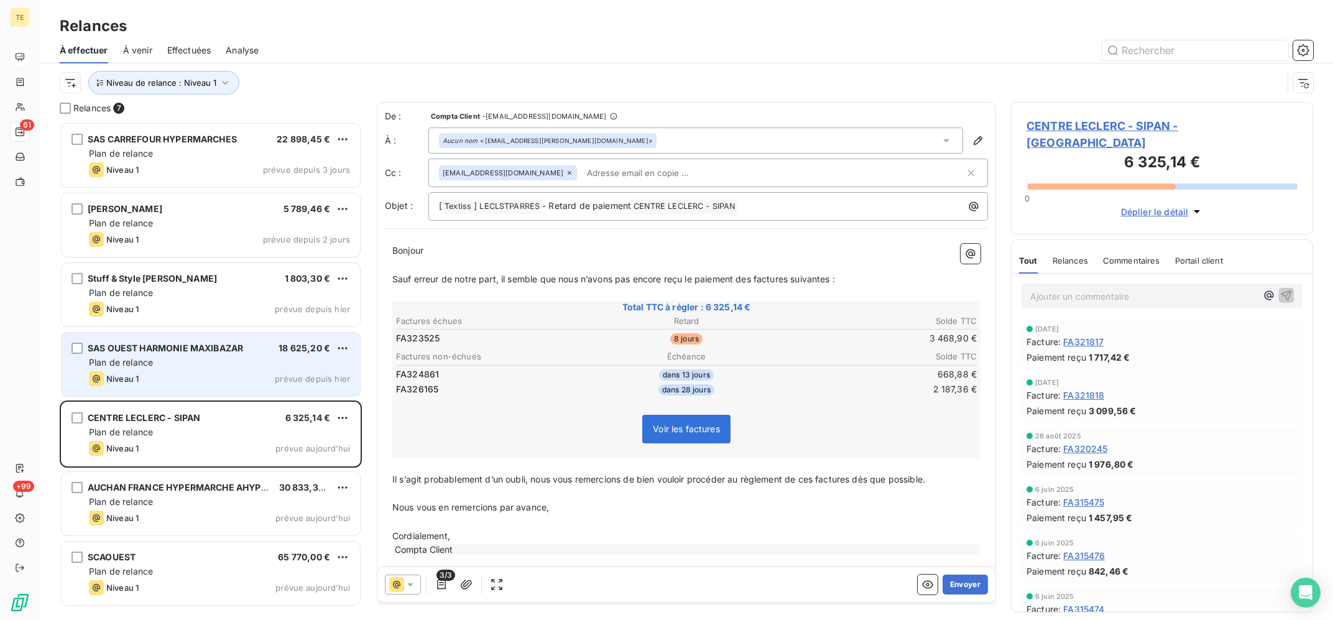
click at [192, 345] on span "SAS OUEST HARMONIE MAXIBAZAR" at bounding box center [165, 348] width 155 height 11
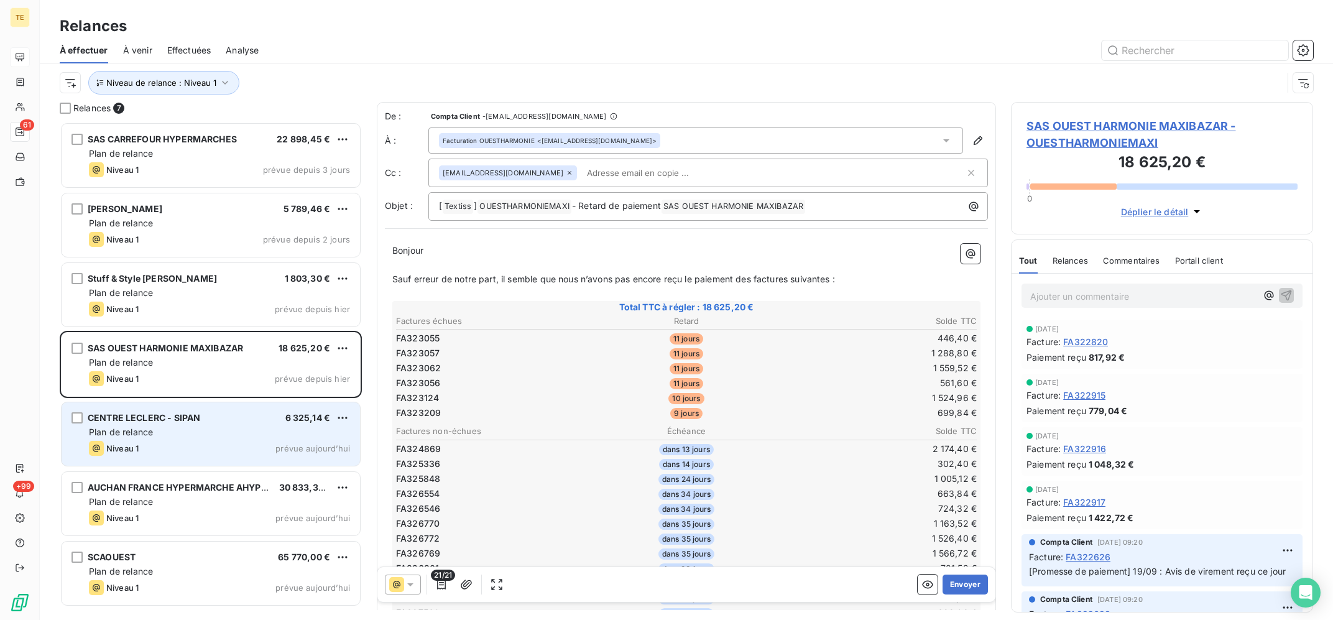
click at [234, 426] on div "CENTRE LECLERC - SIPAN 6 325,14 € Plan de relance Niveau 1 prévue [DATE]" at bounding box center [211, 433] width 299 height 63
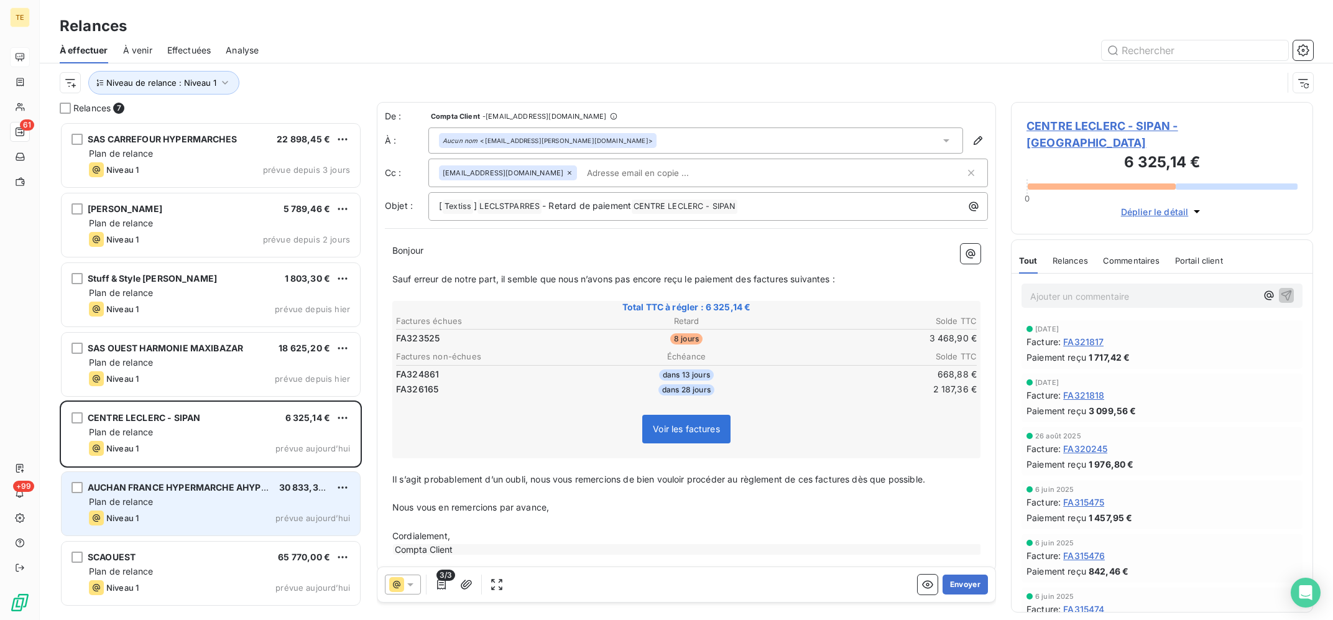
click at [272, 487] on div "AUCHAN FRANCE HYPERMARCHE AHYPER1 30 833,32 €" at bounding box center [219, 487] width 261 height 11
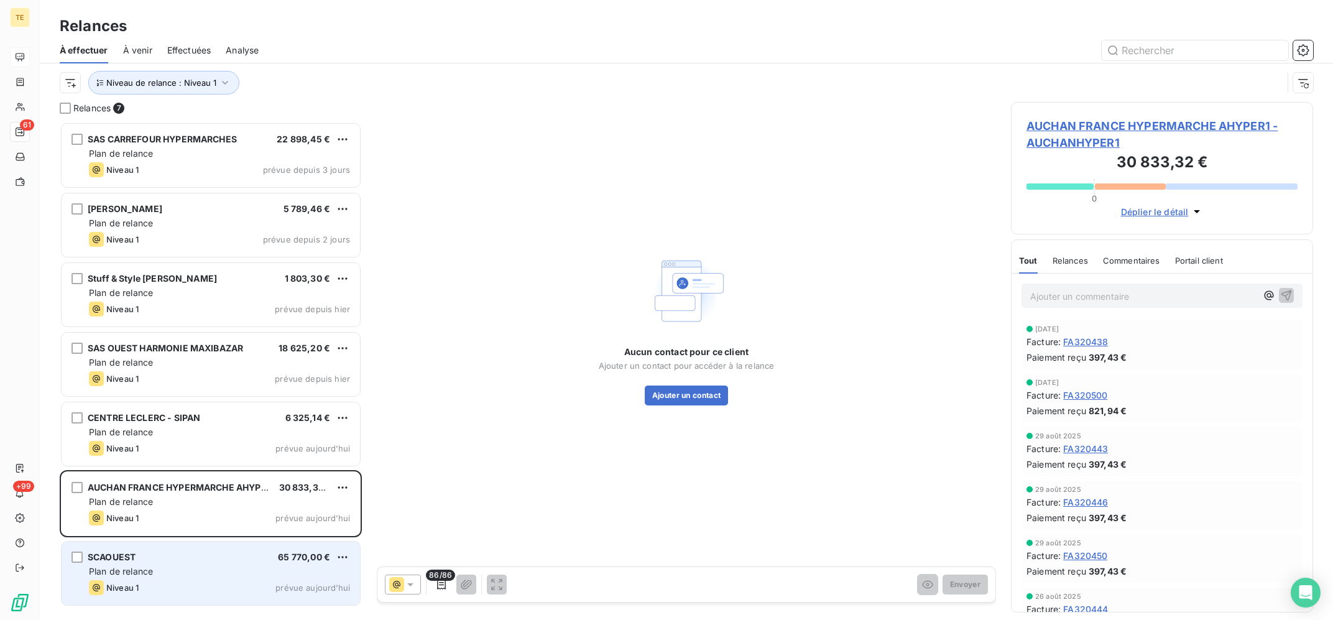
click at [198, 578] on div "Plan de relance" at bounding box center [219, 571] width 261 height 12
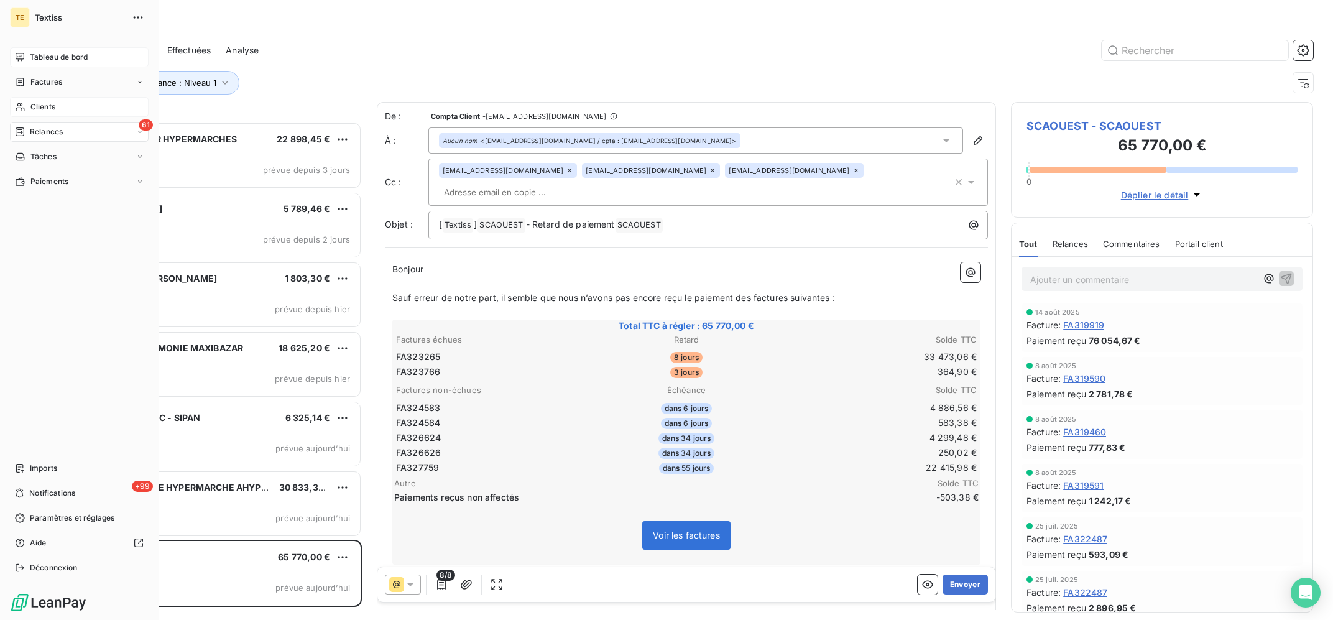
click at [27, 108] on div "Clients" at bounding box center [79, 107] width 139 height 20
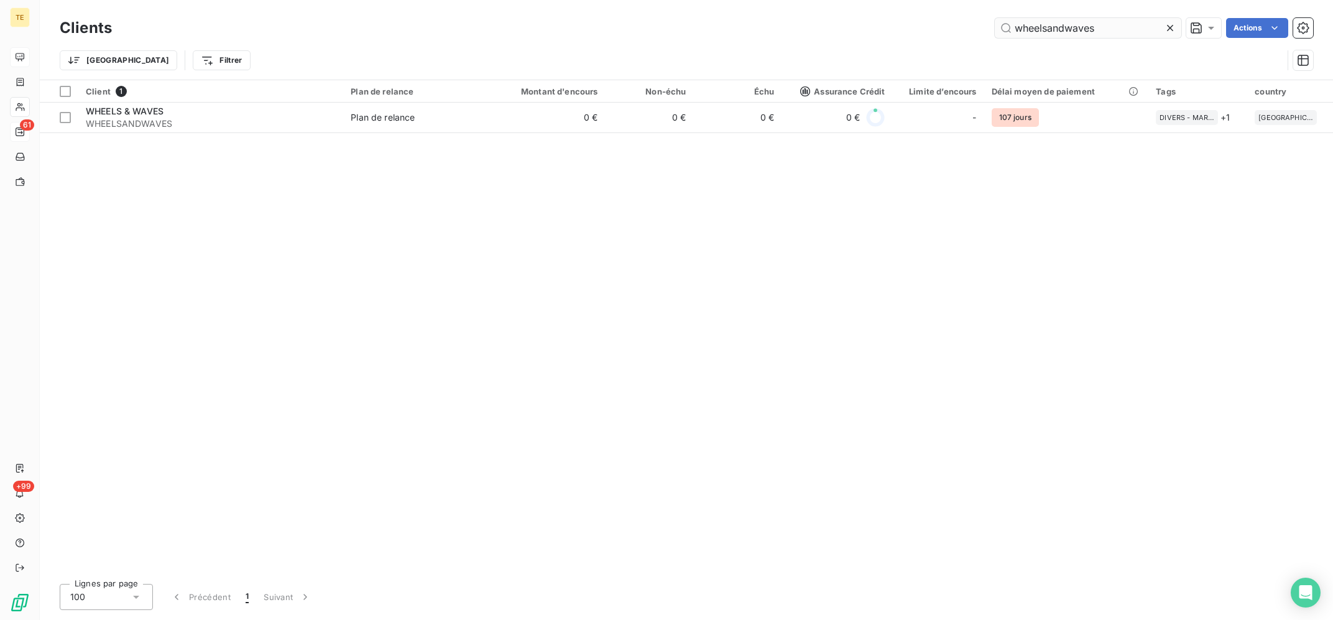
drag, startPoint x: 1108, startPoint y: 25, endPoint x: 963, endPoint y: 2, distance: 146.8
click at [995, 18] on input "wheelsandwaves" at bounding box center [1088, 28] width 187 height 20
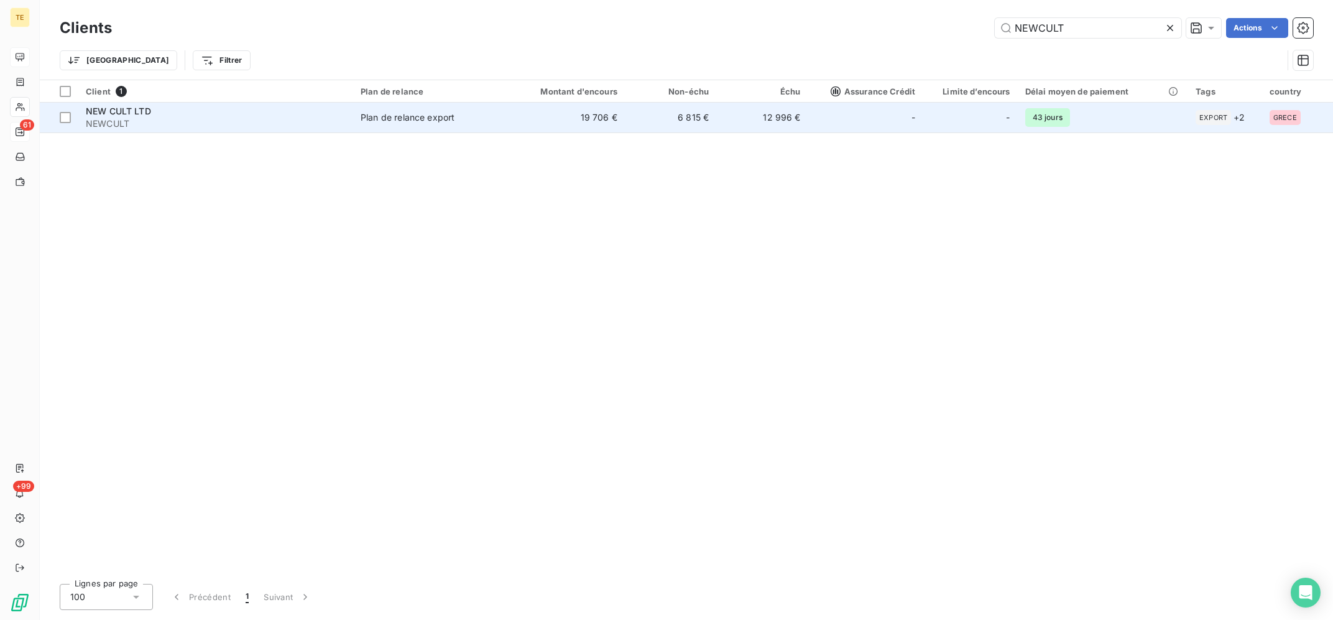
type input "NEWCULT"
click at [871, 121] on div "-" at bounding box center [866, 118] width 100 height 20
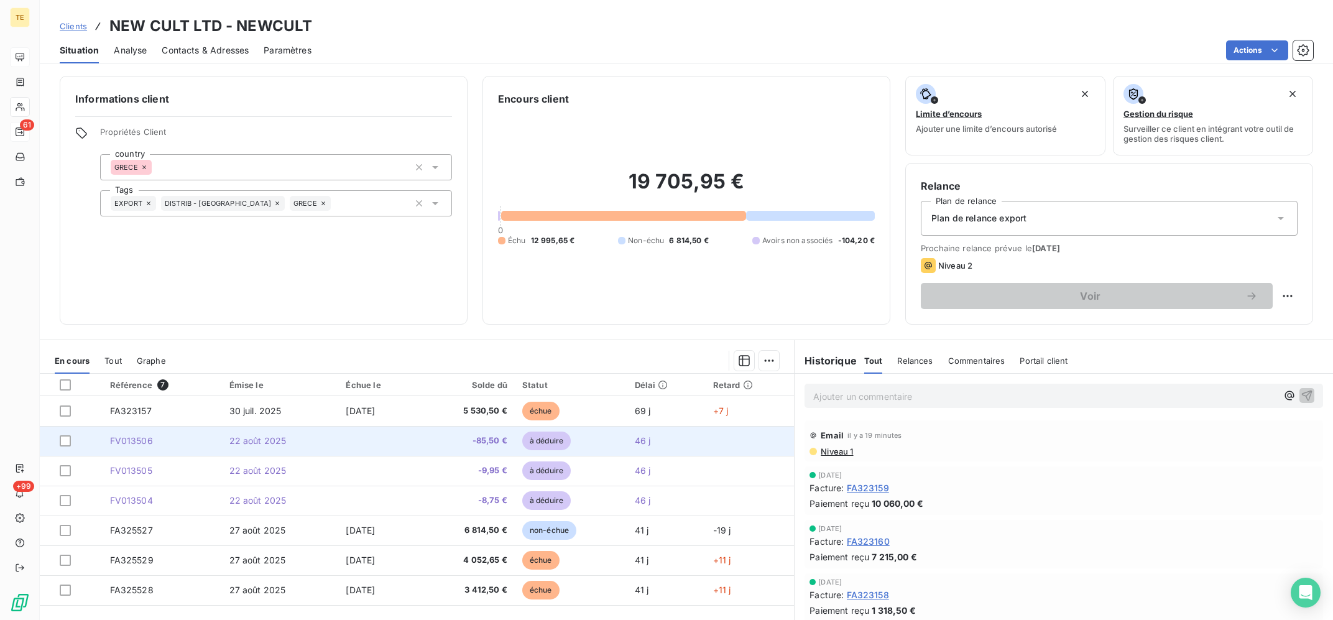
scroll to position [30, 0]
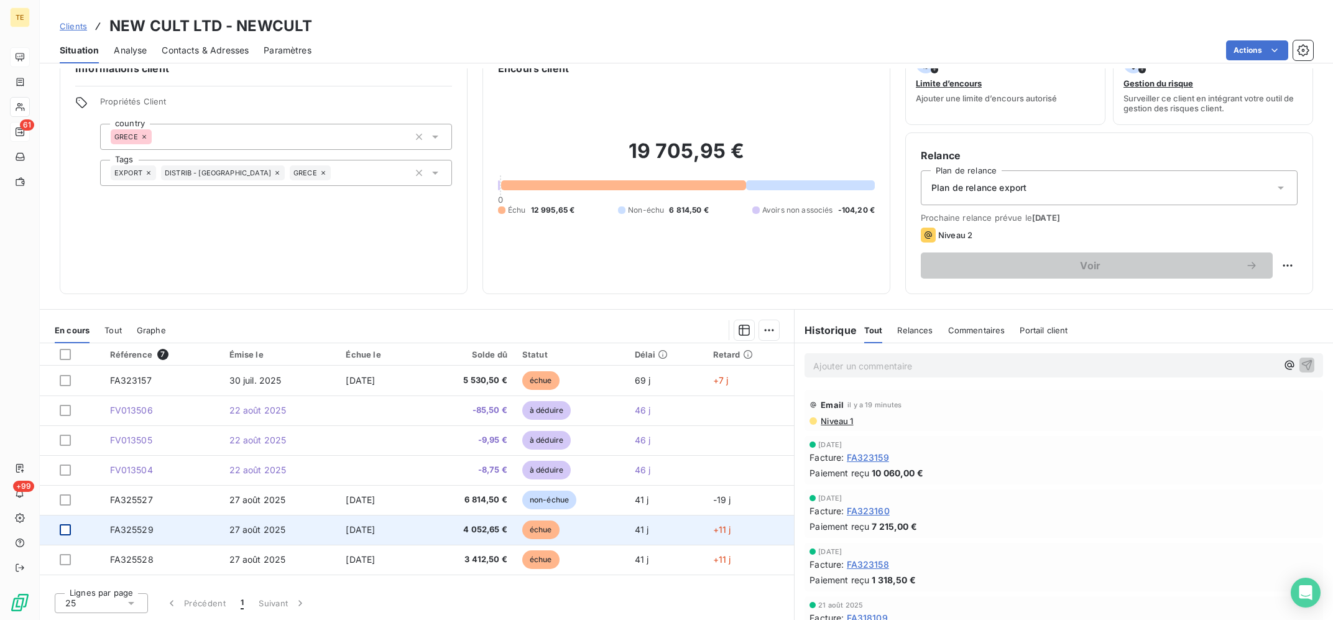
click at [64, 531] on div at bounding box center [65, 529] width 11 height 11
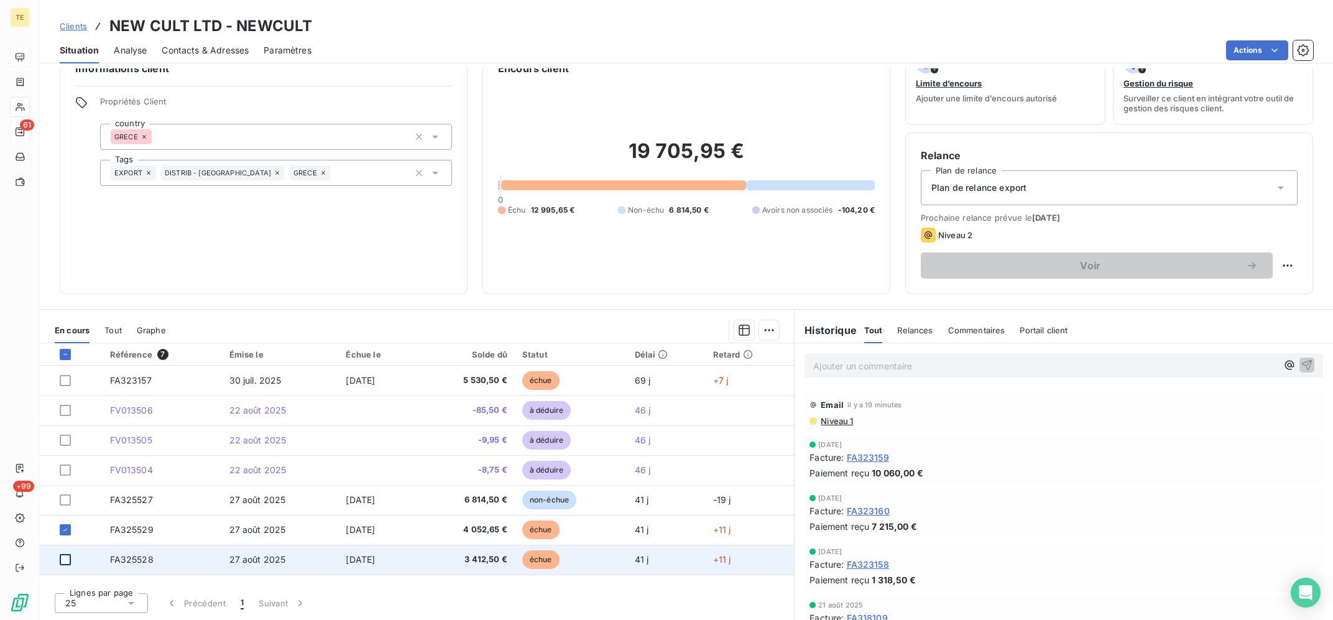
click at [63, 560] on div at bounding box center [65, 559] width 11 height 11
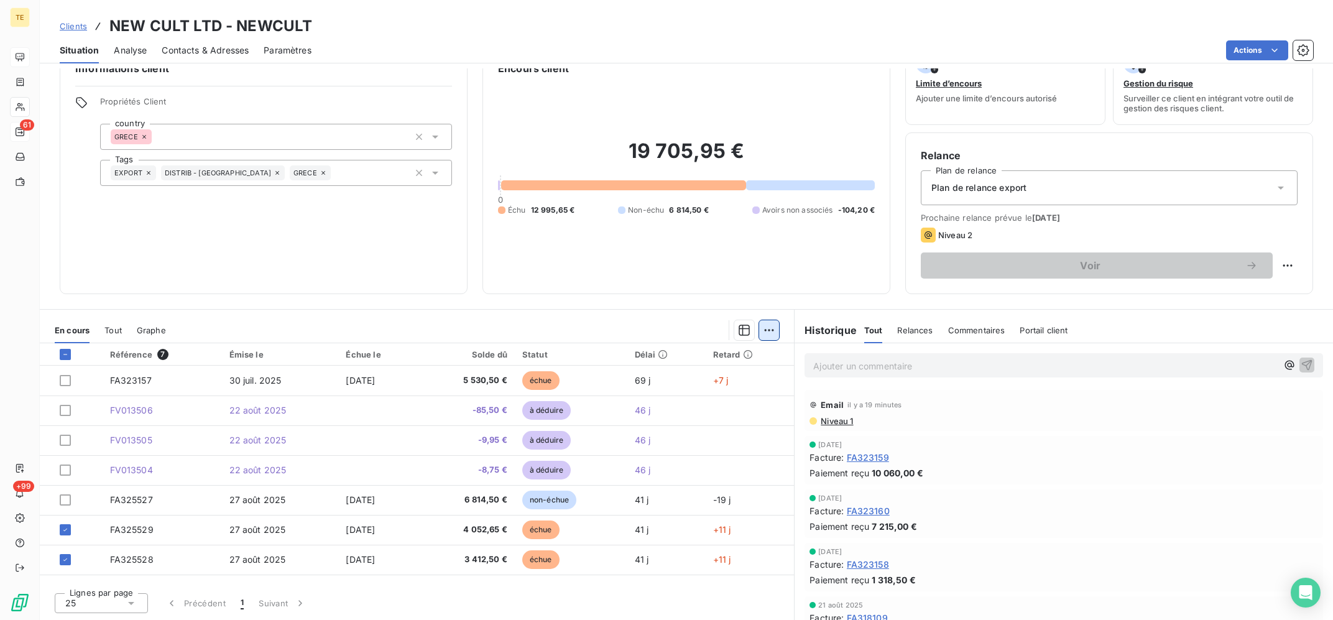
click at [768, 331] on html "TE 61 +99 Clients NEW CULT LTD - NEWCULT Situation Analyse Contacts & Adresses …" at bounding box center [666, 310] width 1333 height 620
click at [651, 377] on div "Ajouter une promesse de paiement (2 factures)" at bounding box center [660, 380] width 226 height 20
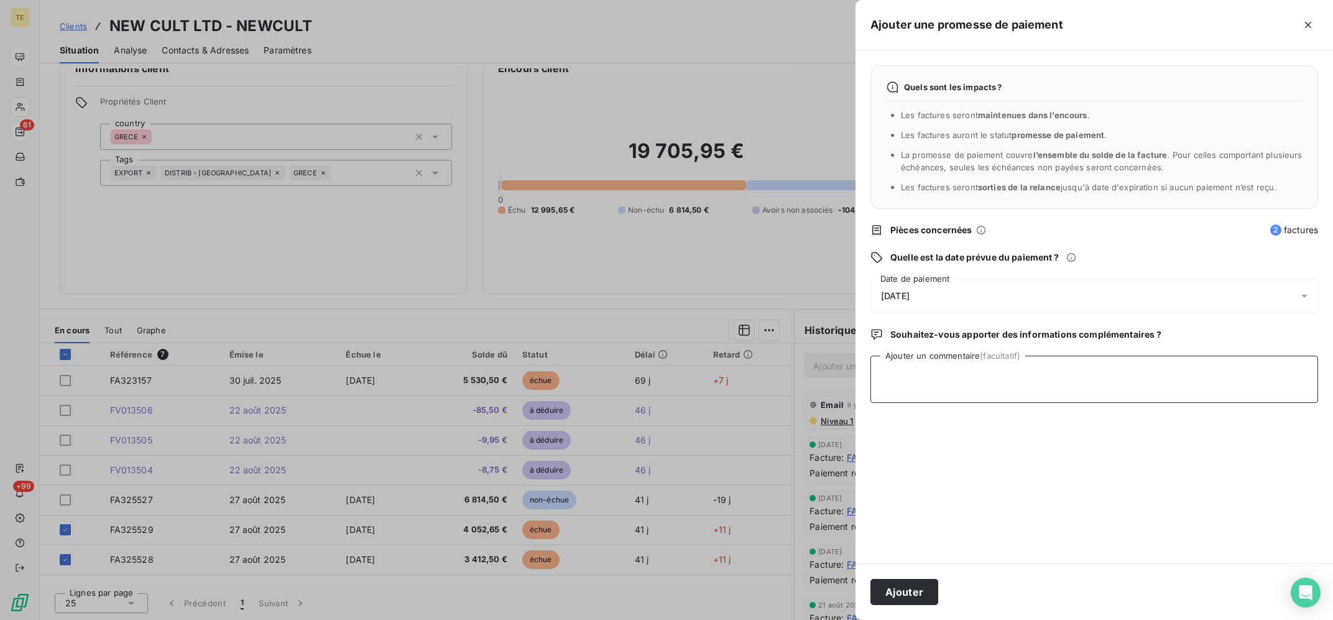
click at [933, 369] on textarea "Ajouter un commentaire (facultatif)" at bounding box center [1095, 379] width 448 height 47
click at [934, 298] on div "[DATE]" at bounding box center [1095, 296] width 448 height 35
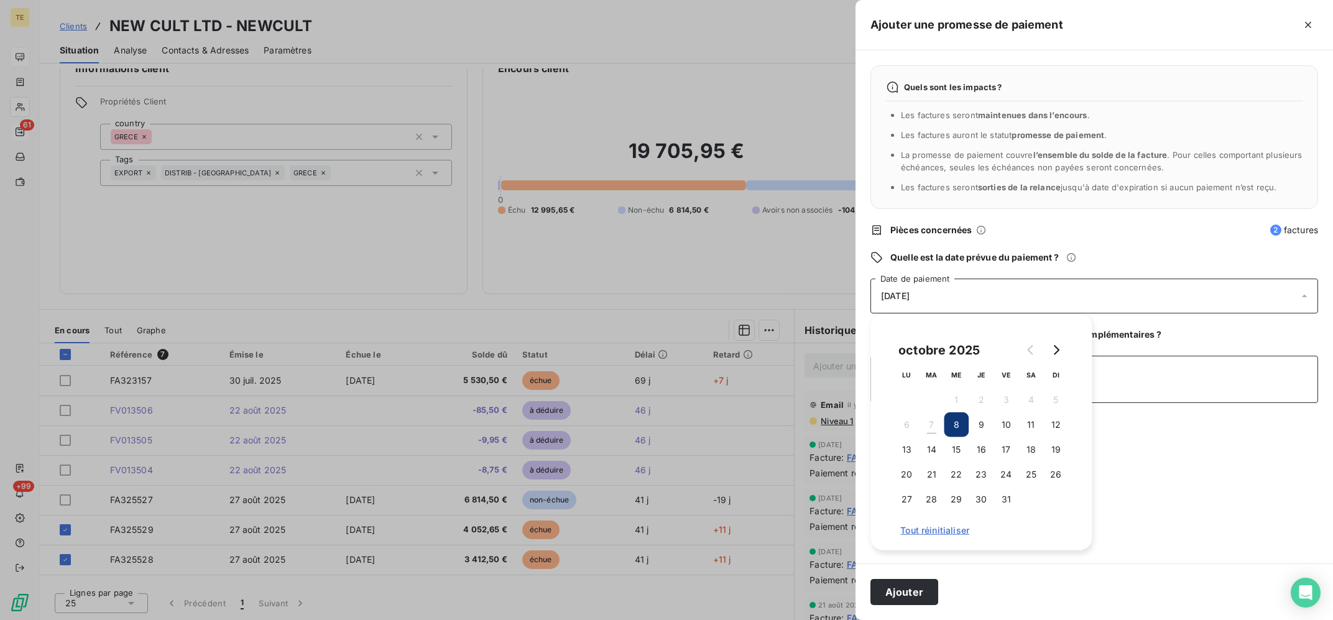
click at [1139, 357] on textarea "Ajouter un commentaire (facultatif)" at bounding box center [1095, 379] width 448 height 47
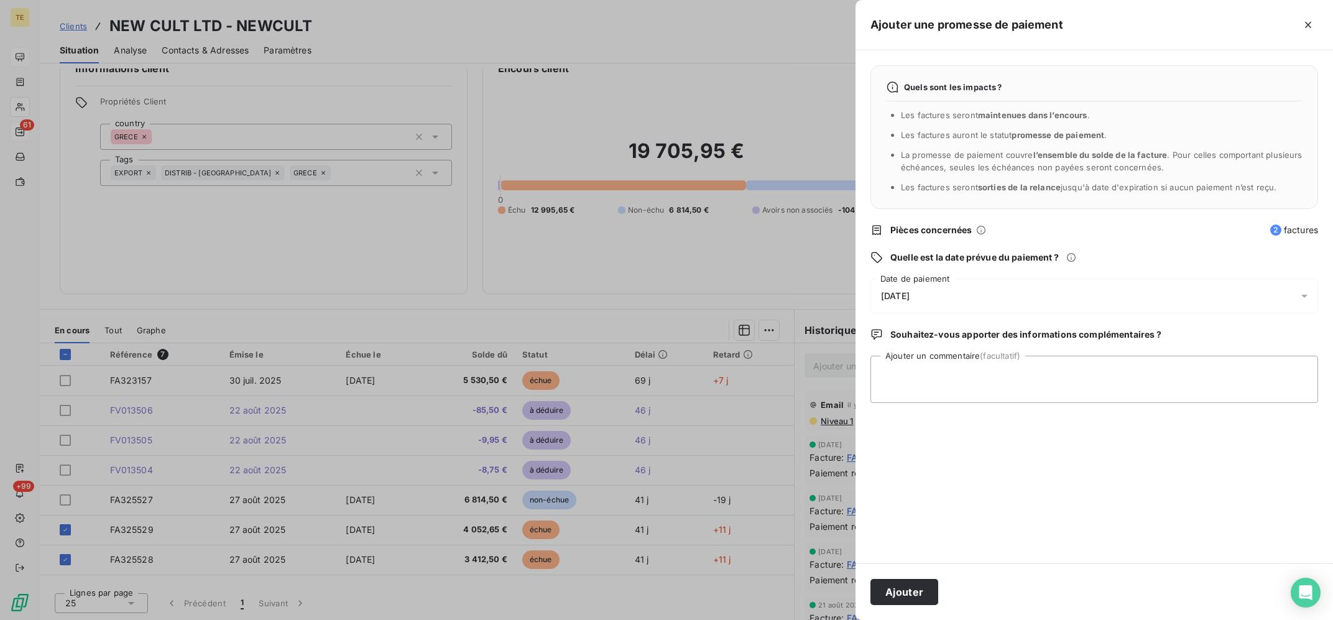
click at [1065, 281] on div "[DATE]" at bounding box center [1095, 296] width 448 height 35
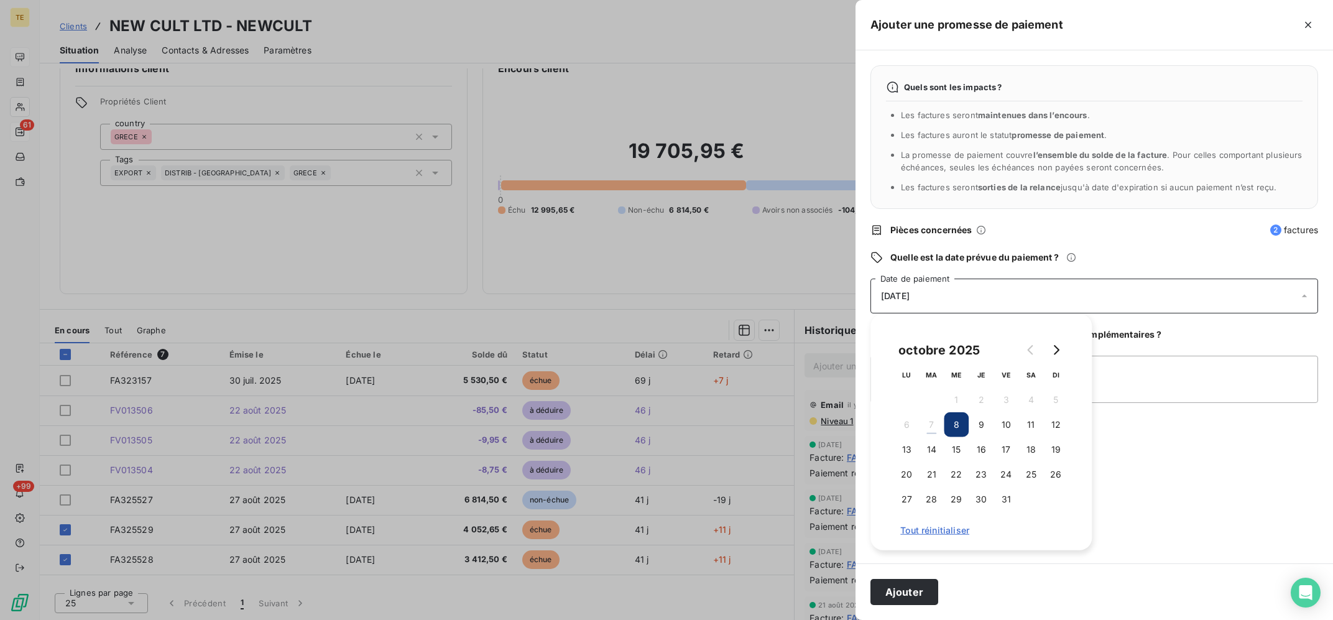
click at [996, 414] on td "10" at bounding box center [1006, 424] width 25 height 25
click at [1011, 422] on button "10" at bounding box center [1006, 424] width 25 height 25
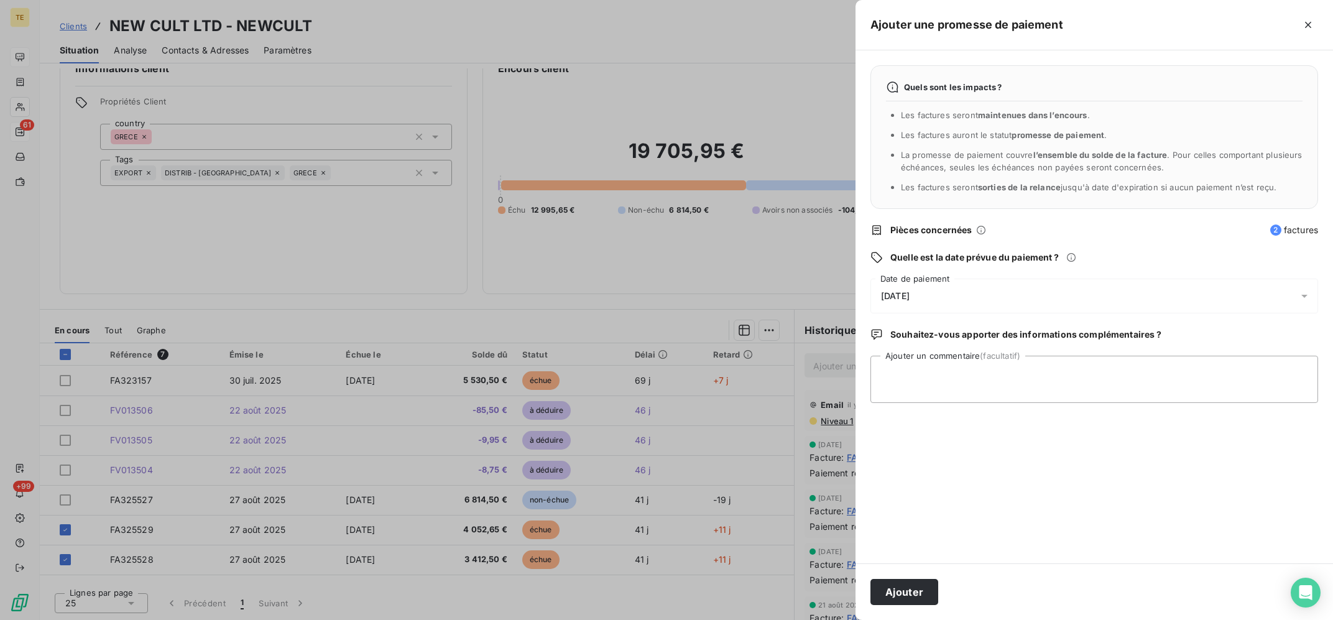
click at [1199, 333] on div "Souhaitez-vous apporter des informations complémentaires ?" at bounding box center [1095, 334] width 448 height 12
drag, startPoint x: 1187, startPoint y: 356, endPoint x: 1210, endPoint y: 382, distance: 34.3
click at [1188, 358] on div "Ajouter un commentaire (facultatif)" at bounding box center [1095, 379] width 448 height 47
click at [1213, 382] on textarea "Ajouter un commentaire (facultatif)" at bounding box center [1095, 379] width 448 height 47
type textarea "0"
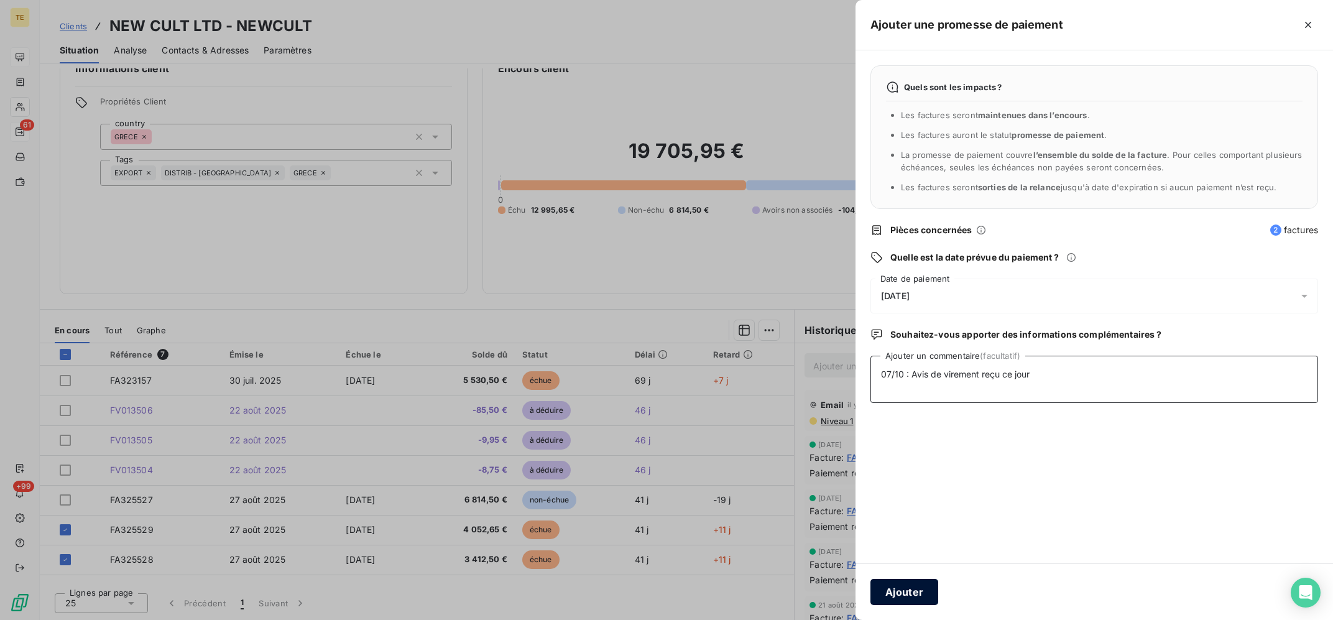
type textarea "07/10 : Avis de virement reçu ce jour"
click at [911, 594] on button "Ajouter" at bounding box center [905, 592] width 68 height 26
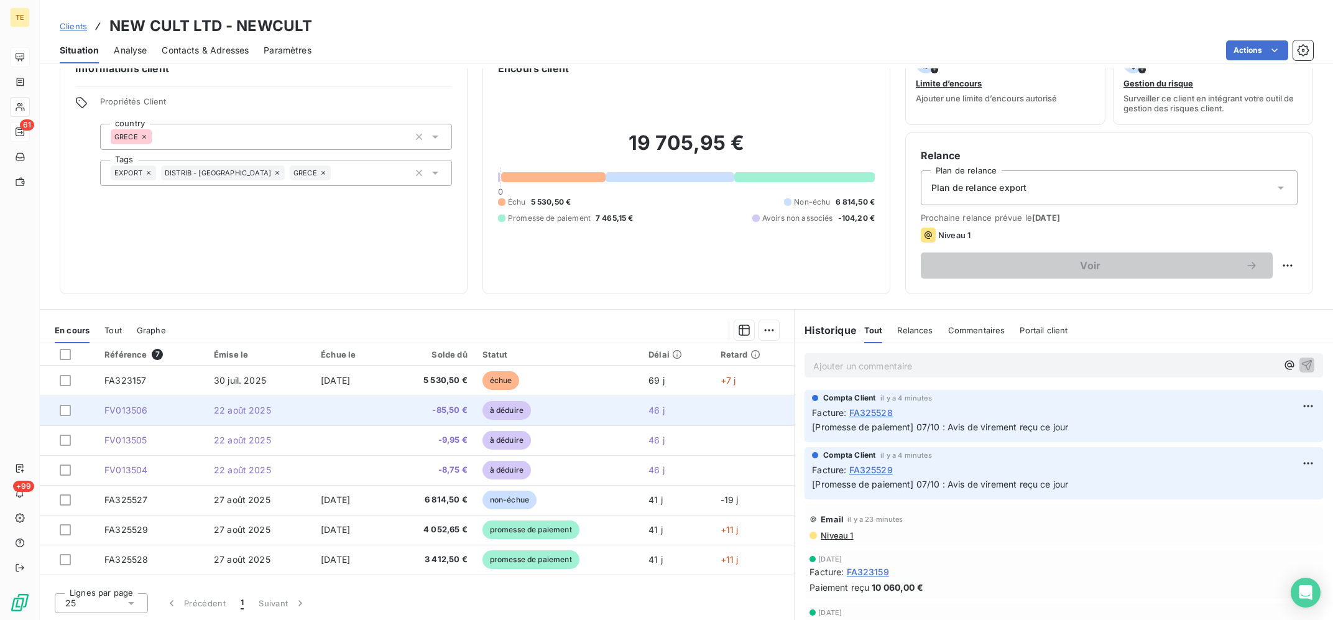
scroll to position [0, 0]
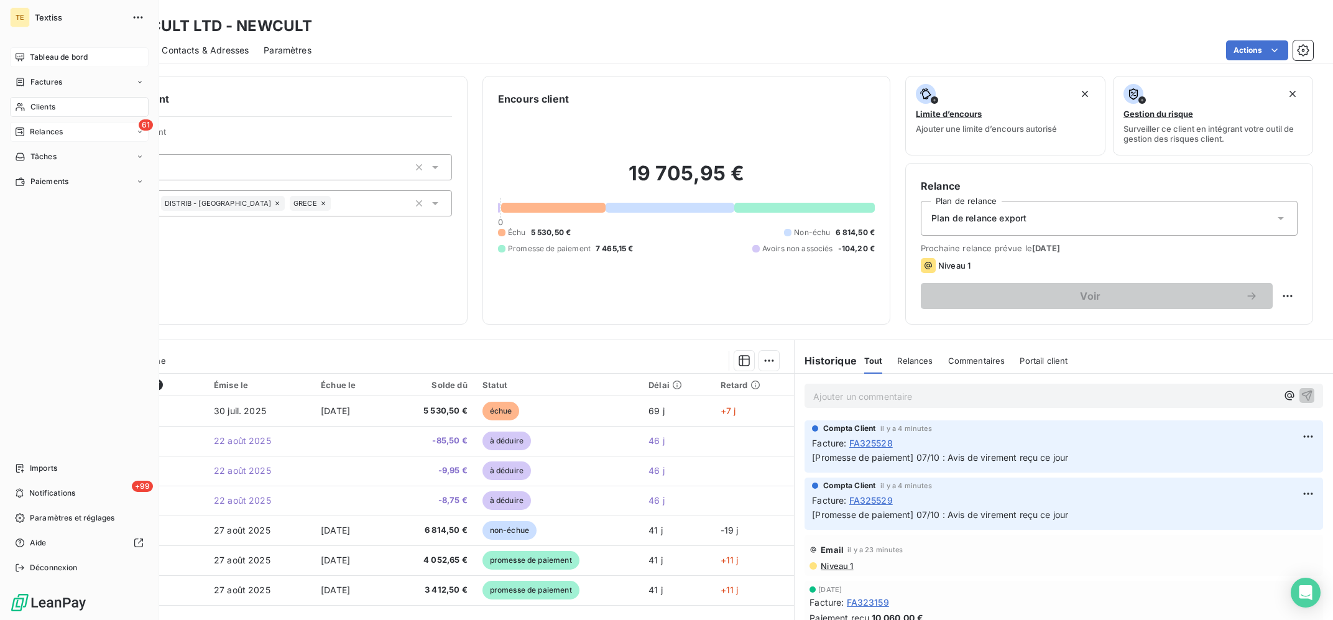
click at [67, 139] on div "61 Relances" at bounding box center [79, 132] width 139 height 20
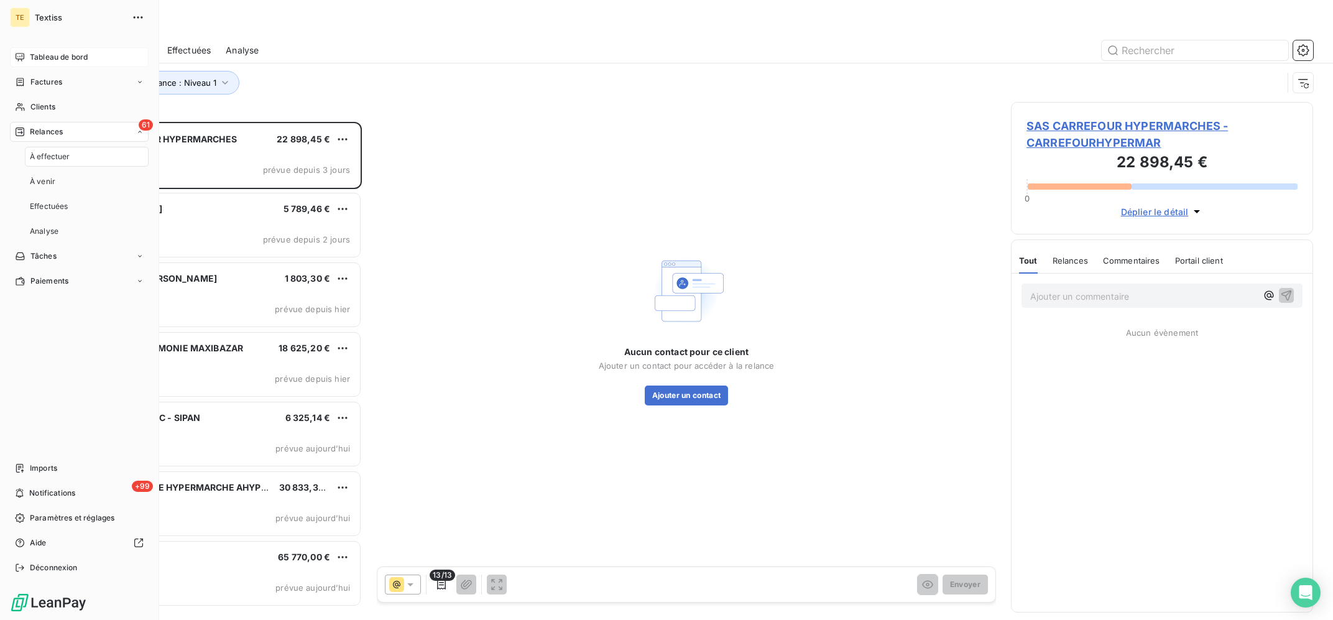
scroll to position [498, 302]
